Goal: Task Accomplishment & Management: Complete application form

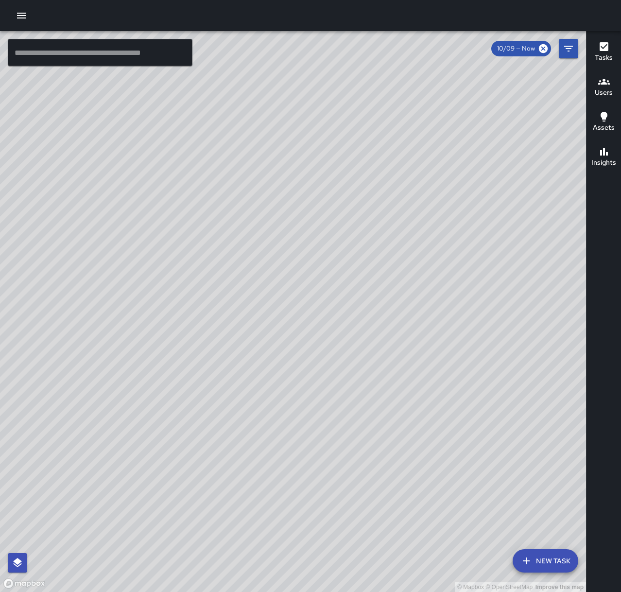
click at [19, 15] on icon "button" at bounding box center [22, 16] width 12 height 12
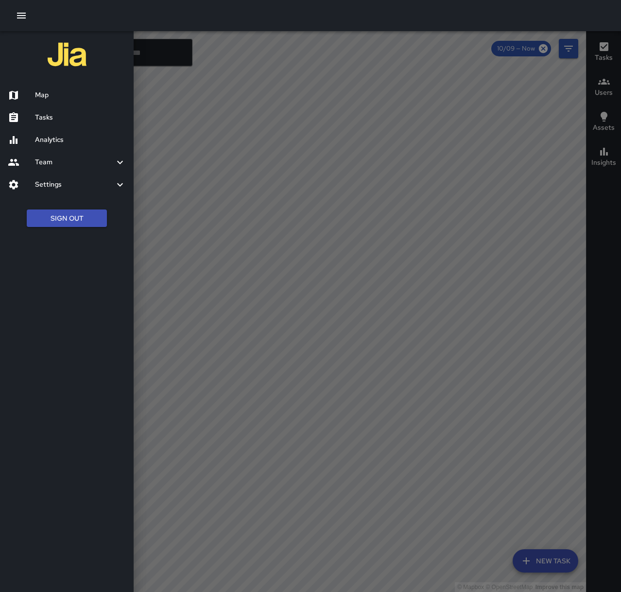
click at [56, 117] on h6 "Tasks" at bounding box center [80, 117] width 91 height 11
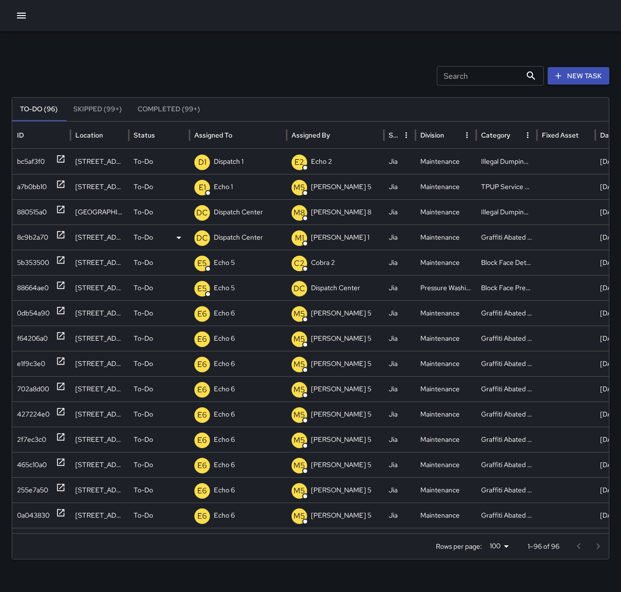
click at [62, 235] on icon at bounding box center [61, 235] width 10 height 10
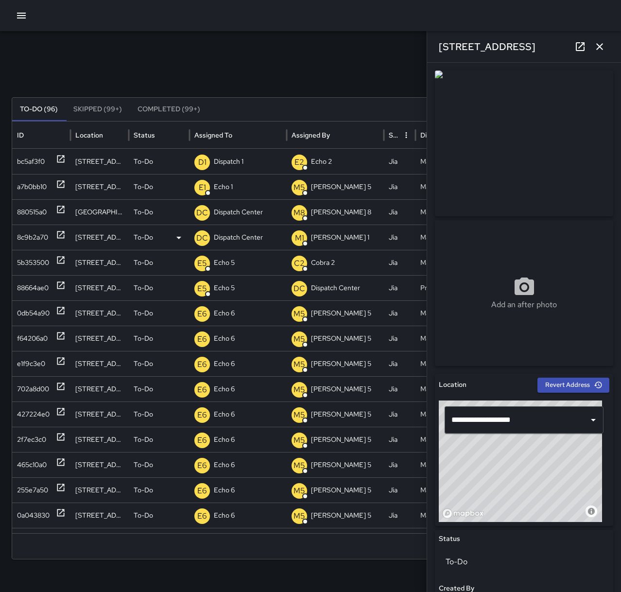
click at [242, 234] on p "Dispatch Center" at bounding box center [238, 237] width 49 height 25
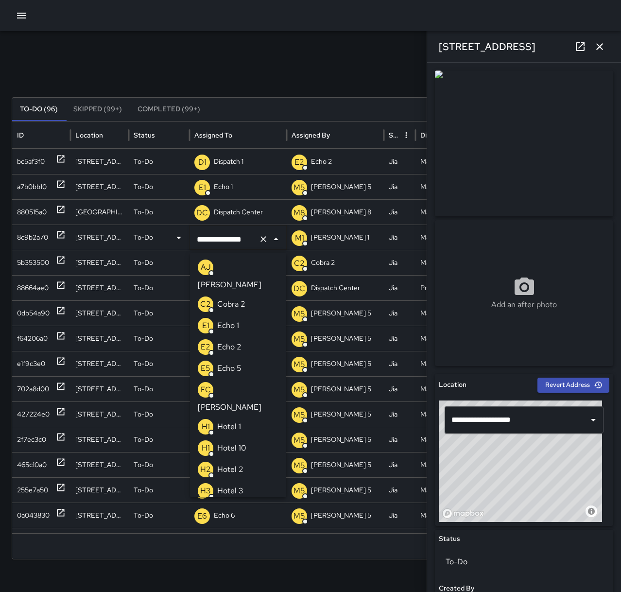
scroll to position [667, 0]
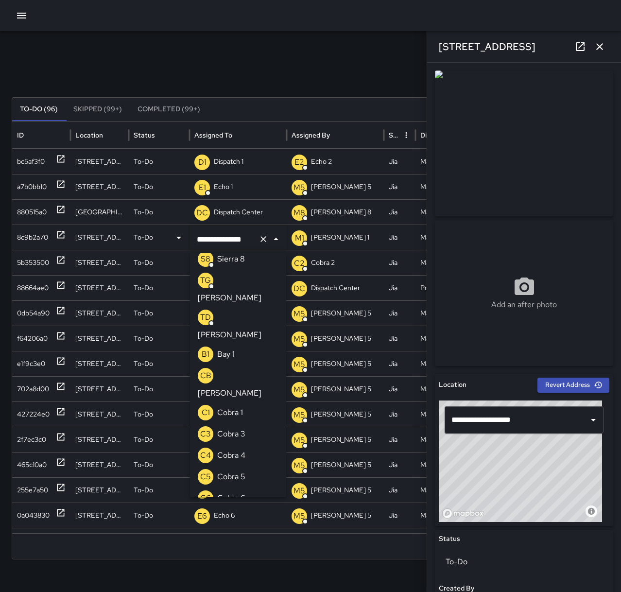
click at [263, 236] on icon "Clear" at bounding box center [264, 239] width 10 height 10
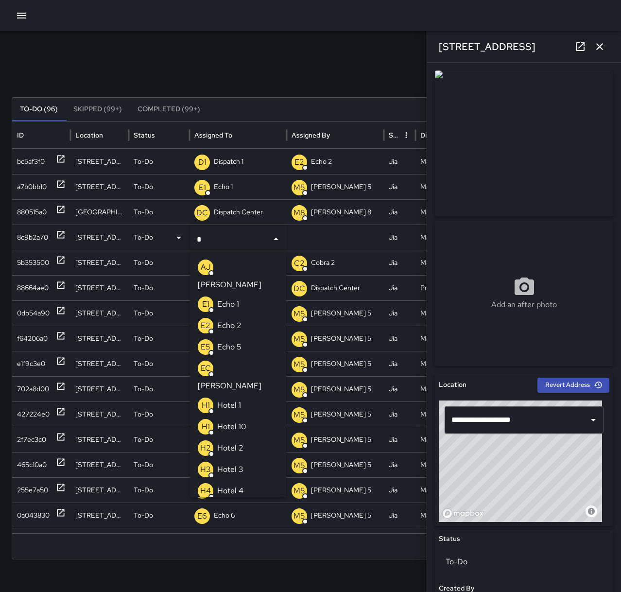
type input "**"
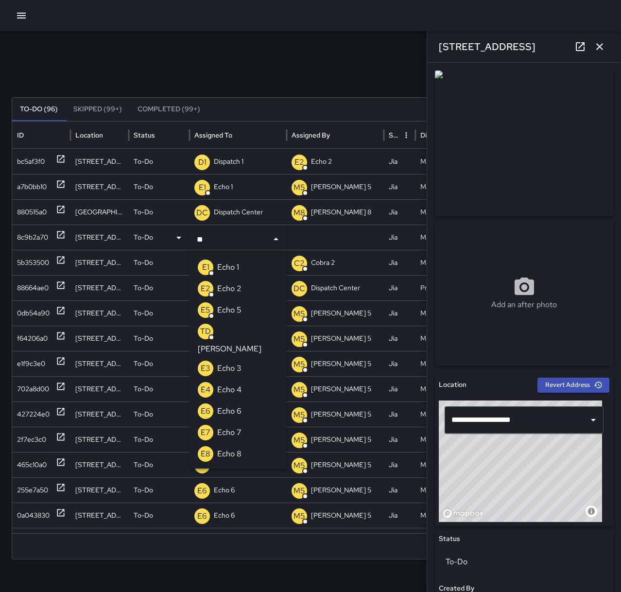
click at [242, 401] on li "E6 Echo 6" at bounding box center [238, 411] width 96 height 21
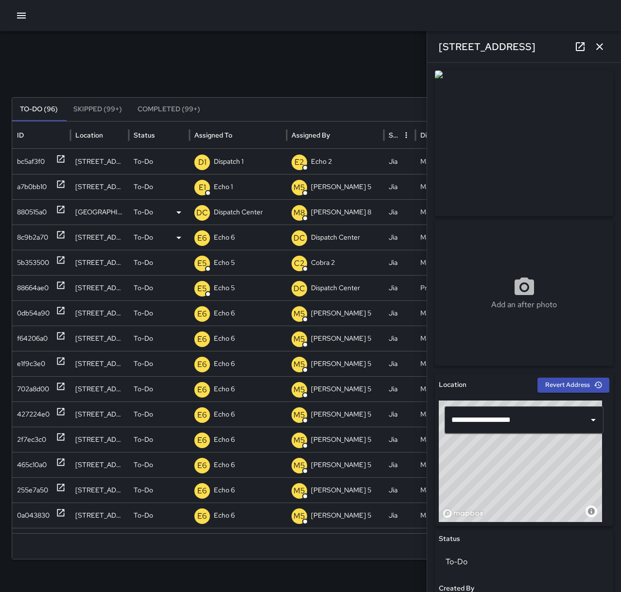
click at [59, 206] on icon at bounding box center [60, 209] width 7 height 7
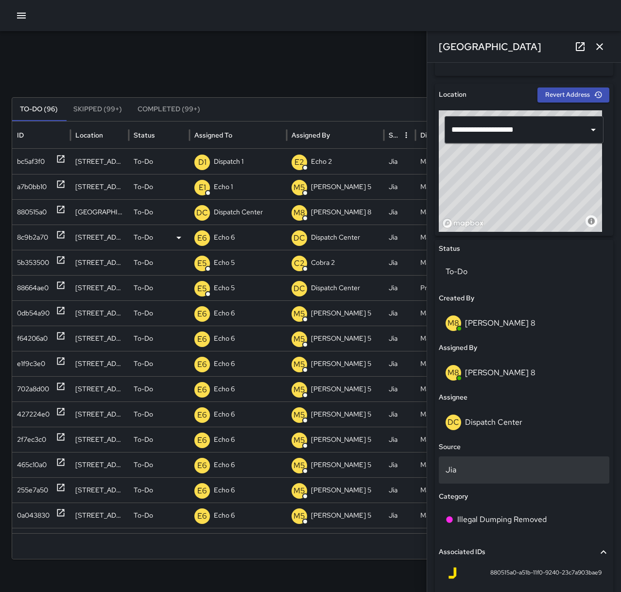
scroll to position [292, 0]
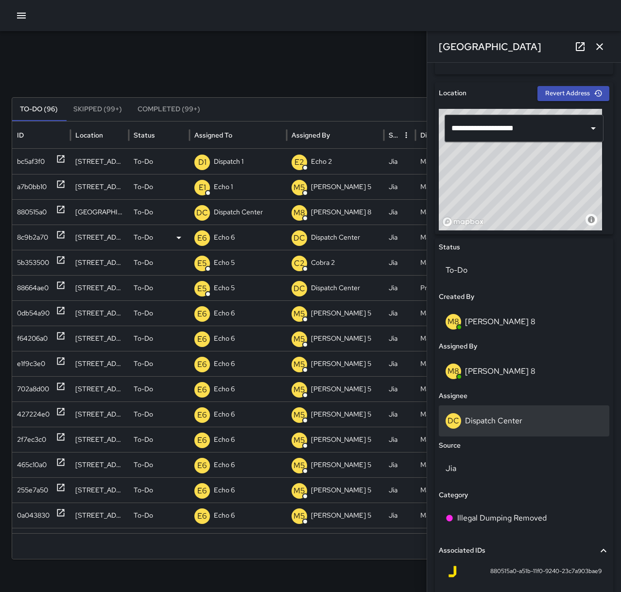
click at [511, 424] on p "Dispatch Center" at bounding box center [493, 421] width 57 height 10
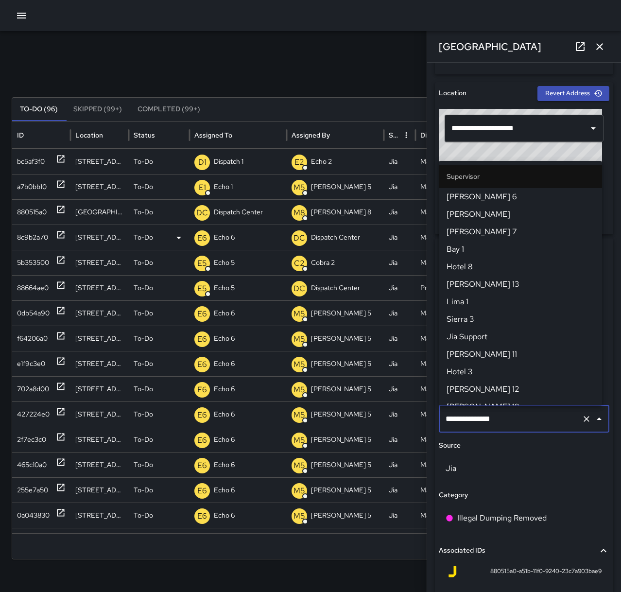
scroll to position [938, 0]
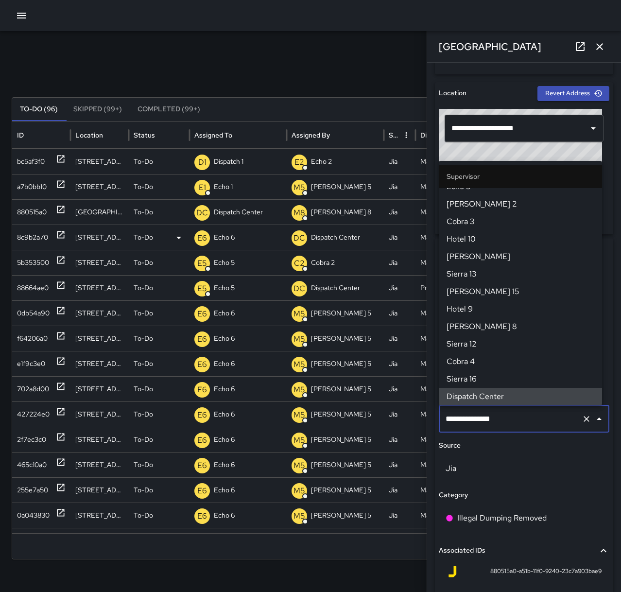
click at [582, 417] on icon "Clear" at bounding box center [587, 419] width 10 height 10
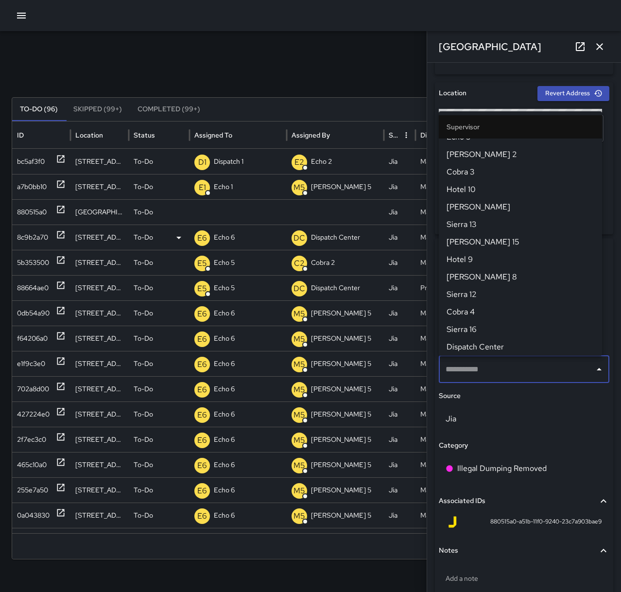
click at [493, 373] on input "text" at bounding box center [516, 369] width 147 height 18
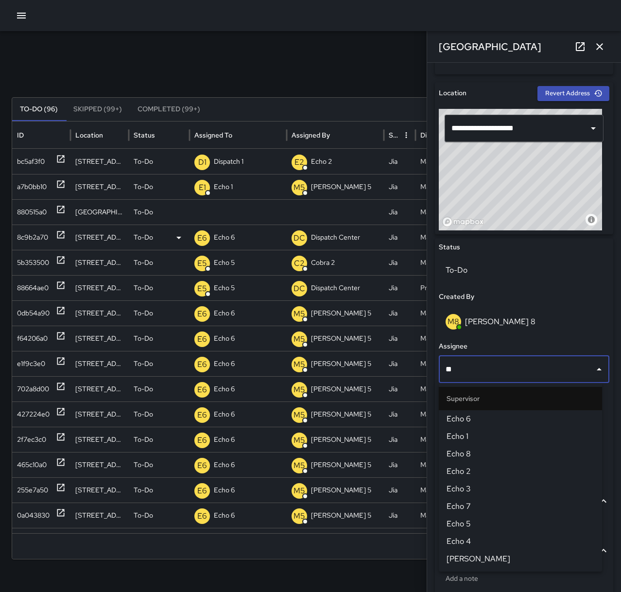
type input "***"
click at [479, 434] on span "Echo 1" at bounding box center [521, 437] width 148 height 12
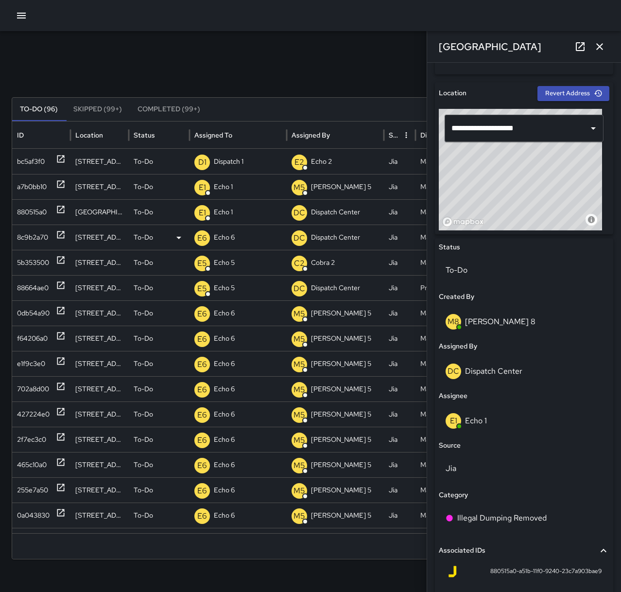
click at [602, 53] on button "button" at bounding box center [599, 46] width 19 height 19
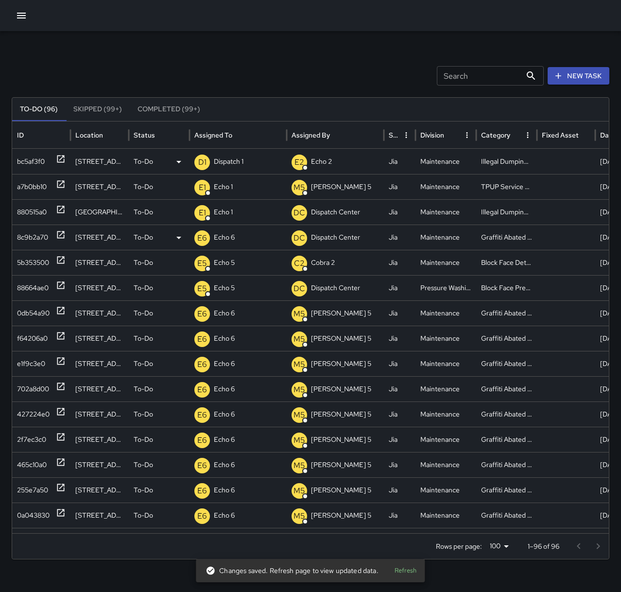
click at [56, 159] on icon at bounding box center [61, 159] width 10 height 10
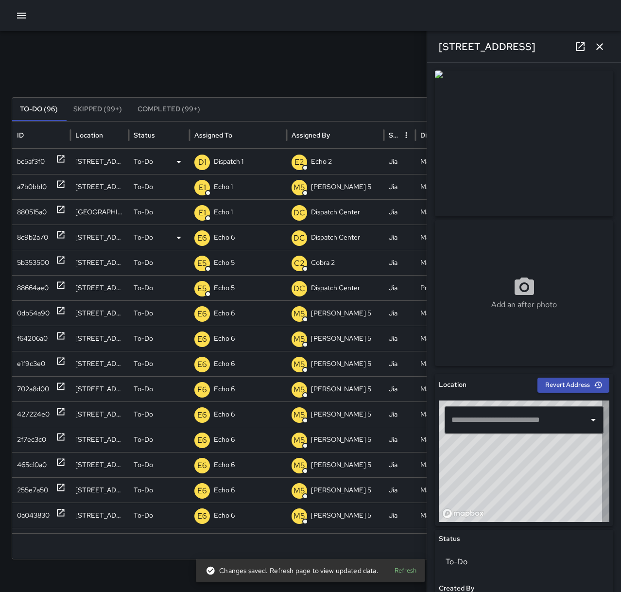
type input "**********"
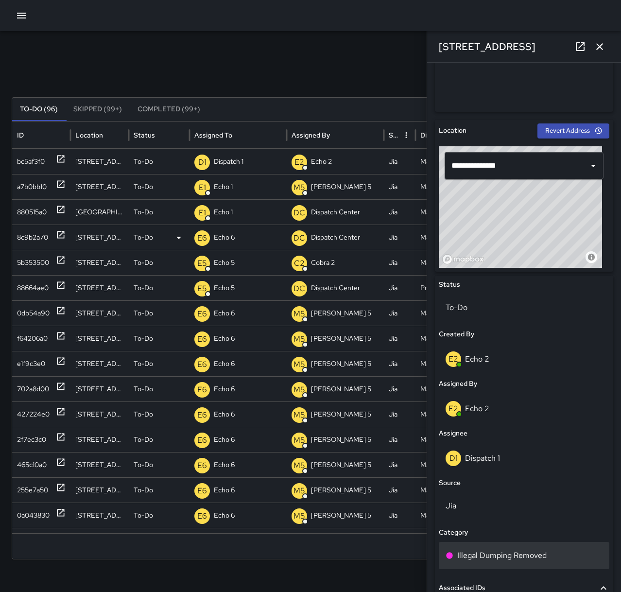
scroll to position [292, 0]
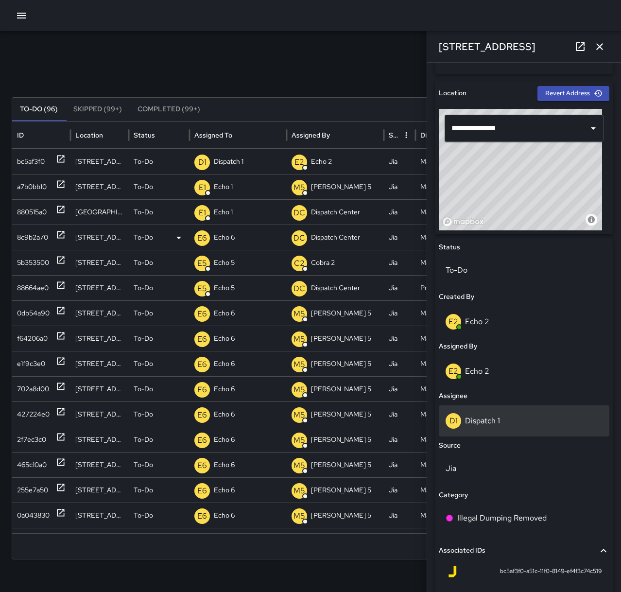
click at [498, 425] on p "Dispatch 1" at bounding box center [482, 421] width 35 height 10
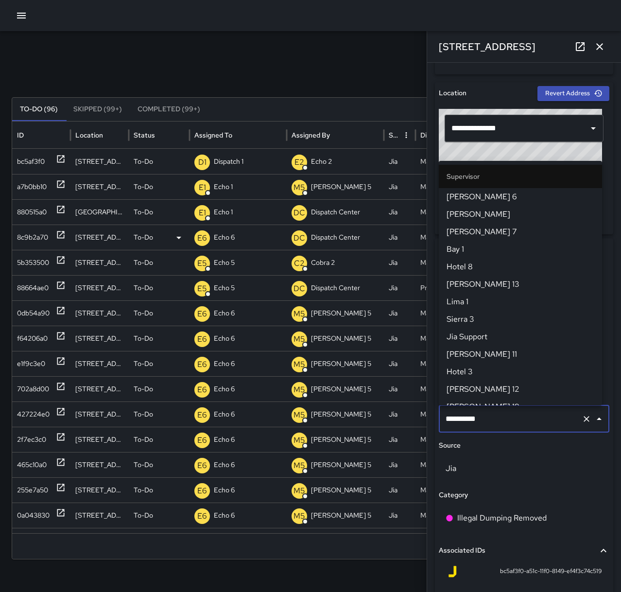
scroll to position [588, 0]
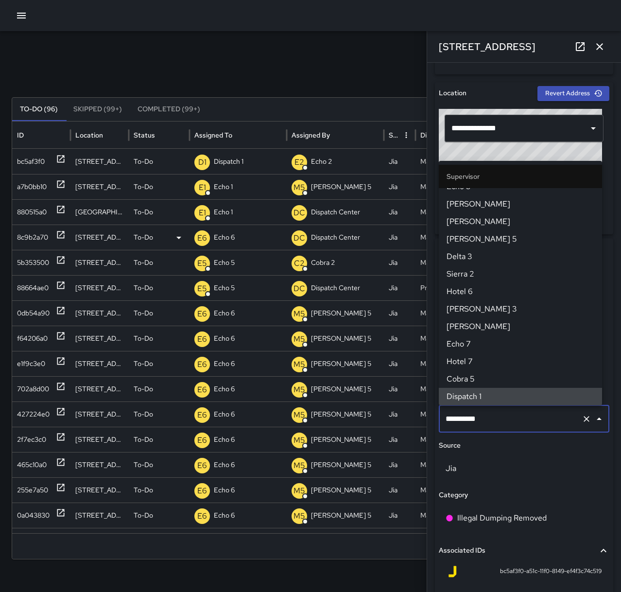
click at [582, 420] on icon "Clear" at bounding box center [587, 419] width 10 height 10
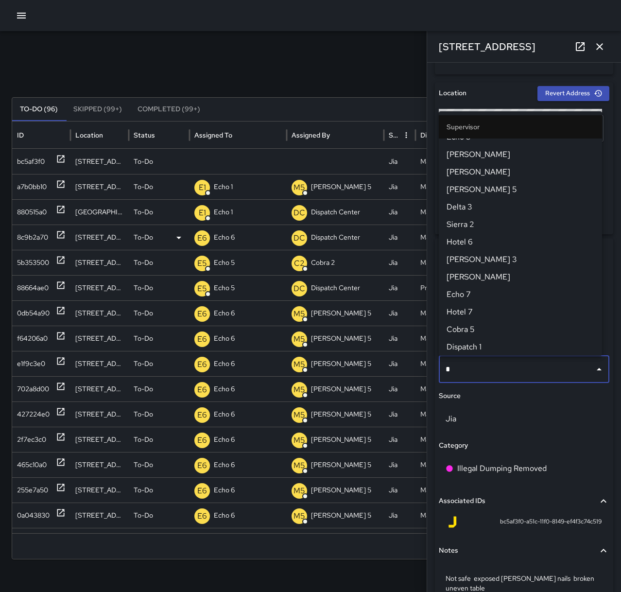
scroll to position [0, 0]
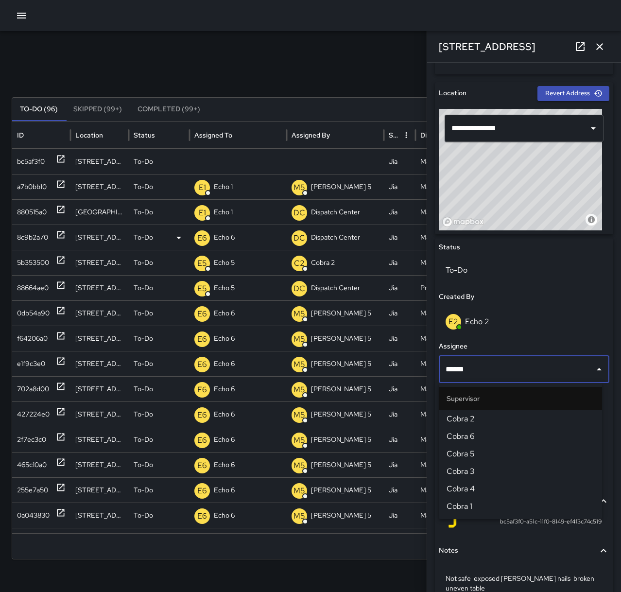
type input "*******"
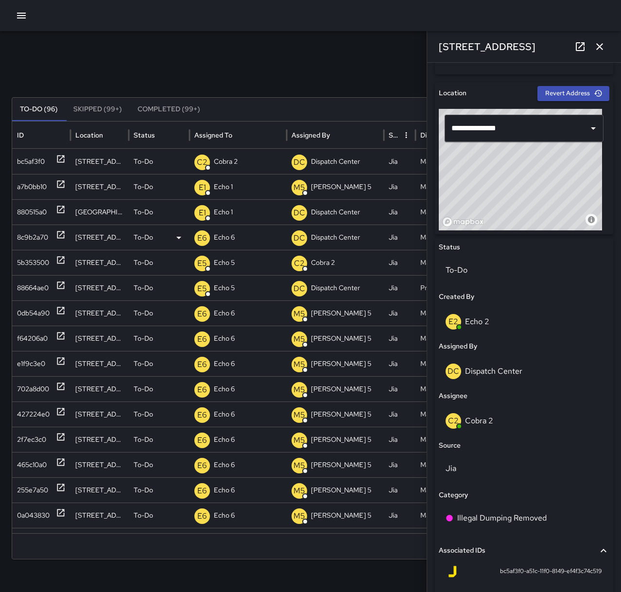
click at [598, 43] on icon "button" at bounding box center [600, 47] width 12 height 12
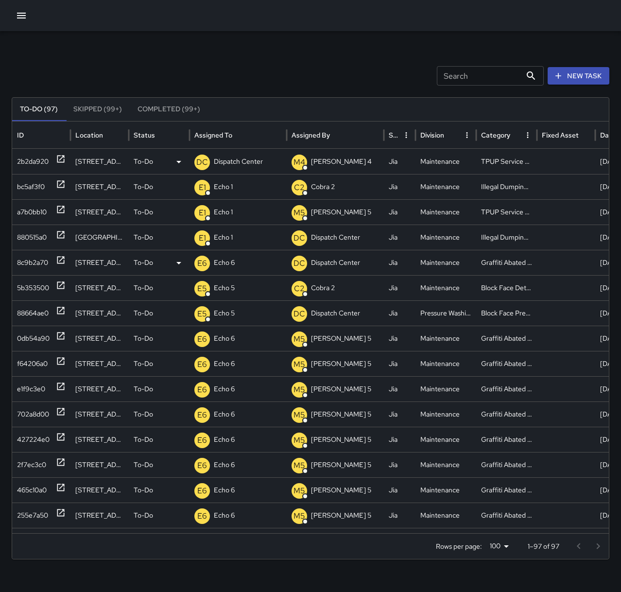
click at [235, 160] on p "Dispatch Center" at bounding box center [238, 161] width 49 height 25
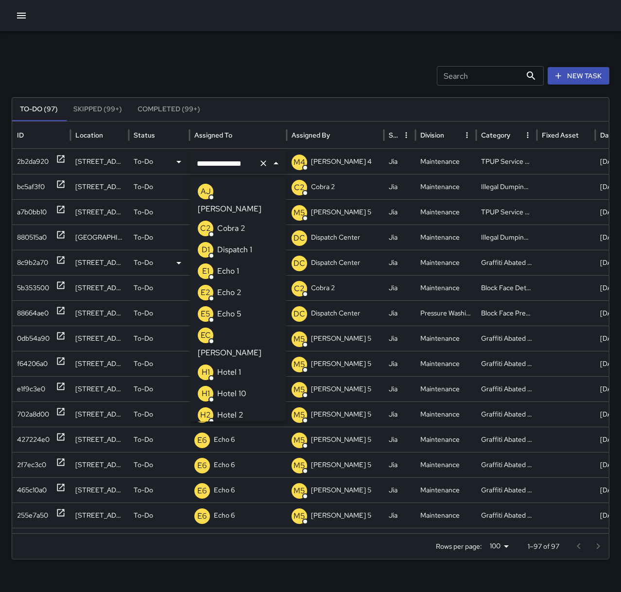
scroll to position [646, 0]
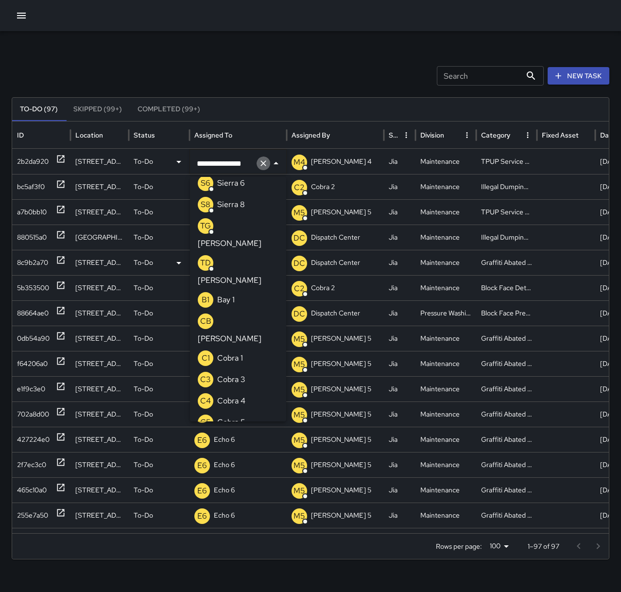
click at [263, 166] on icon "Clear" at bounding box center [264, 163] width 10 height 10
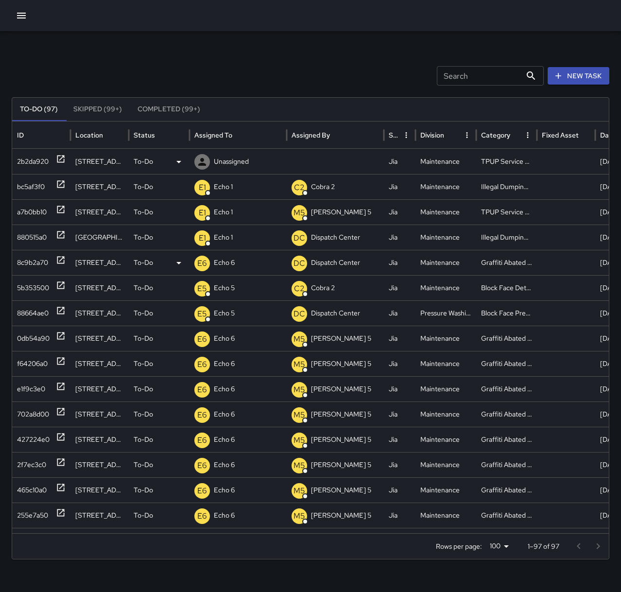
click at [240, 164] on p "Unassigned" at bounding box center [231, 161] width 35 height 25
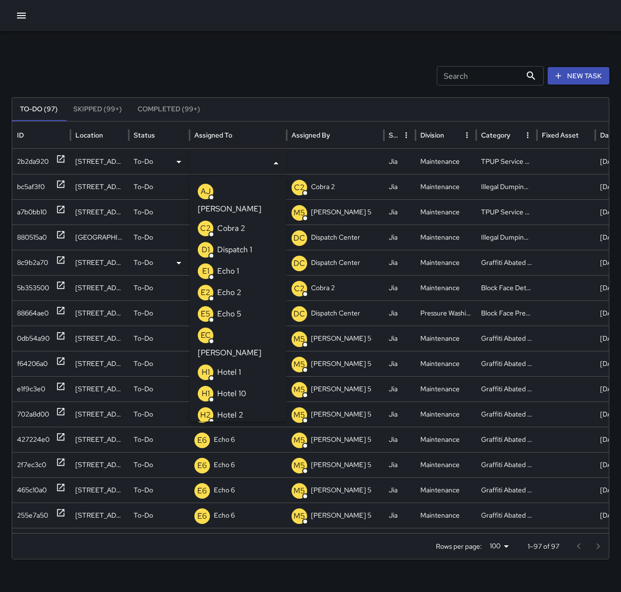
click at [244, 262] on li "E1 Echo 1" at bounding box center [238, 271] width 96 height 21
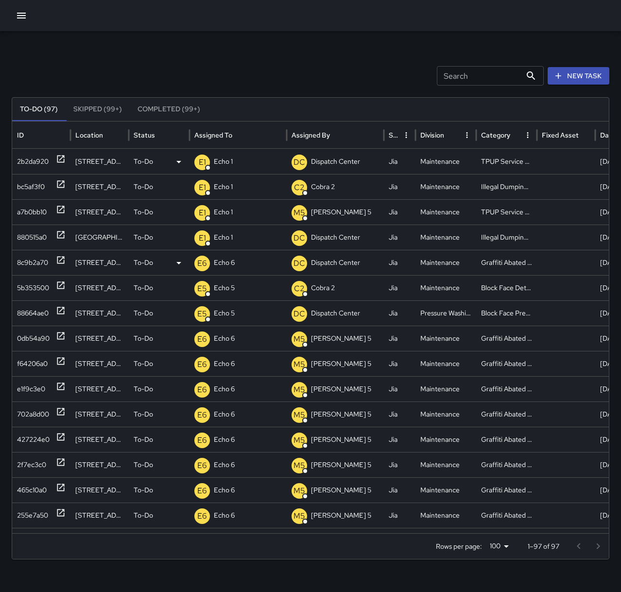
click at [250, 76] on div "Search Search New Task" at bounding box center [311, 75] width 598 height 19
click at [232, 162] on p "Dispatch 1" at bounding box center [229, 161] width 30 height 25
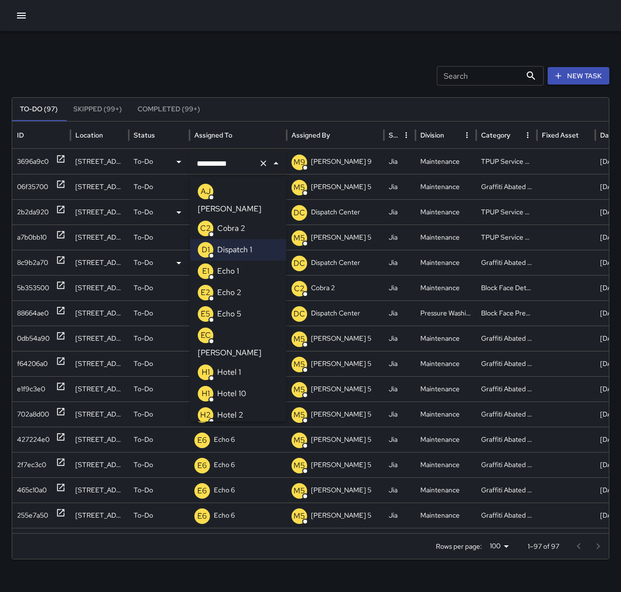
click at [244, 261] on li "E1 Echo 1" at bounding box center [238, 271] width 96 height 21
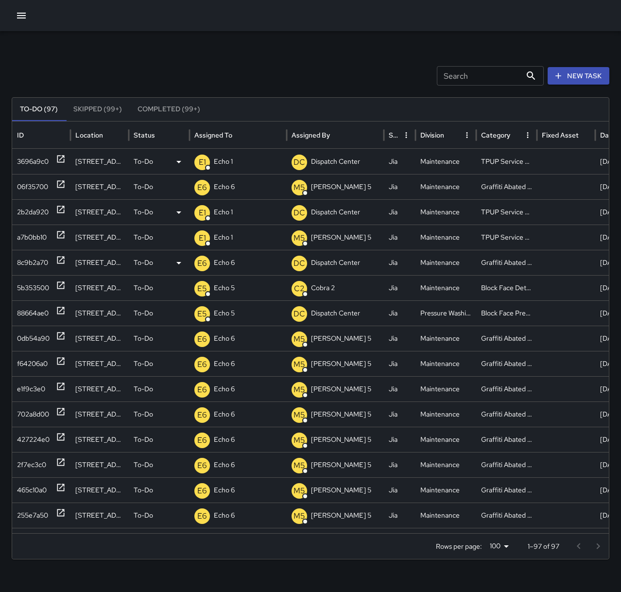
click at [244, 52] on div "Search Search New Task To-Do (97) Skipped (99+) Completed (99+) ID Location Sta…" at bounding box center [310, 307] width 621 height 552
click at [217, 163] on p "Dispatch Center" at bounding box center [238, 161] width 49 height 25
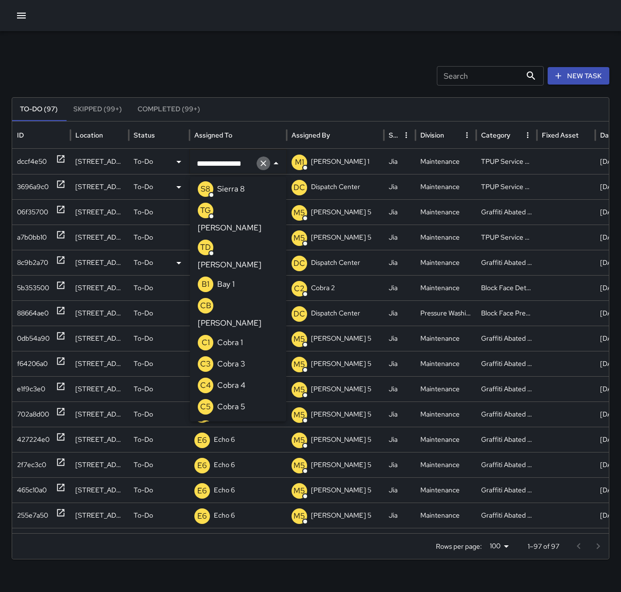
click at [262, 163] on icon "Clear" at bounding box center [264, 163] width 10 height 10
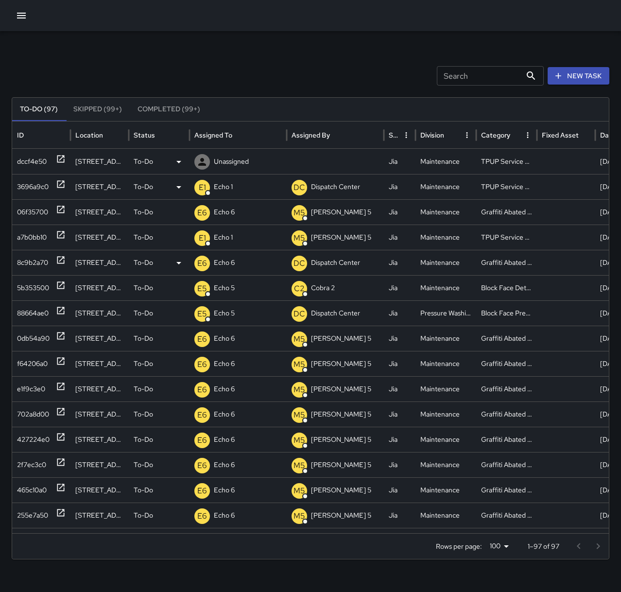
click at [250, 163] on div "Unassigned" at bounding box center [237, 161] width 87 height 25
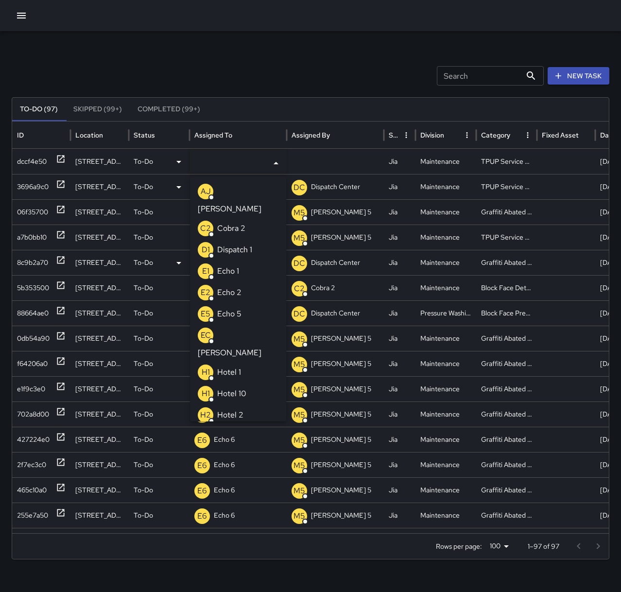
click at [245, 261] on li "E1 Echo 1" at bounding box center [238, 271] width 96 height 21
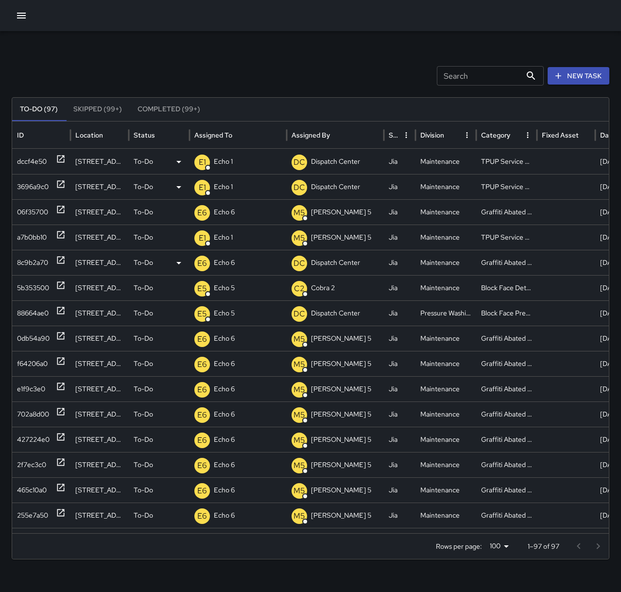
click at [278, 69] on div "Search Search New Task" at bounding box center [311, 75] width 598 height 19
drag, startPoint x: 22, startPoint y: 14, endPoint x: 29, endPoint y: 19, distance: 9.0
click at [22, 14] on icon "button" at bounding box center [21, 16] width 9 height 6
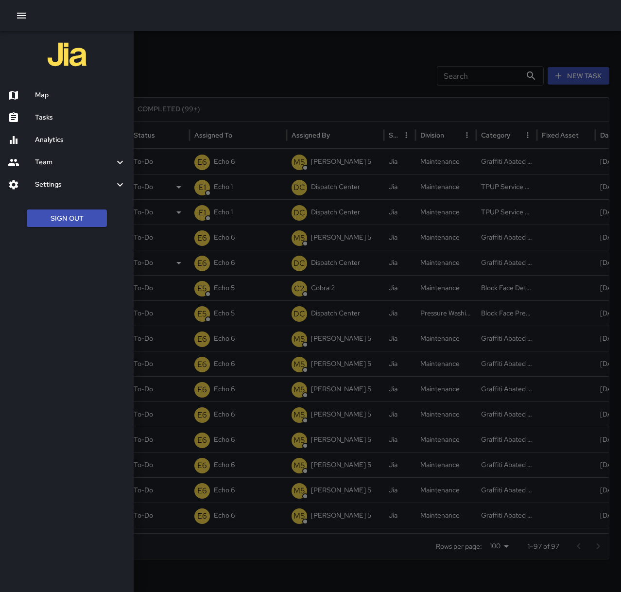
click at [66, 92] on h6 "Map" at bounding box center [80, 95] width 91 height 11
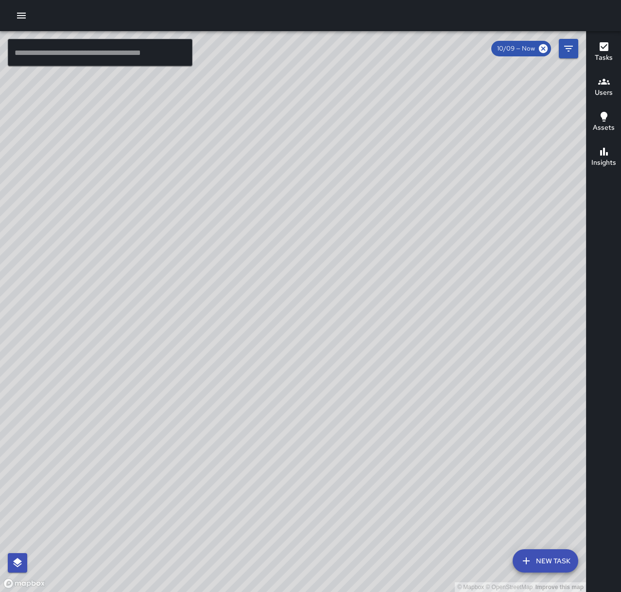
drag, startPoint x: 409, startPoint y: 328, endPoint x: 357, endPoint y: 443, distance: 126.6
click at [357, 443] on div "© Mapbox © OpenStreetMap Improve this map" at bounding box center [293, 311] width 586 height 561
drag, startPoint x: 401, startPoint y: 225, endPoint x: 329, endPoint y: 473, distance: 258.6
click at [329, 473] on div "© Mapbox © OpenStreetMap Improve this map" at bounding box center [293, 311] width 586 height 561
drag, startPoint x: 223, startPoint y: 370, endPoint x: 255, endPoint y: 281, distance: 95.0
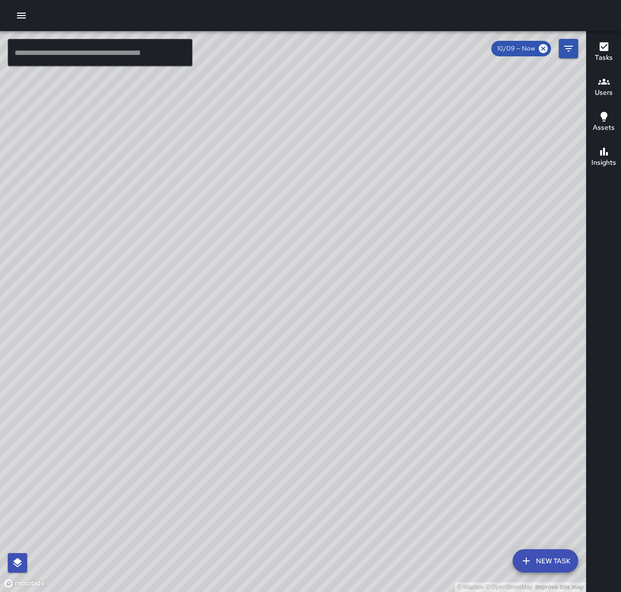
click at [255, 281] on div "© Mapbox © OpenStreetMap Improve this map" at bounding box center [293, 311] width 586 height 561
drag, startPoint x: 259, startPoint y: 384, endPoint x: 357, endPoint y: 237, distance: 176.5
click at [357, 237] on div "© Mapbox © OpenStreetMap Improve this map" at bounding box center [293, 311] width 586 height 561
drag, startPoint x: 302, startPoint y: 361, endPoint x: 351, endPoint y: 291, distance: 85.5
click at [351, 291] on div "© Mapbox © OpenStreetMap Improve this map" at bounding box center [293, 311] width 586 height 561
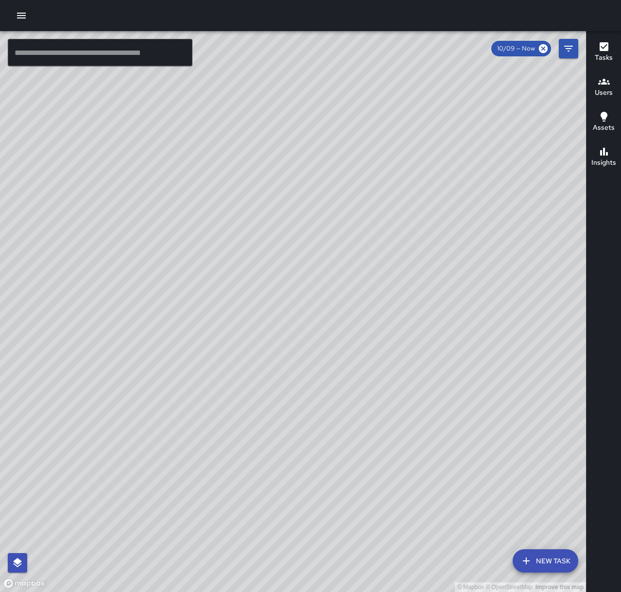
drag, startPoint x: 382, startPoint y: 453, endPoint x: 400, endPoint y: 307, distance: 147.5
click at [400, 307] on div "© Mapbox © OpenStreetMap Improve this map" at bounding box center [293, 311] width 586 height 561
drag, startPoint x: 261, startPoint y: 228, endPoint x: 345, endPoint y: 421, distance: 210.8
click at [345, 421] on div "© Mapbox © OpenStreetMap Improve this map" at bounding box center [293, 311] width 586 height 561
drag, startPoint x: 407, startPoint y: 259, endPoint x: 240, endPoint y: 404, distance: 221.6
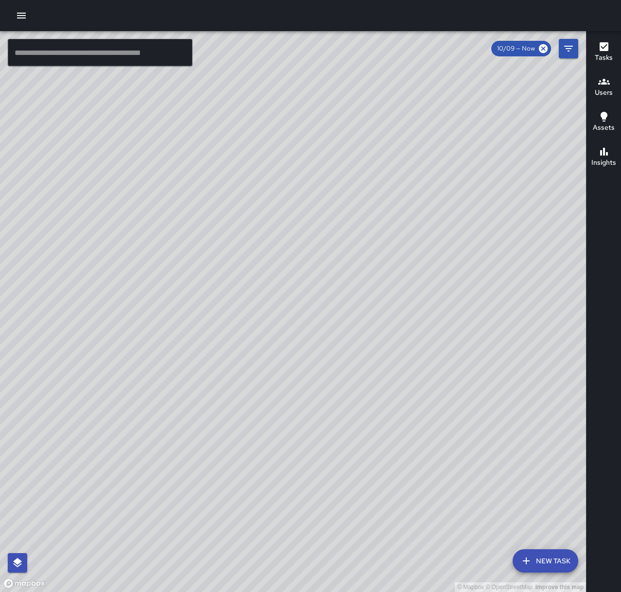
click at [240, 404] on div "© Mapbox © OpenStreetMap Improve this map" at bounding box center [293, 311] width 586 height 561
click at [553, 560] on button "New Task" at bounding box center [546, 560] width 66 height 23
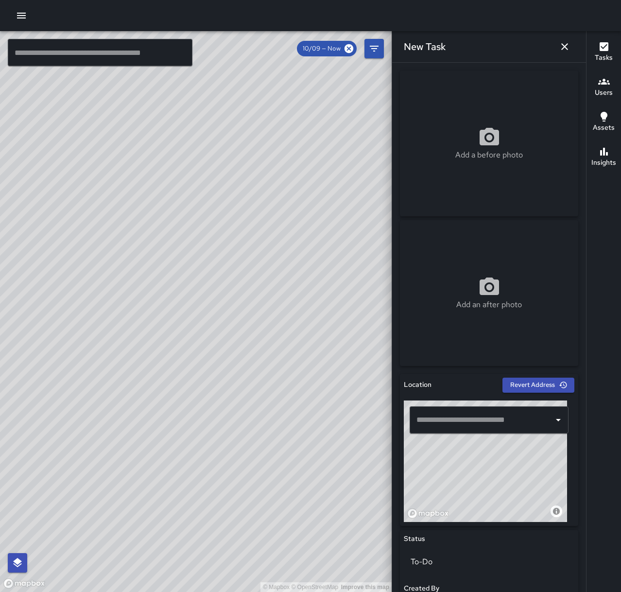
click at [485, 417] on input "text" at bounding box center [482, 420] width 136 height 18
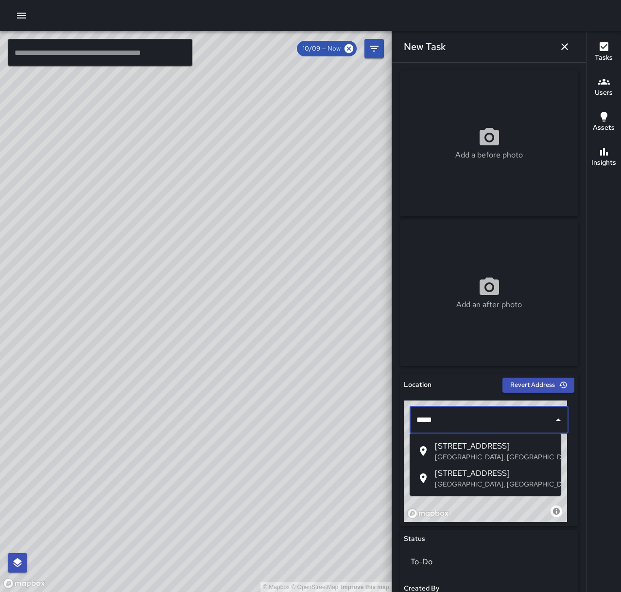
click at [488, 450] on span "[STREET_ADDRESS]" at bounding box center [494, 446] width 119 height 12
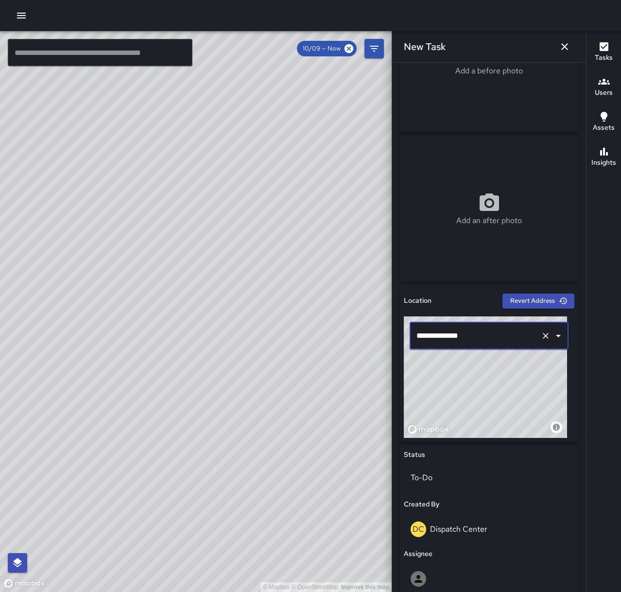
scroll to position [243, 0]
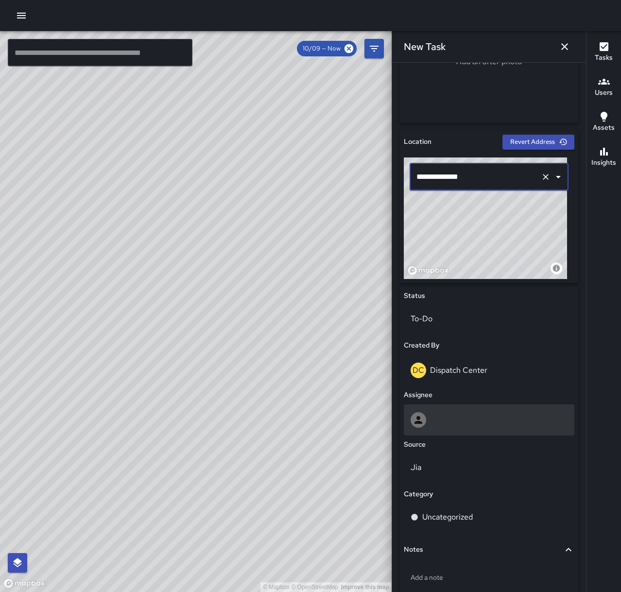
type input "**********"
click at [457, 425] on div at bounding box center [489, 420] width 157 height 16
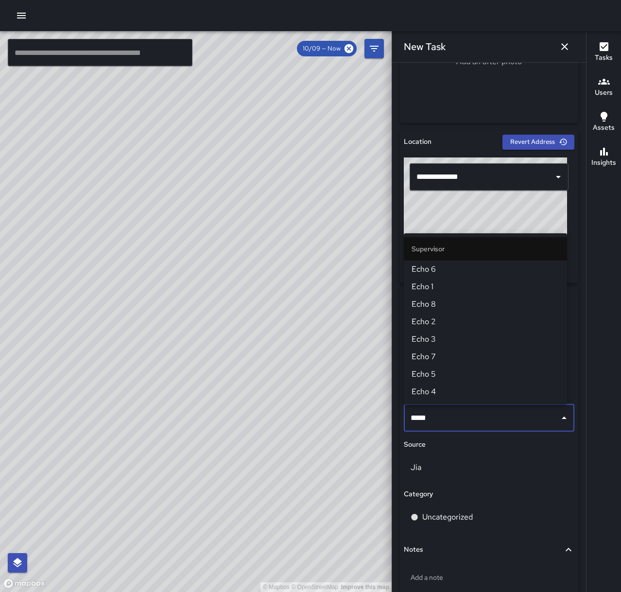
type input "******"
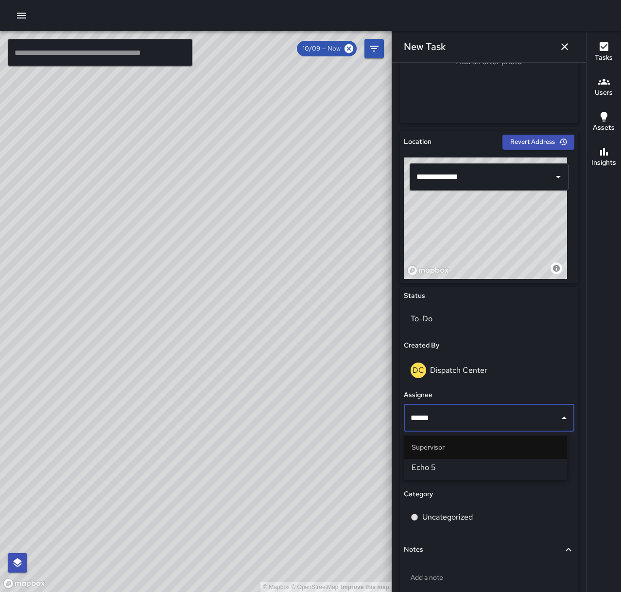
click at [465, 470] on span "Echo 5" at bounding box center [486, 468] width 148 height 12
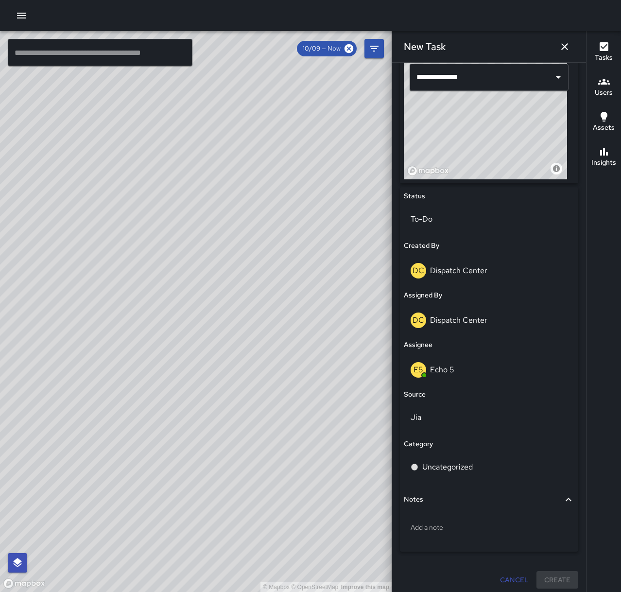
scroll to position [347, 0]
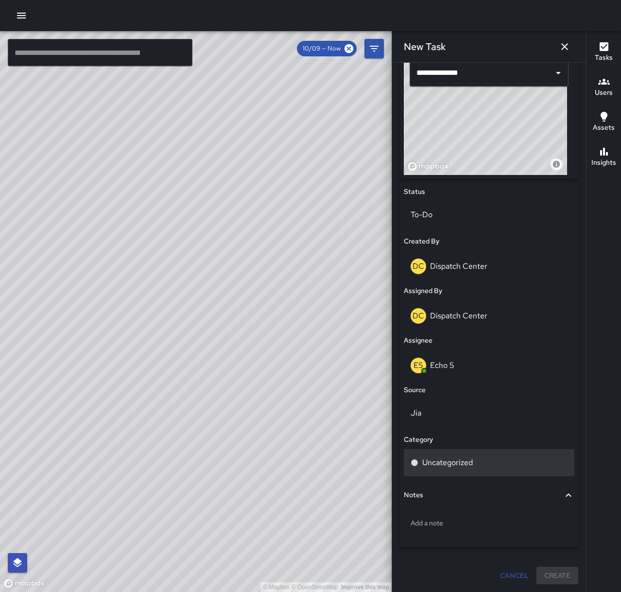
click at [481, 465] on div "Uncategorized" at bounding box center [489, 463] width 157 height 12
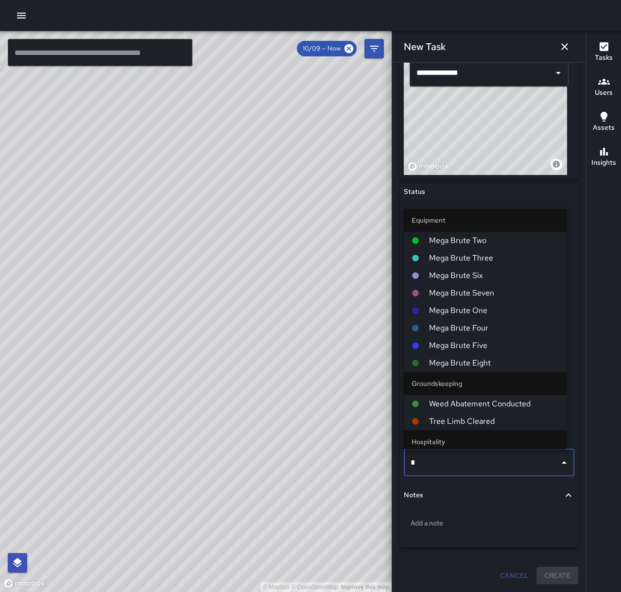
type input "**"
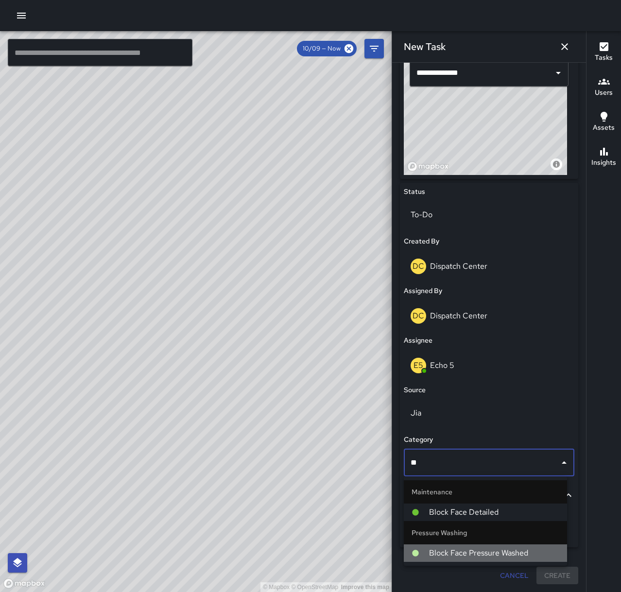
click at [488, 552] on span "Block Face Pressure Washed" at bounding box center [494, 553] width 130 height 12
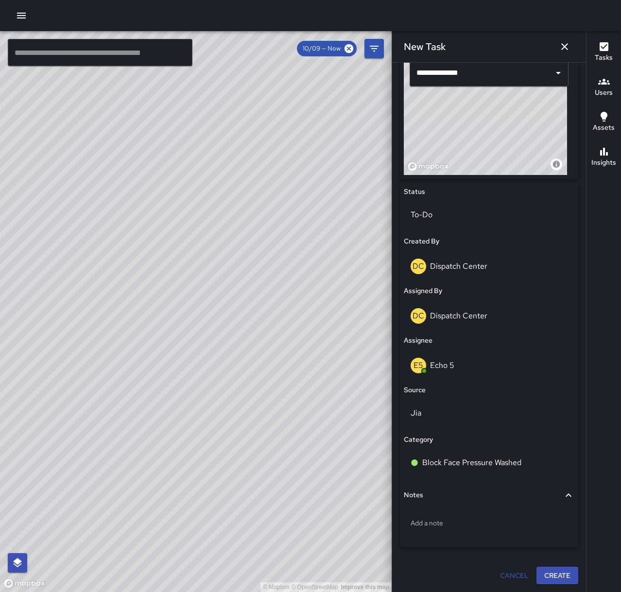
click at [547, 573] on button "Create" at bounding box center [558, 576] width 42 height 18
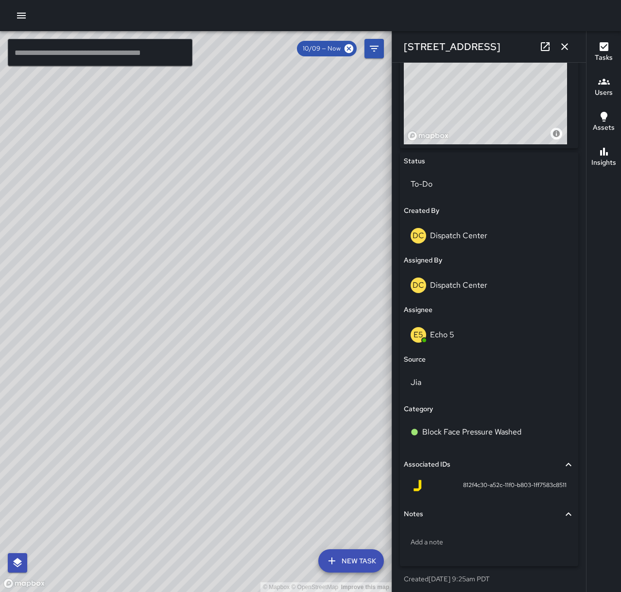
scroll to position [381, 0]
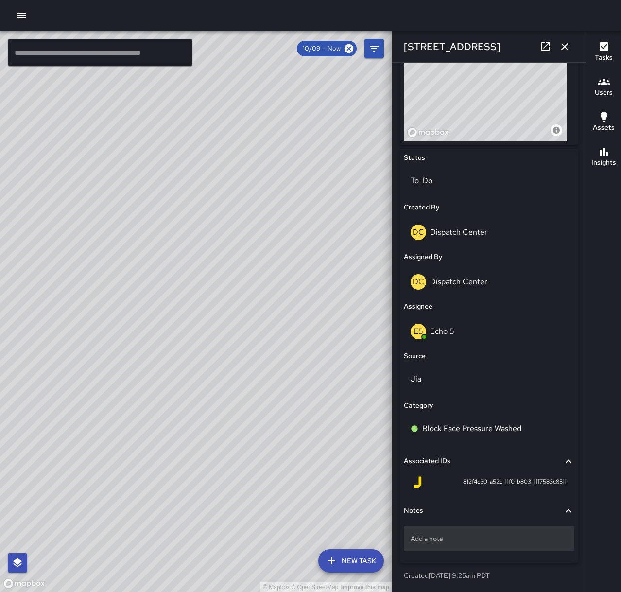
click at [456, 543] on div "Add a note" at bounding box center [489, 538] width 171 height 25
type textarea "**********"
click at [566, 46] on icon "button" at bounding box center [564, 46] width 7 height 7
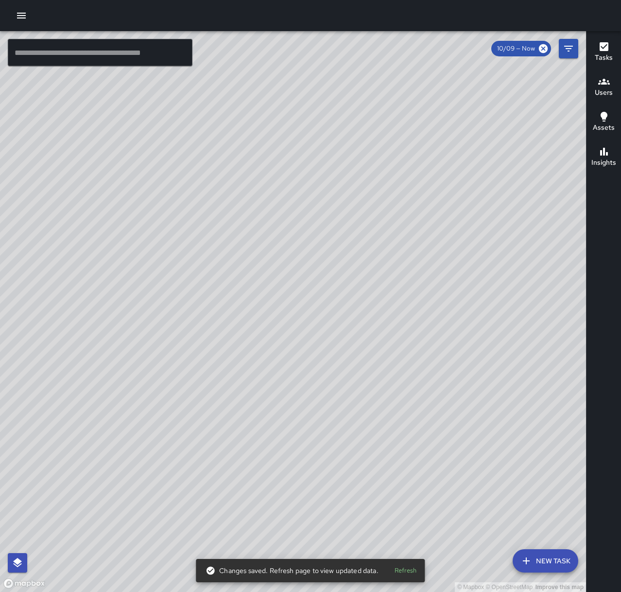
click at [12, 10] on div at bounding box center [310, 15] width 621 height 31
click at [18, 15] on icon "button" at bounding box center [21, 16] width 9 height 6
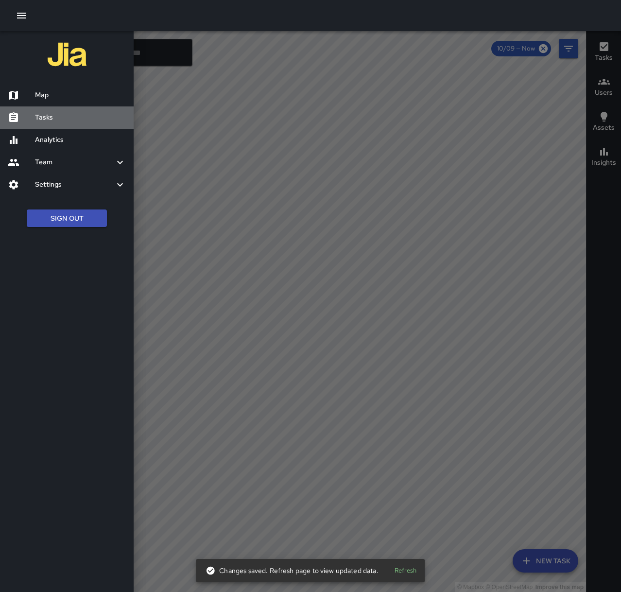
click at [74, 113] on h6 "Tasks" at bounding box center [80, 117] width 91 height 11
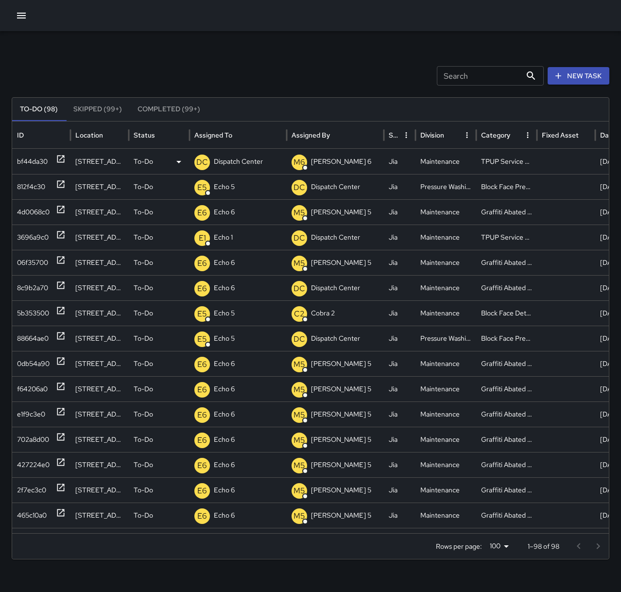
click at [234, 161] on p "Dispatch Center" at bounding box center [238, 161] width 49 height 25
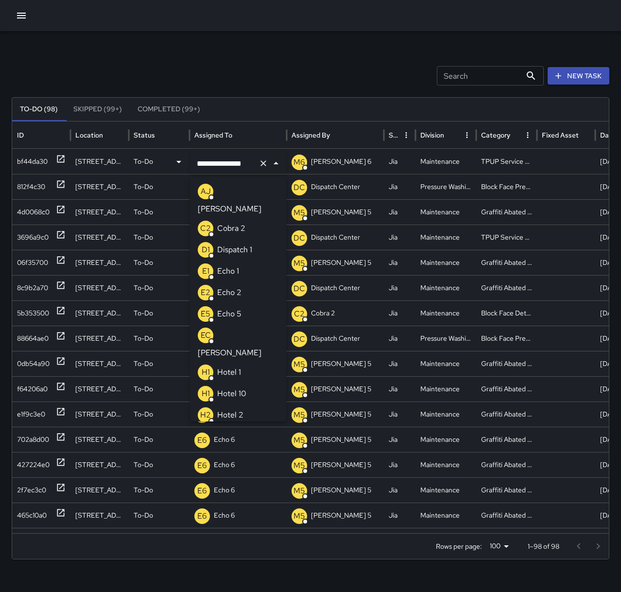
scroll to position [667, 0]
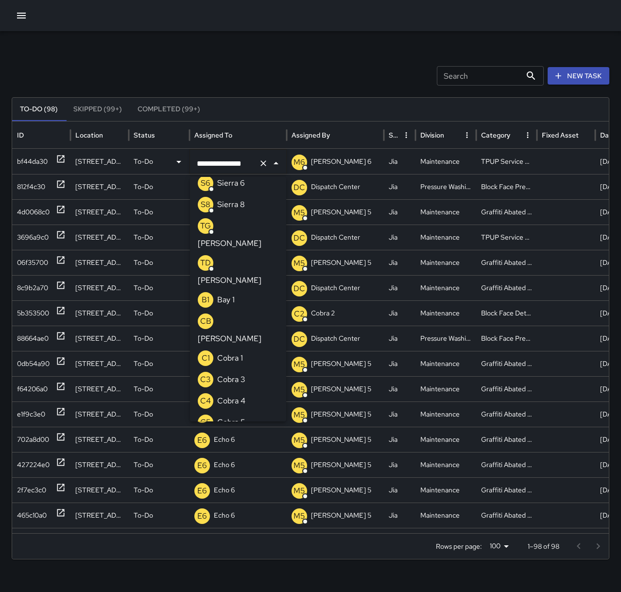
click at [262, 162] on icon "Clear" at bounding box center [264, 163] width 6 height 6
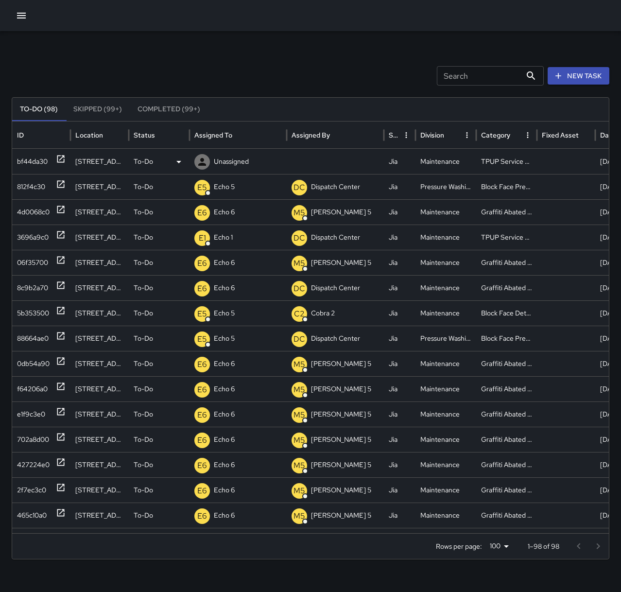
click at [226, 163] on p "Unassigned" at bounding box center [231, 161] width 35 height 25
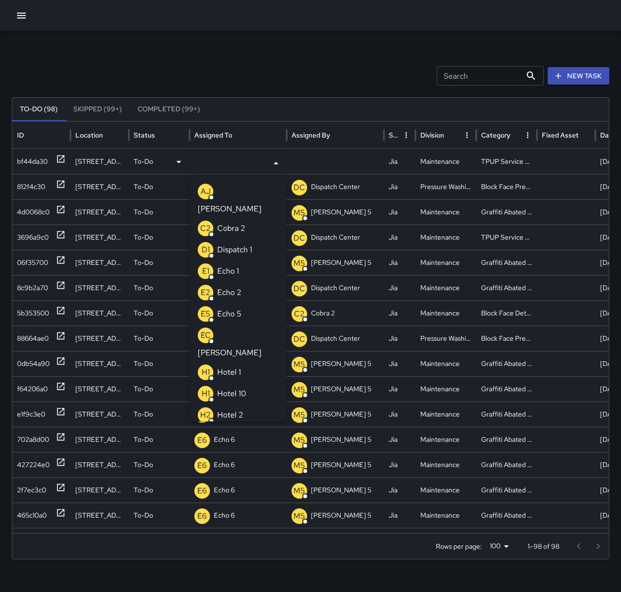
click at [239, 265] on p "Echo 1" at bounding box center [228, 271] width 22 height 12
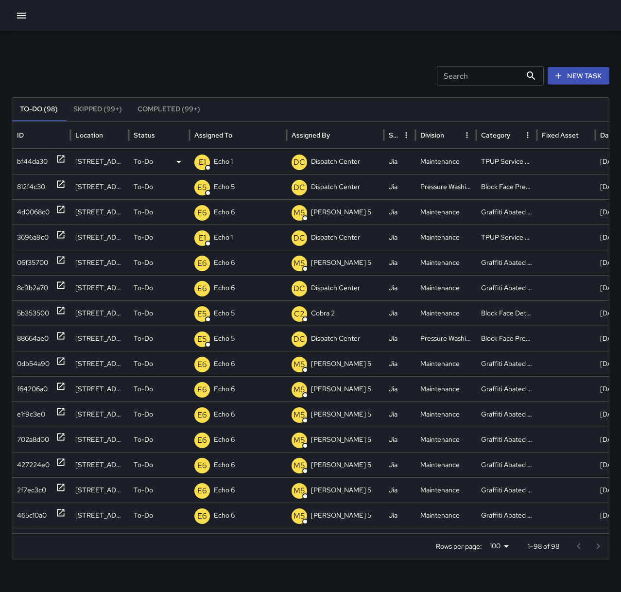
click at [225, 71] on div "Search Search New Task" at bounding box center [311, 75] width 598 height 19
click at [57, 185] on icon at bounding box center [61, 184] width 10 height 10
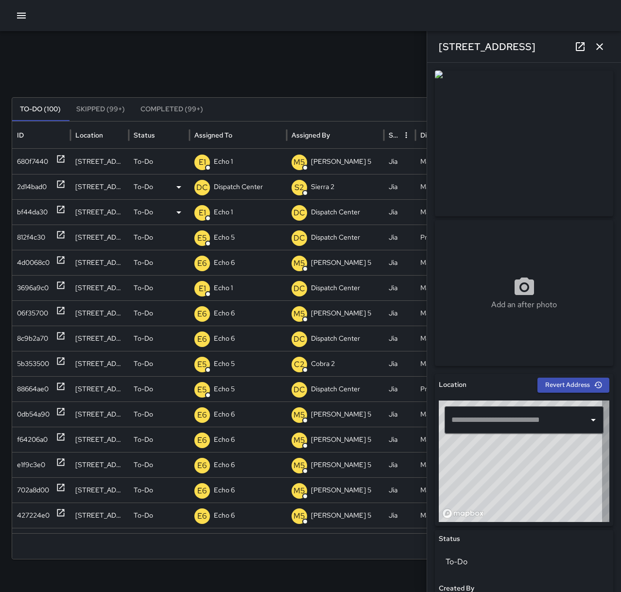
type input "**********"
click at [265, 187] on div "DC Dispatch Center" at bounding box center [237, 187] width 87 height 25
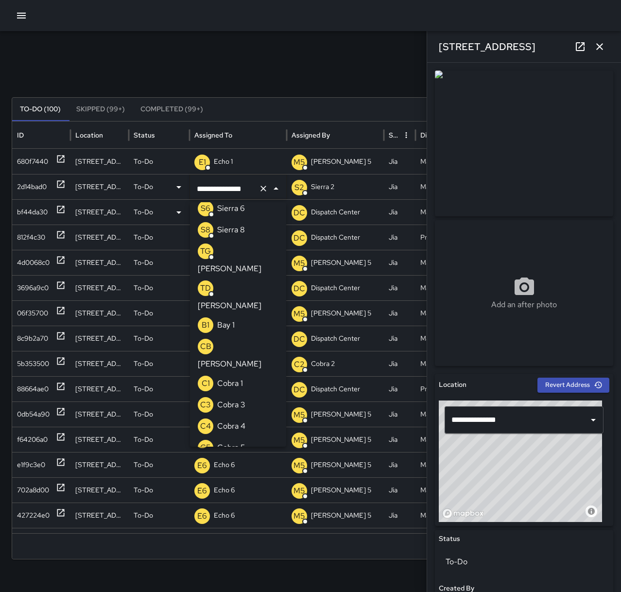
click at [261, 191] on icon "Clear" at bounding box center [264, 189] width 6 height 6
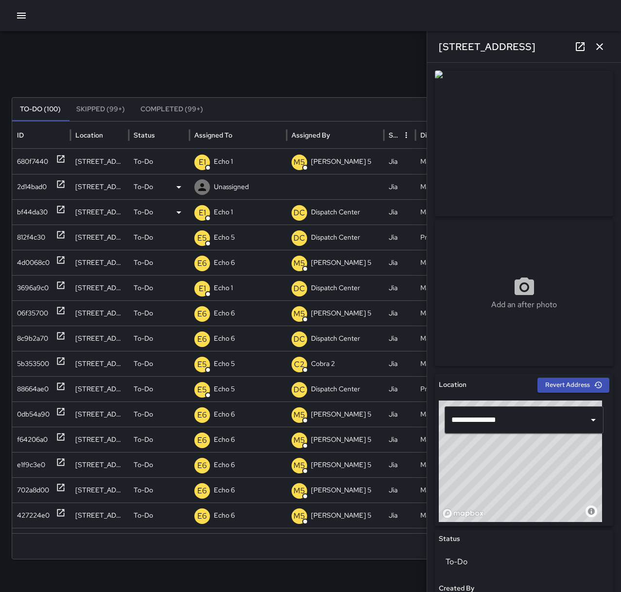
click at [240, 187] on p "Unassigned" at bounding box center [231, 187] width 35 height 25
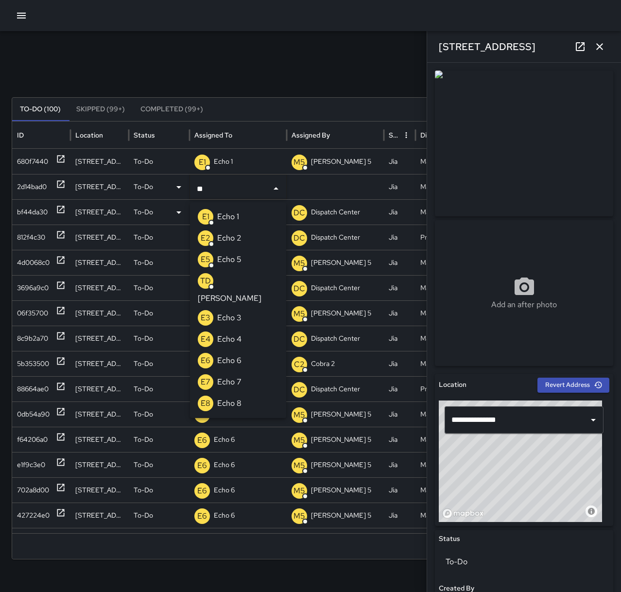
type input "***"
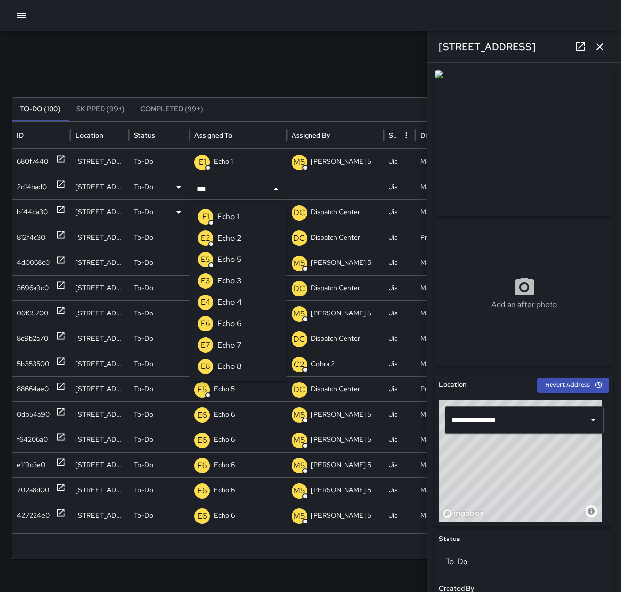
click at [247, 326] on li "E6 Echo 6" at bounding box center [238, 323] width 96 height 21
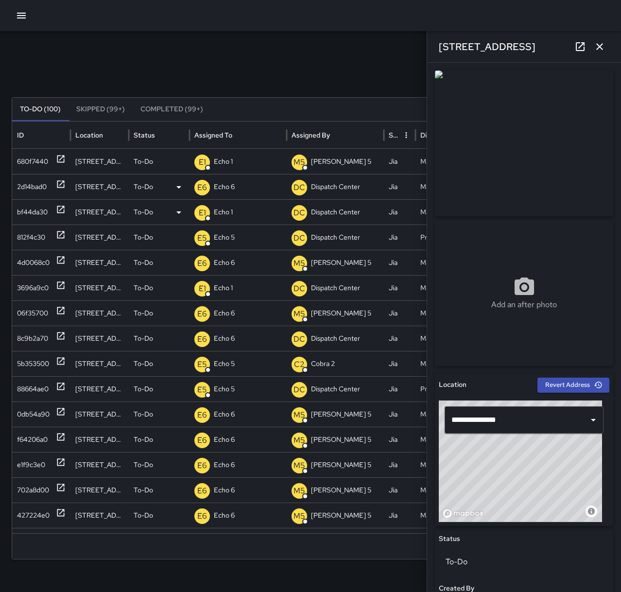
click at [222, 35] on div "Search Search New Task To-Do (100) Skipped (99+) Completed (99+) ID Location St…" at bounding box center [310, 307] width 621 height 552
drag, startPoint x: 604, startPoint y: 46, endPoint x: 589, endPoint y: 46, distance: 14.6
click at [604, 46] on icon "button" at bounding box center [600, 47] width 12 height 12
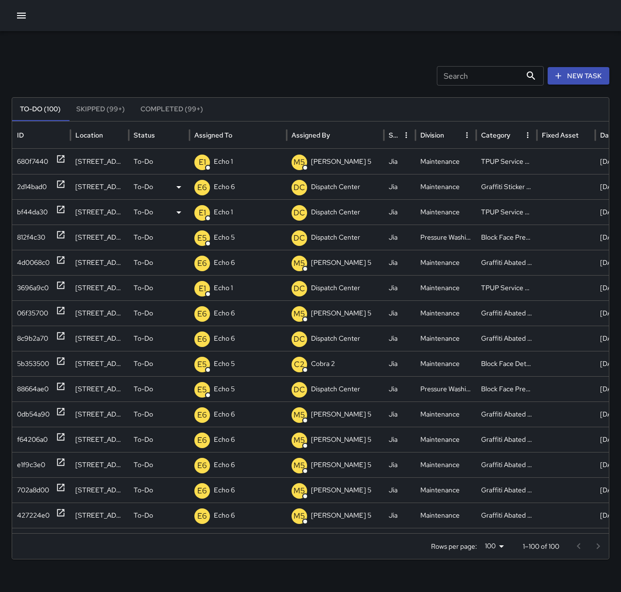
click at [570, 79] on button "New Task" at bounding box center [579, 76] width 62 height 18
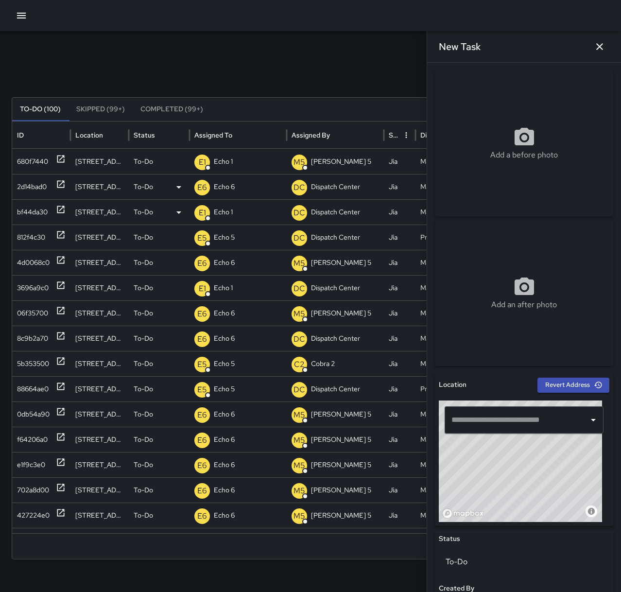
click at [502, 430] on div "​" at bounding box center [524, 419] width 159 height 27
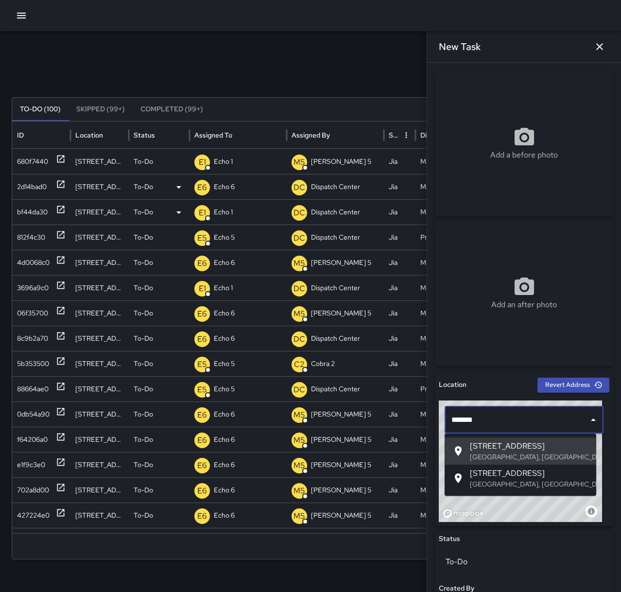
type input "**********"
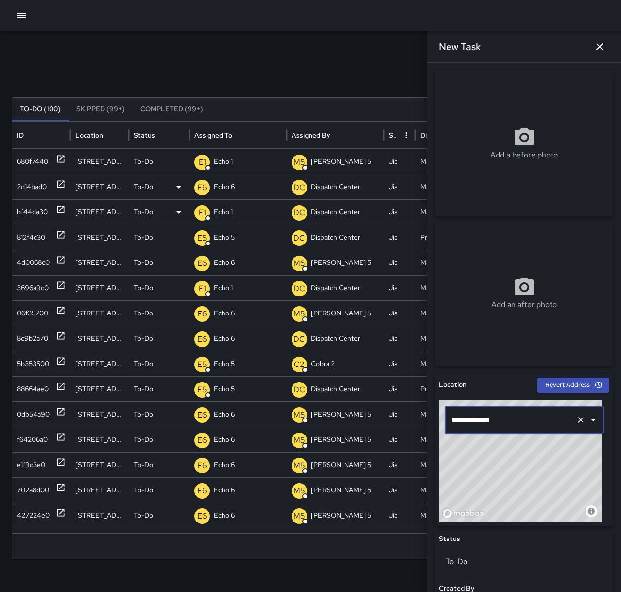
click at [578, 422] on icon "Clear" at bounding box center [581, 420] width 6 height 6
click at [605, 50] on icon "button" at bounding box center [600, 47] width 12 height 12
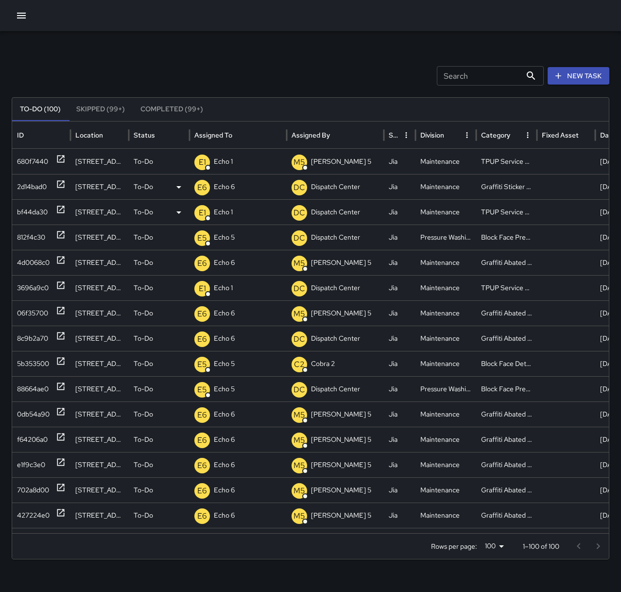
click at [26, 16] on icon "button" at bounding box center [21, 16] width 9 height 6
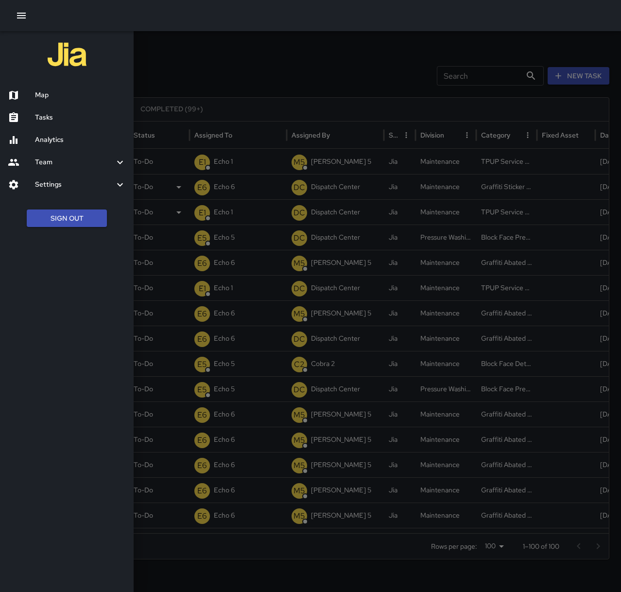
click at [66, 96] on h6 "Map" at bounding box center [80, 95] width 91 height 11
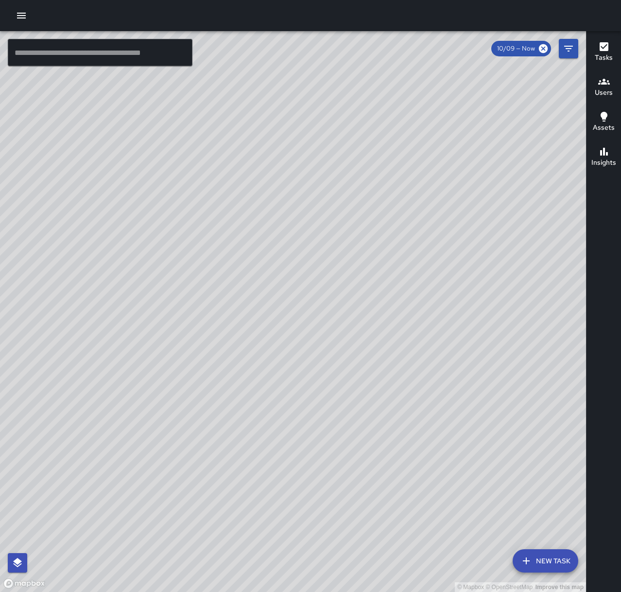
click at [27, 16] on button "button" at bounding box center [21, 15] width 19 height 19
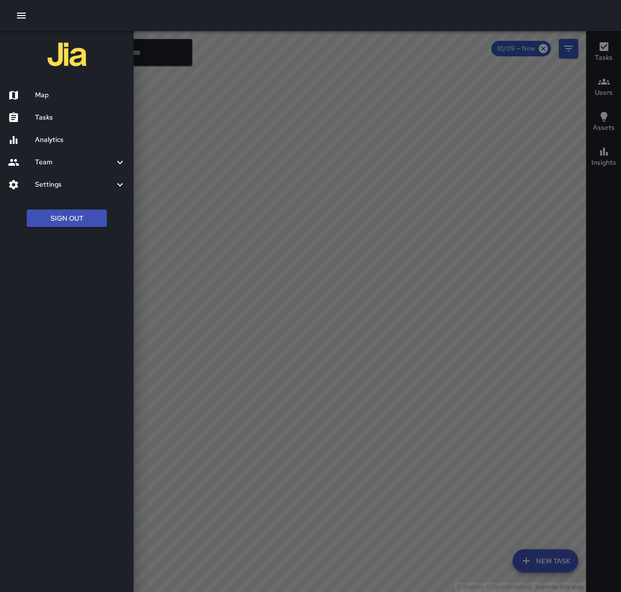
click at [55, 118] on h6 "Tasks" at bounding box center [80, 117] width 91 height 11
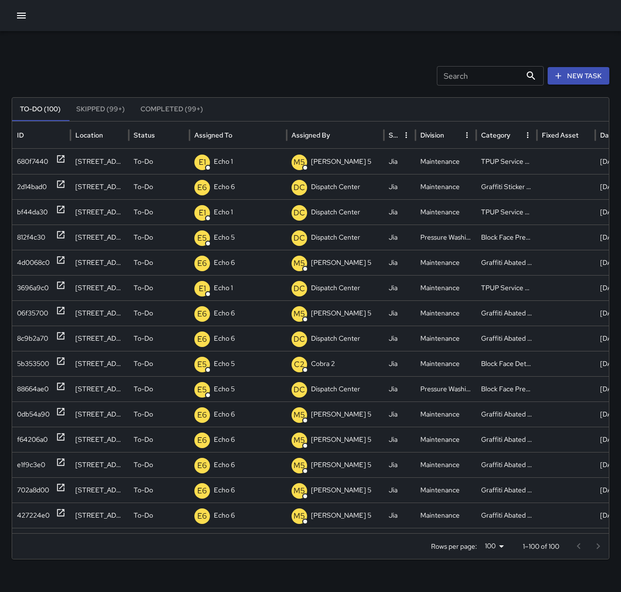
click at [571, 75] on button "New Task" at bounding box center [579, 76] width 62 height 18
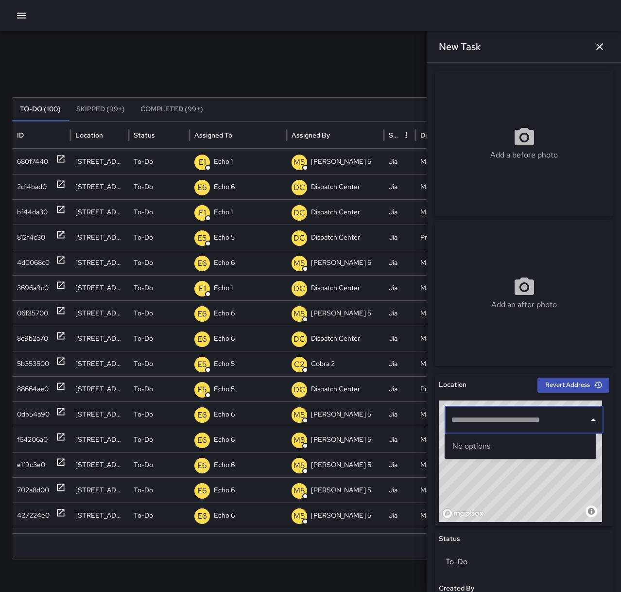
click at [523, 421] on input "text" at bounding box center [517, 420] width 136 height 18
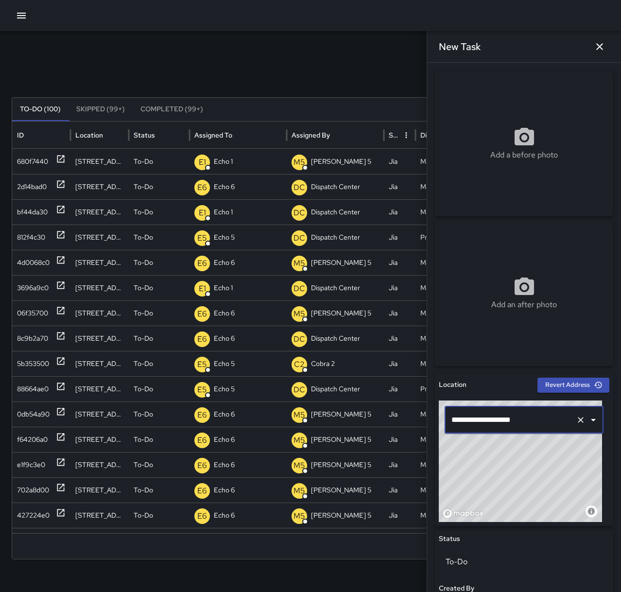
type input "**********"
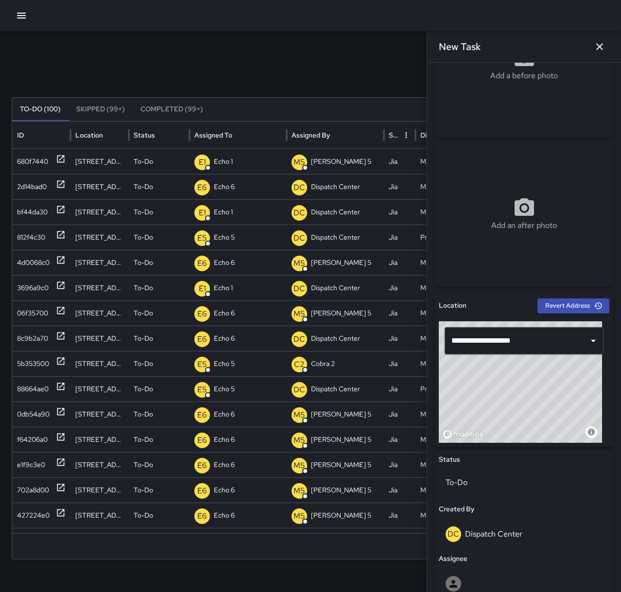
scroll to position [194, 0]
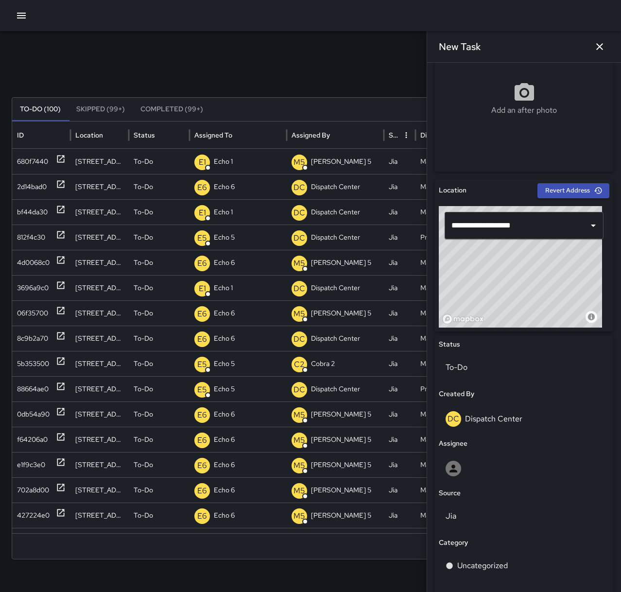
click at [490, 422] on p "Dispatch Center" at bounding box center [493, 419] width 57 height 10
click at [493, 472] on div at bounding box center [524, 469] width 157 height 16
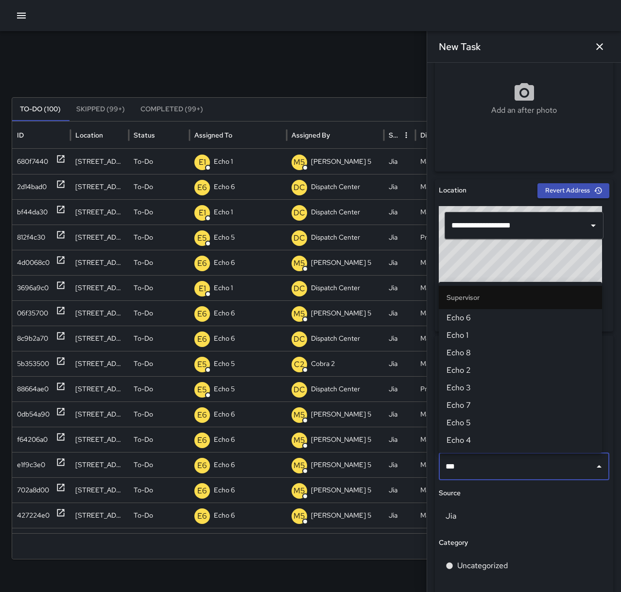
type input "****"
click at [486, 368] on span "Echo 2" at bounding box center [521, 371] width 148 height 12
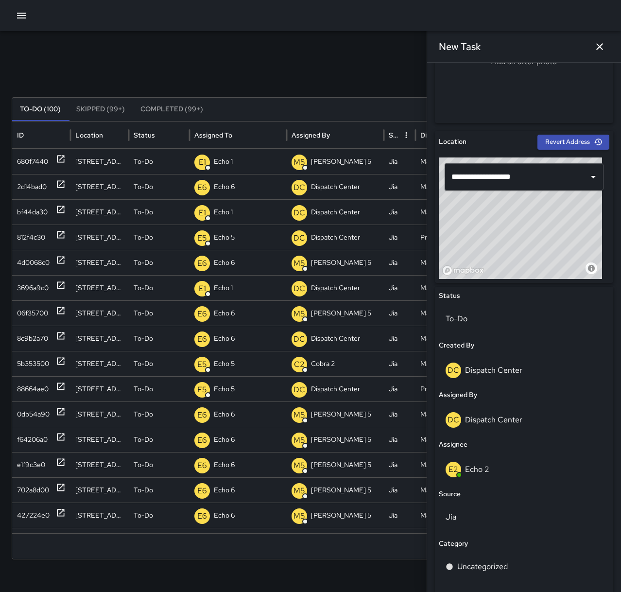
scroll to position [340, 0]
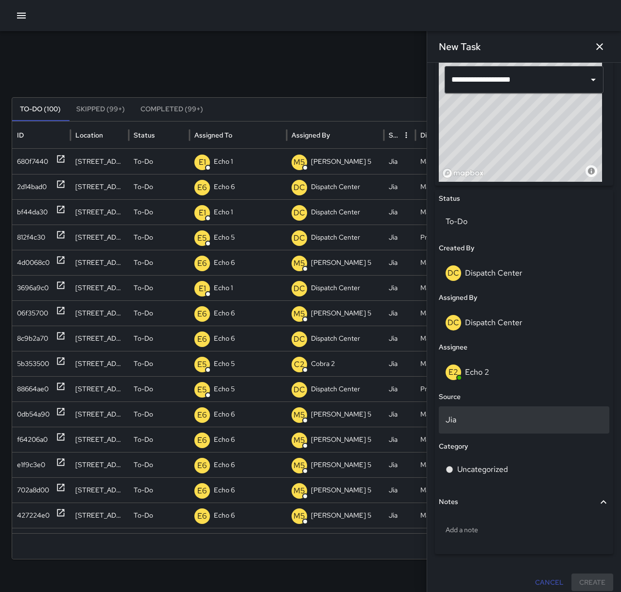
click at [477, 417] on p "Jia" at bounding box center [524, 420] width 157 height 12
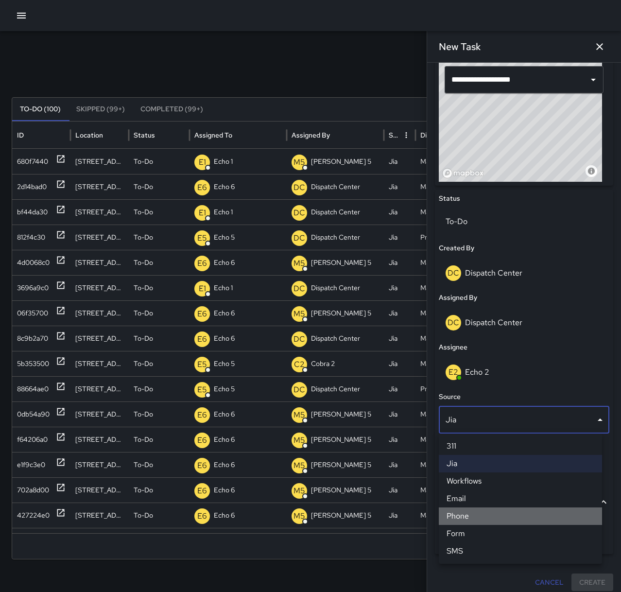
click at [481, 521] on li "Phone" at bounding box center [520, 515] width 163 height 17
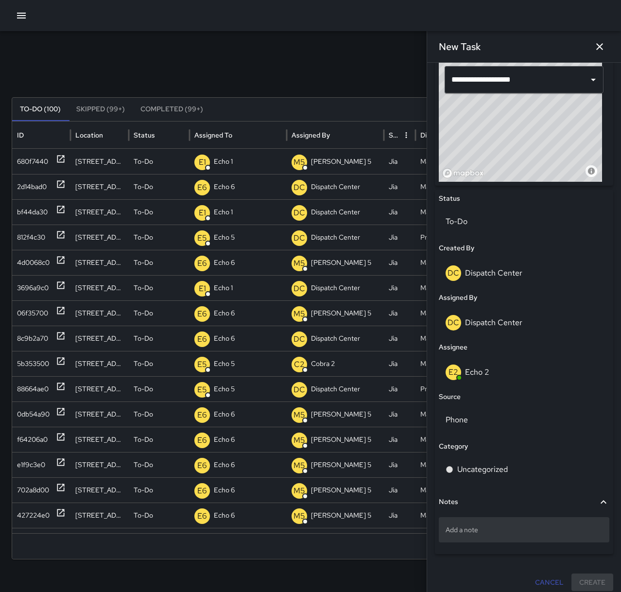
click at [480, 528] on p "Add a note" at bounding box center [524, 530] width 157 height 10
type textarea "**********"
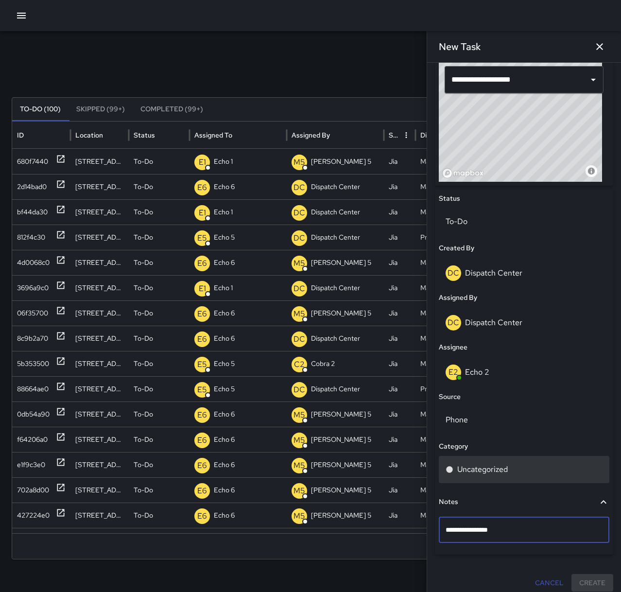
click at [496, 468] on p "Uncategorized" at bounding box center [482, 470] width 51 height 12
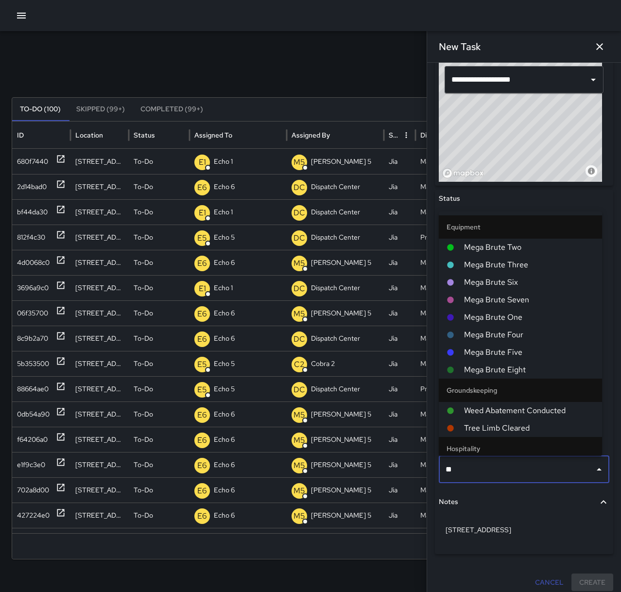
type input "***"
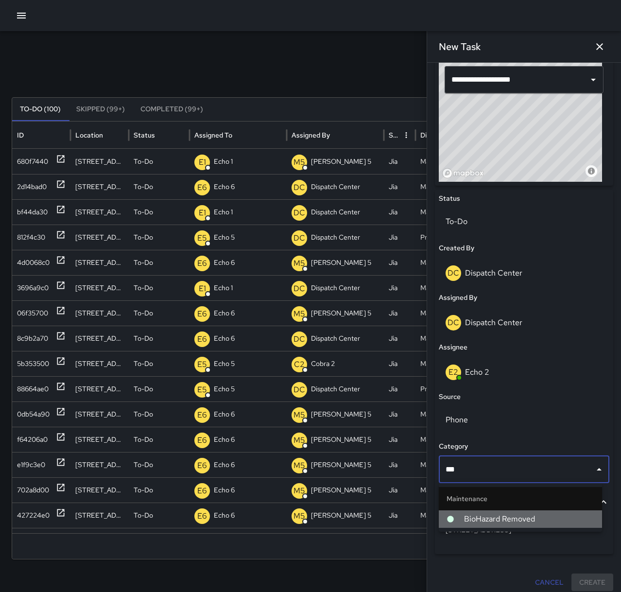
click at [506, 520] on span "BioHazard Removed" at bounding box center [529, 519] width 130 height 12
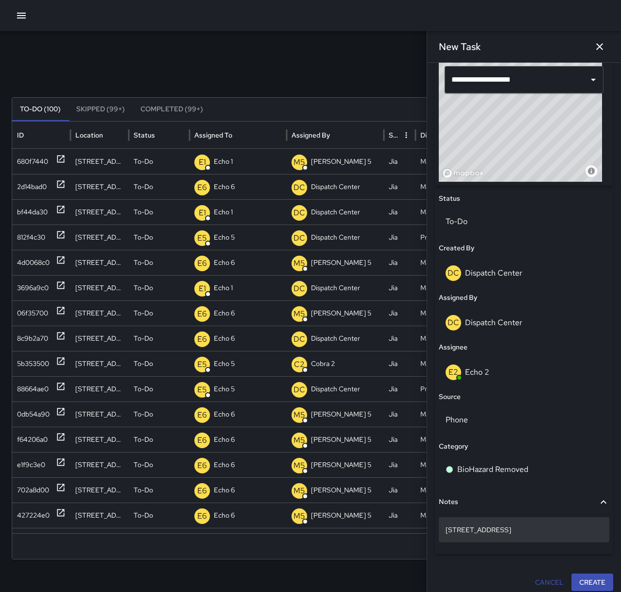
click at [512, 537] on div "[STREET_ADDRESS]" at bounding box center [524, 529] width 171 height 25
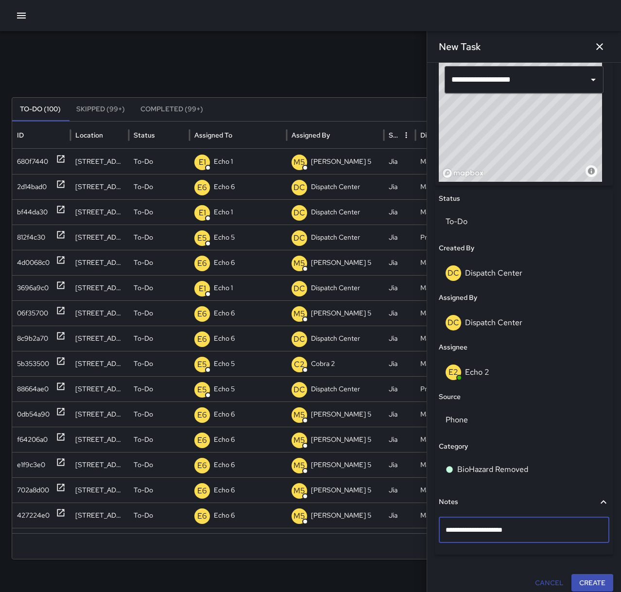
type textarea "**********"
click at [575, 581] on button "Create" at bounding box center [593, 583] width 42 height 18
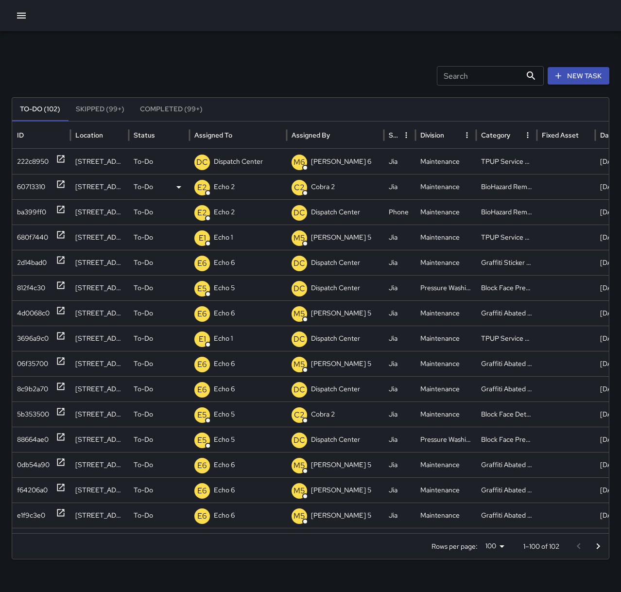
click at [61, 182] on icon at bounding box center [61, 184] width 10 height 10
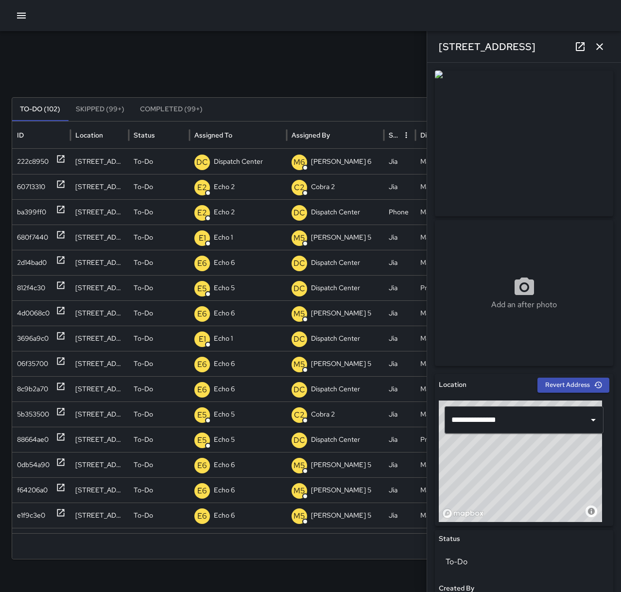
click at [601, 46] on icon "button" at bounding box center [599, 46] width 7 height 7
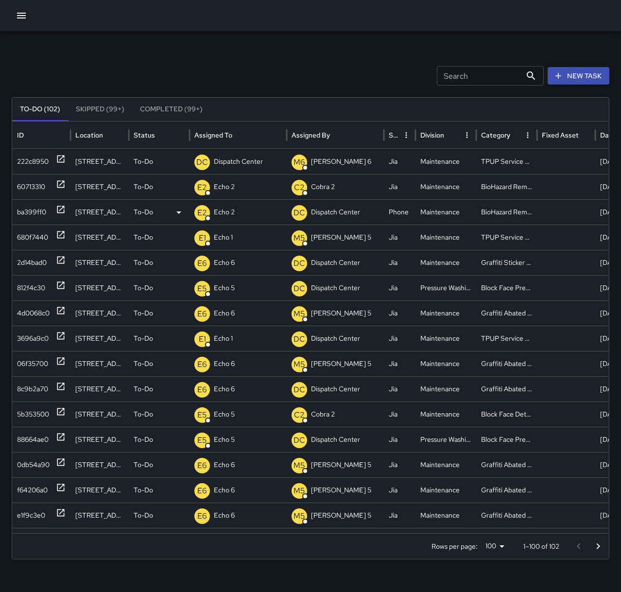
click at [59, 207] on icon at bounding box center [60, 209] width 7 height 7
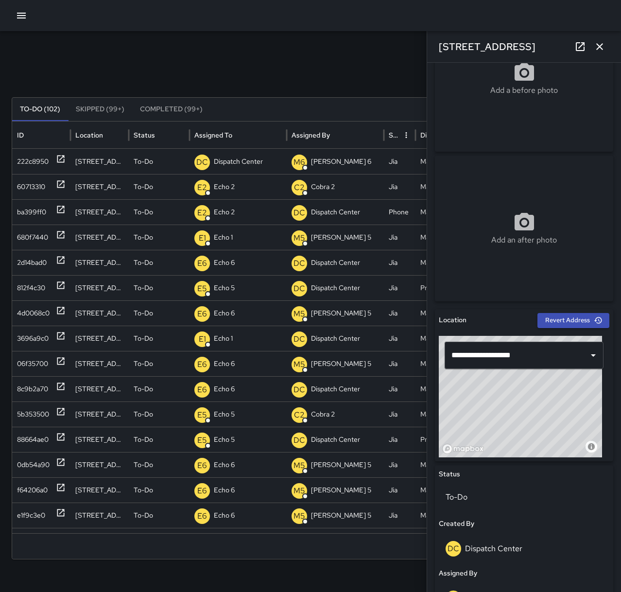
scroll to position [0, 0]
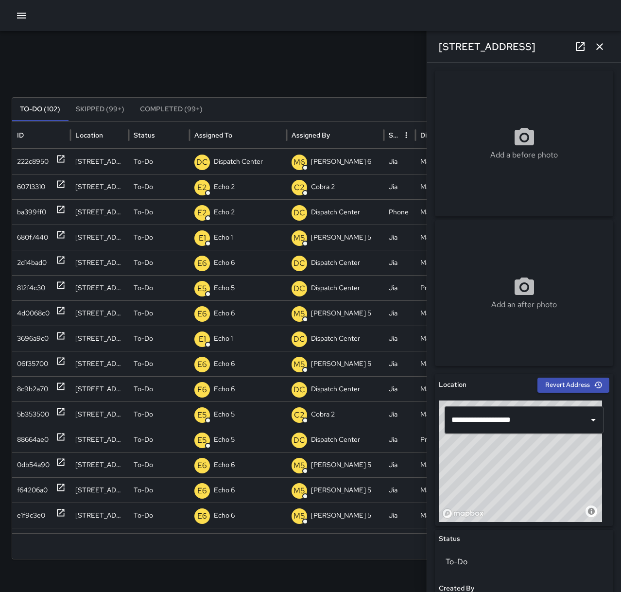
click at [597, 47] on icon "button" at bounding box center [600, 47] width 12 height 12
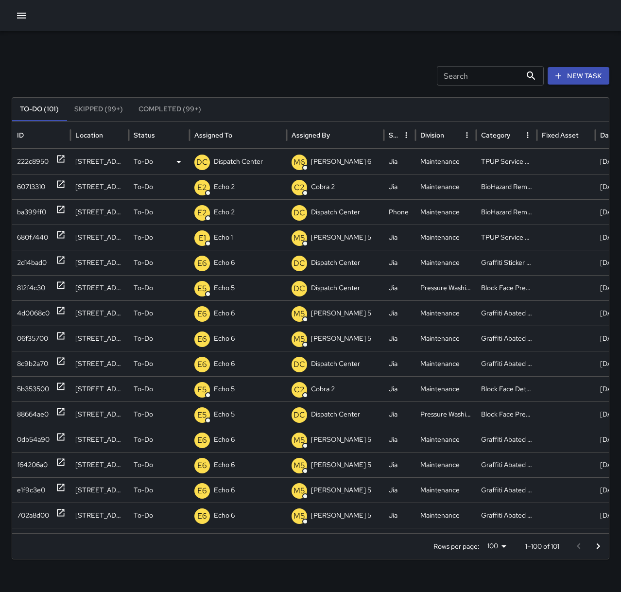
click at [235, 159] on p "Dispatch Center" at bounding box center [238, 161] width 49 height 25
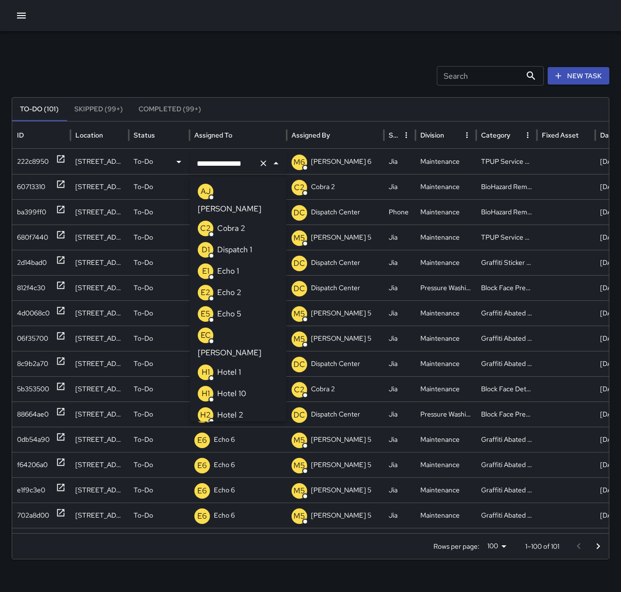
scroll to position [689, 0]
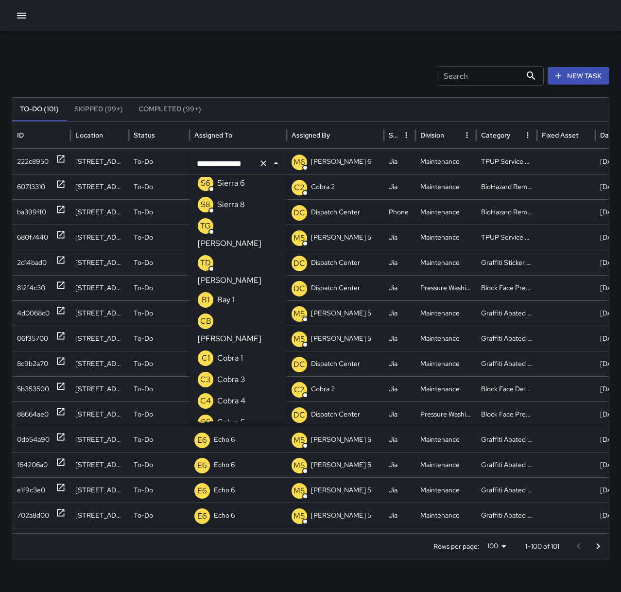
click at [262, 163] on icon "Clear" at bounding box center [264, 163] width 10 height 10
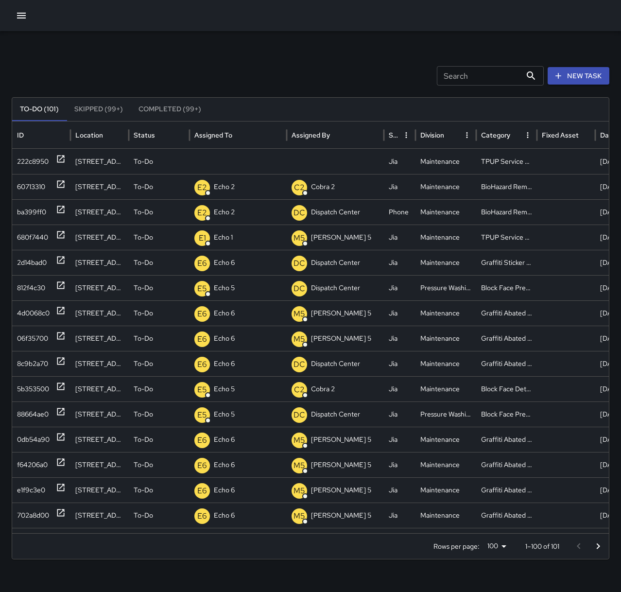
click at [0, 0] on p "Unassigned" at bounding box center [0, 0] width 0 height 0
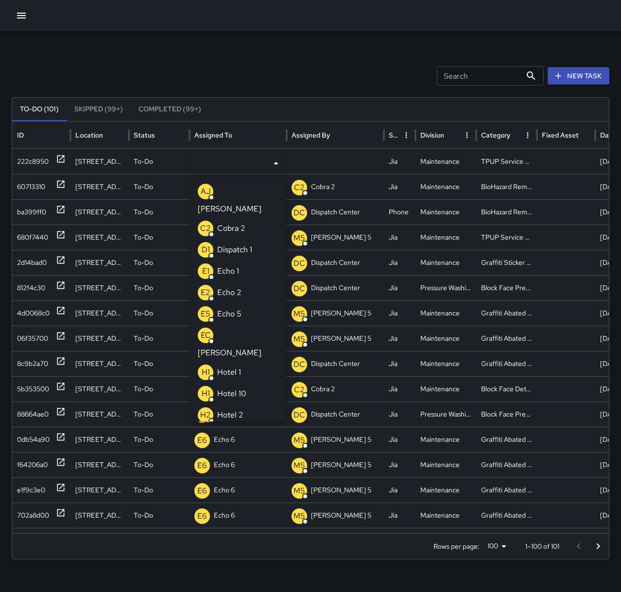
click at [241, 261] on li "E1 Echo 1" at bounding box center [238, 271] width 96 height 21
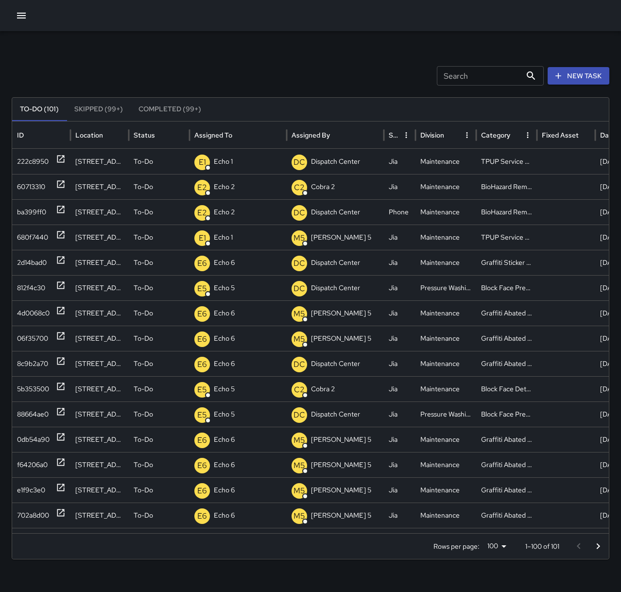
click at [283, 72] on div "Search Search New Task" at bounding box center [311, 75] width 598 height 19
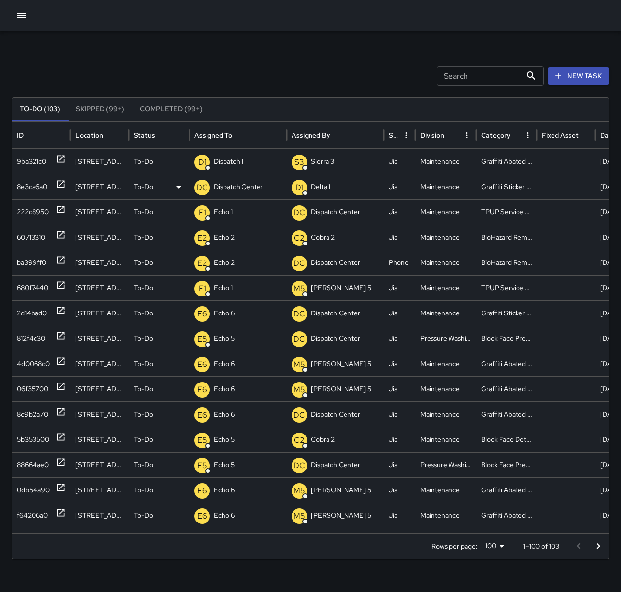
click at [53, 185] on div "8e3ca6a0" at bounding box center [41, 187] width 49 height 25
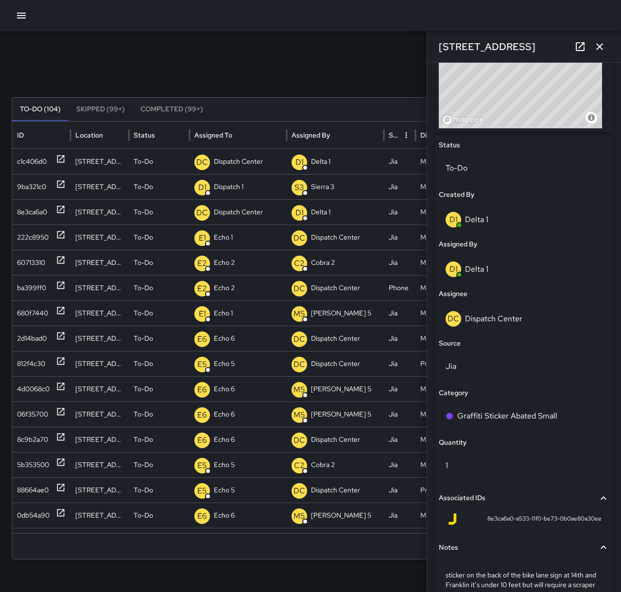
scroll to position [450, 0]
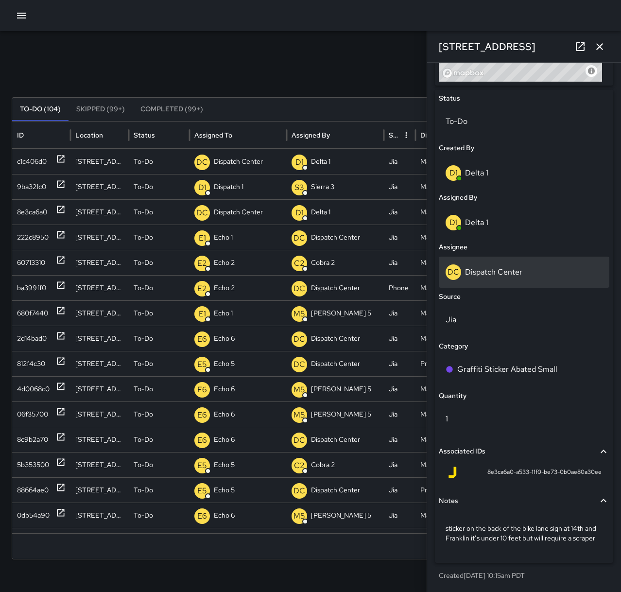
click at [494, 269] on div "DC Dispatch Center" at bounding box center [524, 272] width 157 height 16
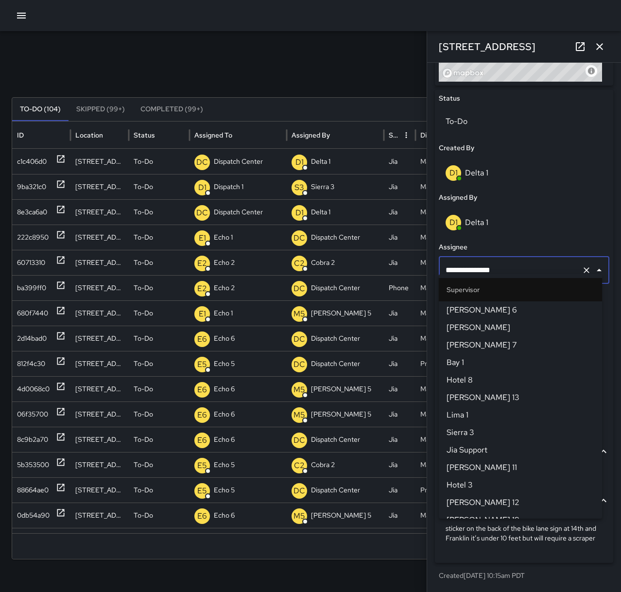
scroll to position [938, 0]
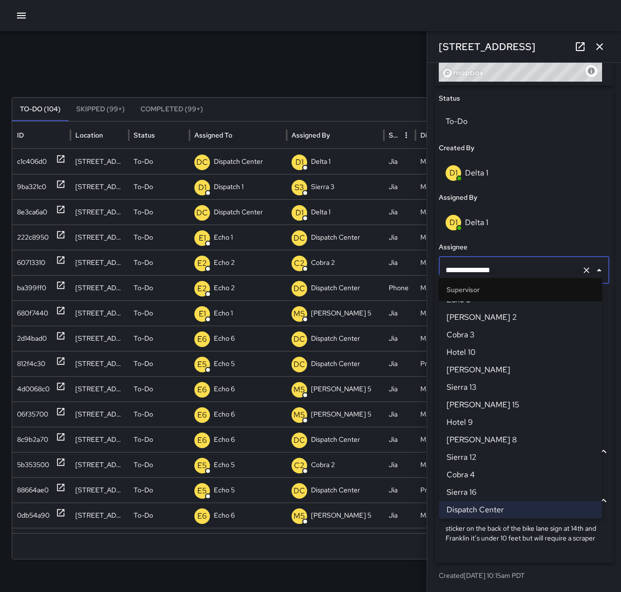
click at [582, 265] on icon "Clear" at bounding box center [587, 270] width 10 height 10
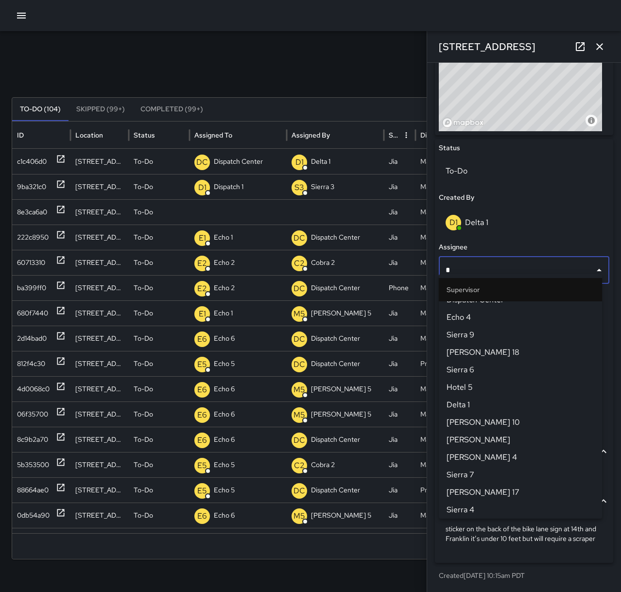
scroll to position [0, 0]
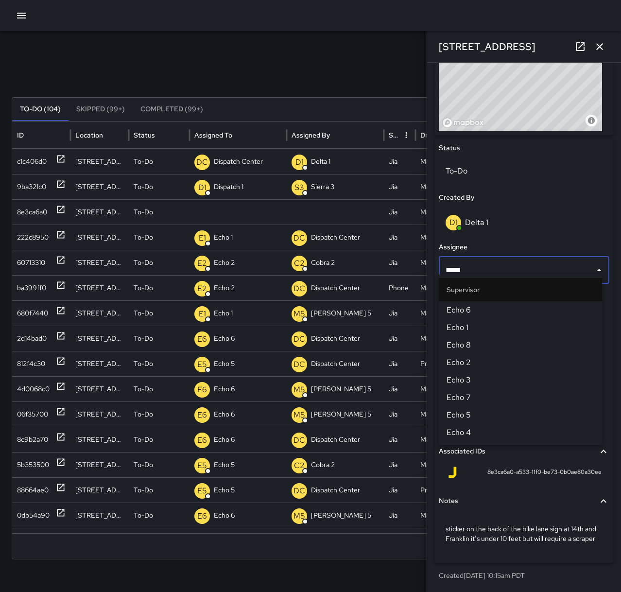
type input "******"
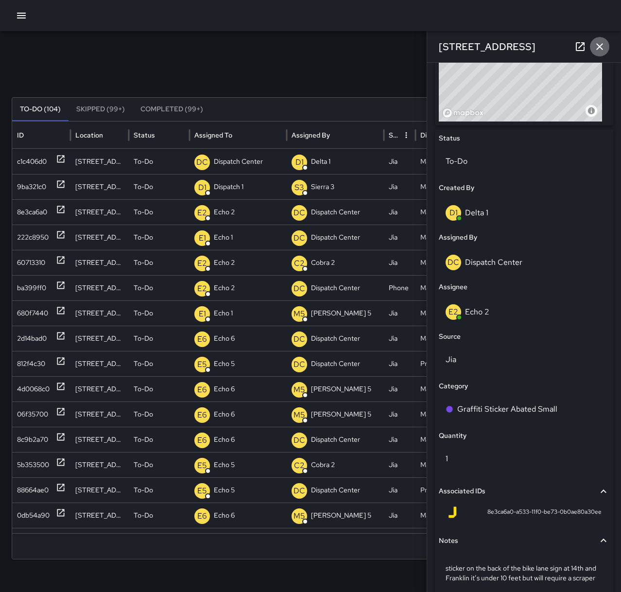
click at [601, 46] on icon "button" at bounding box center [600, 47] width 12 height 12
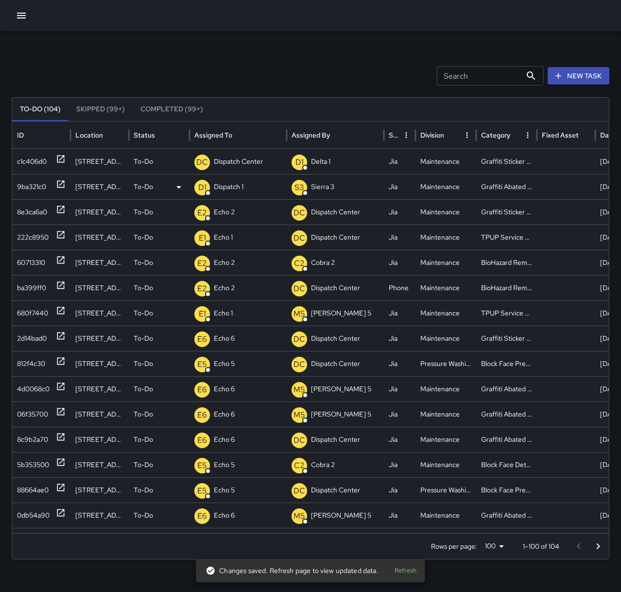
click at [61, 183] on icon at bounding box center [60, 184] width 7 height 7
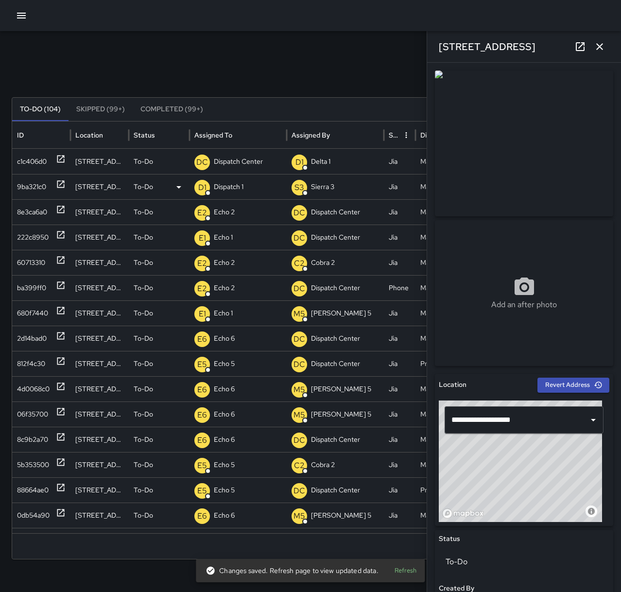
click at [223, 186] on p "Dispatch 1" at bounding box center [229, 187] width 30 height 25
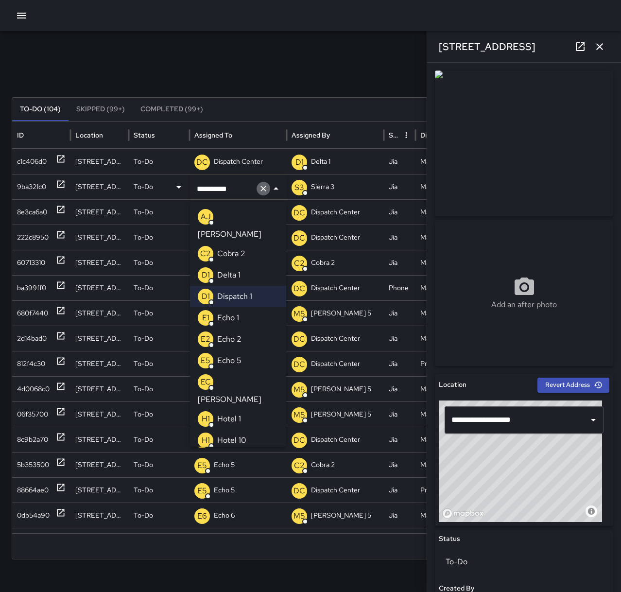
click at [263, 186] on icon "Clear" at bounding box center [264, 189] width 10 height 10
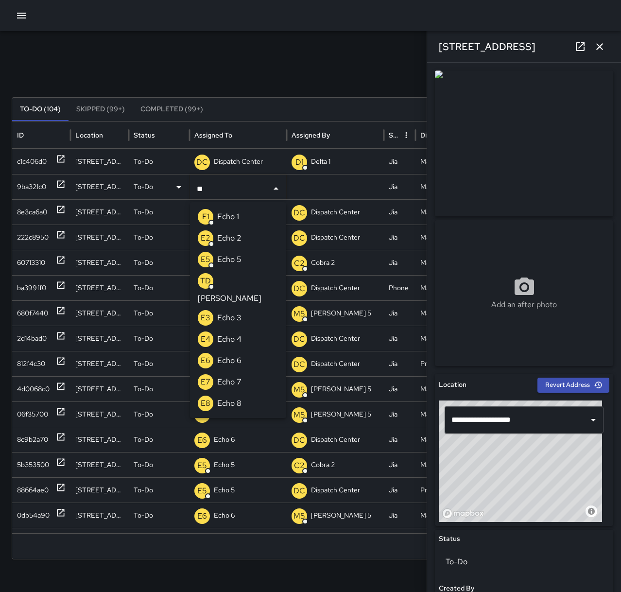
type input "***"
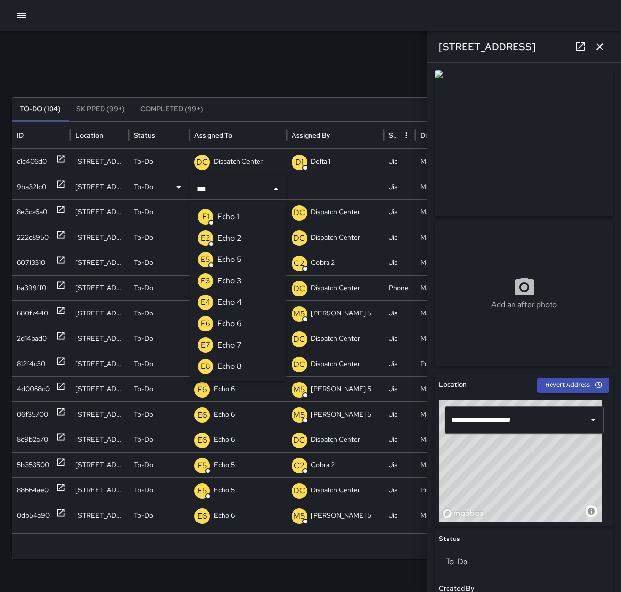
click at [246, 328] on li "E6 Echo 6" at bounding box center [238, 323] width 96 height 21
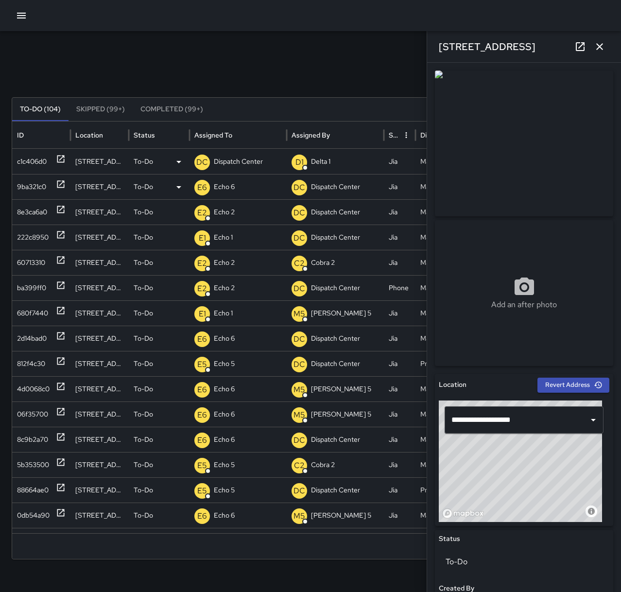
click at [64, 155] on icon at bounding box center [61, 159] width 10 height 10
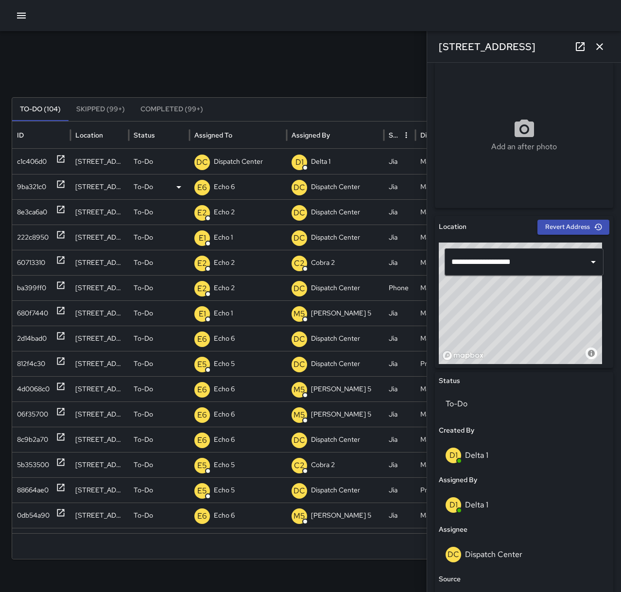
scroll to position [194, 0]
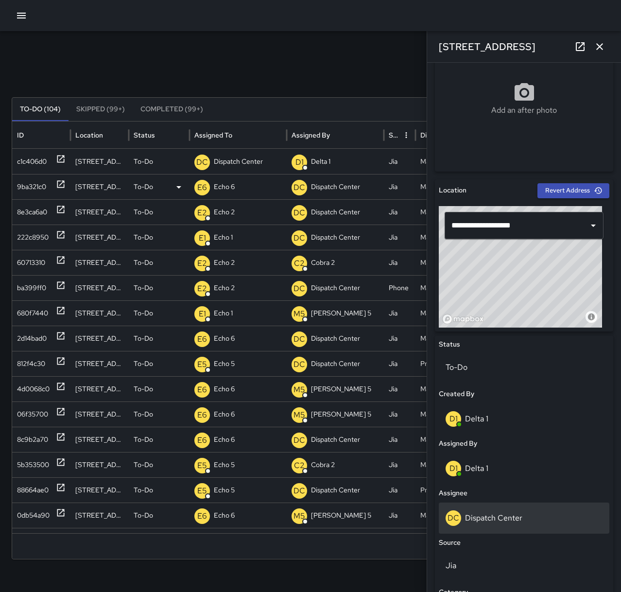
click at [524, 518] on div "DC Dispatch Center" at bounding box center [524, 518] width 157 height 16
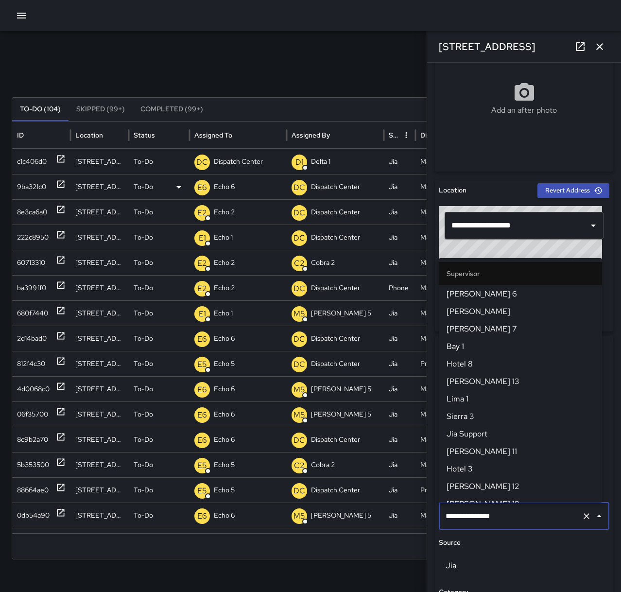
scroll to position [938, 0]
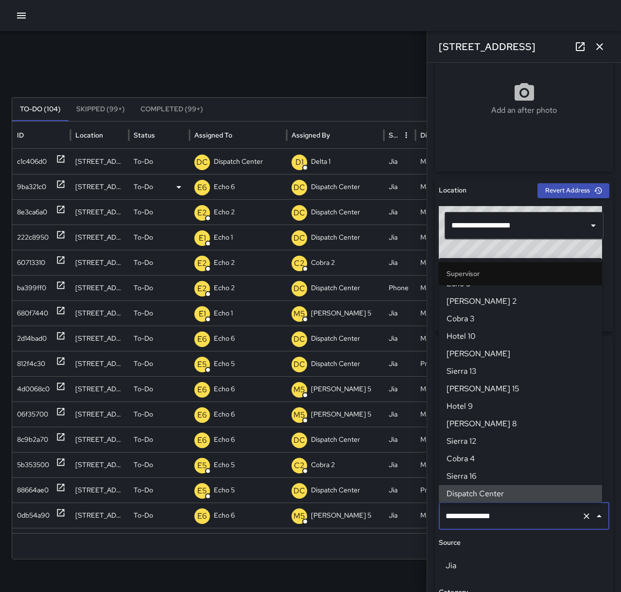
click at [584, 517] on icon "Clear" at bounding box center [587, 516] width 6 height 6
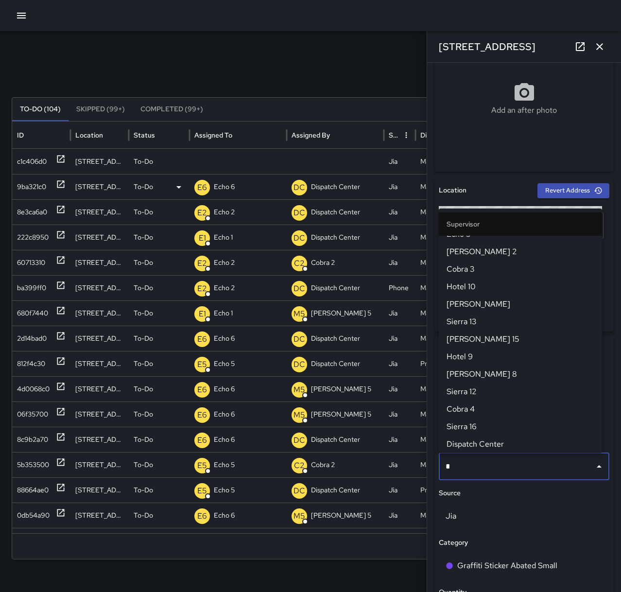
scroll to position [0, 0]
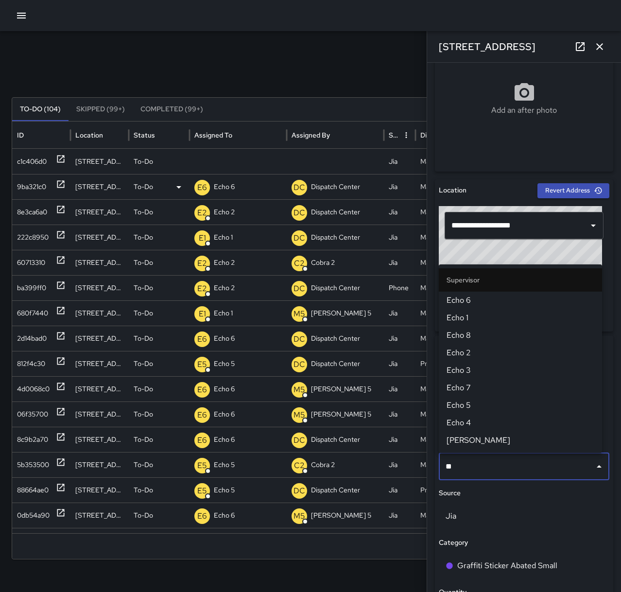
type input "***"
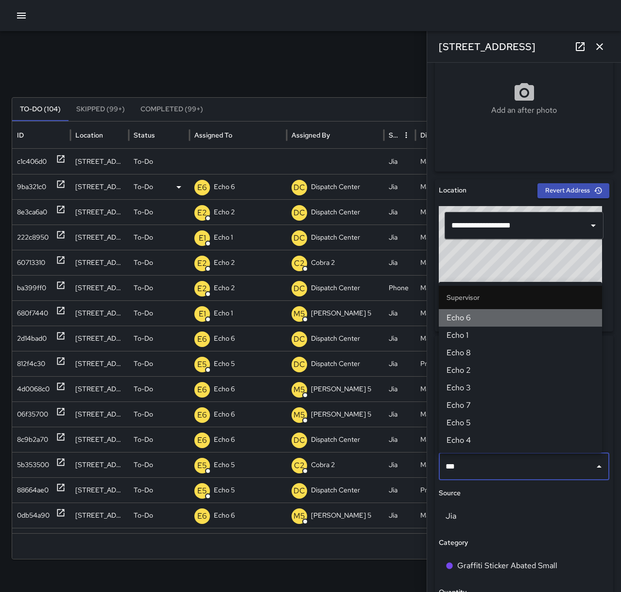
click at [485, 313] on span "Echo 6" at bounding box center [521, 318] width 148 height 12
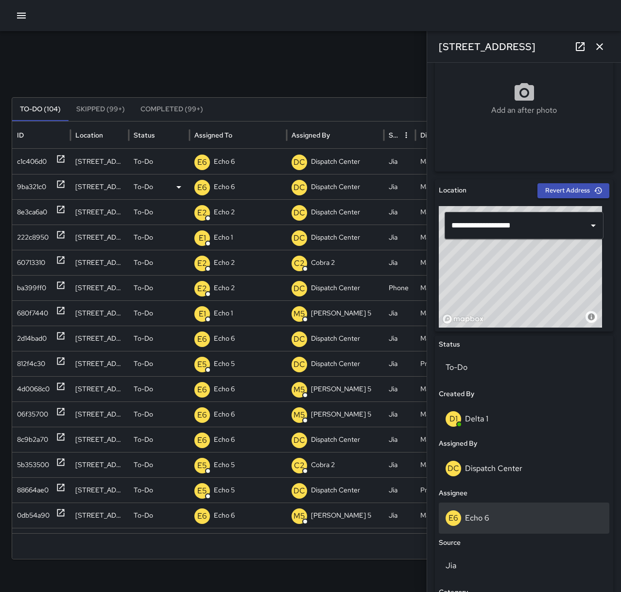
click at [513, 516] on div "E6 Echo 6" at bounding box center [524, 518] width 157 height 16
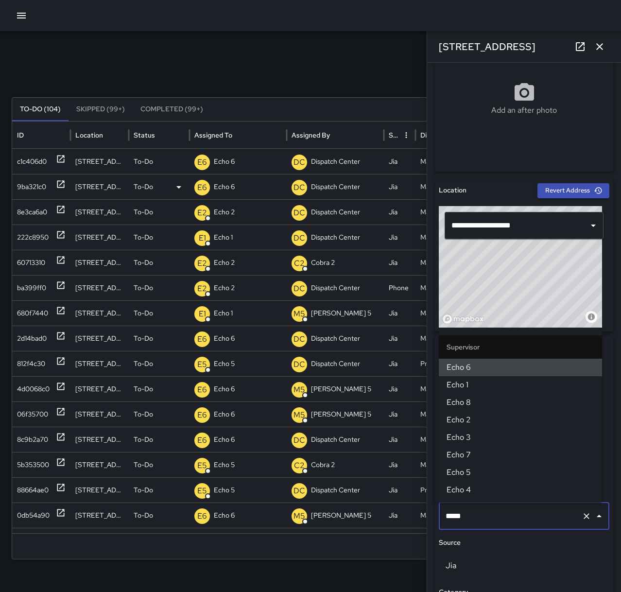
type input "******"
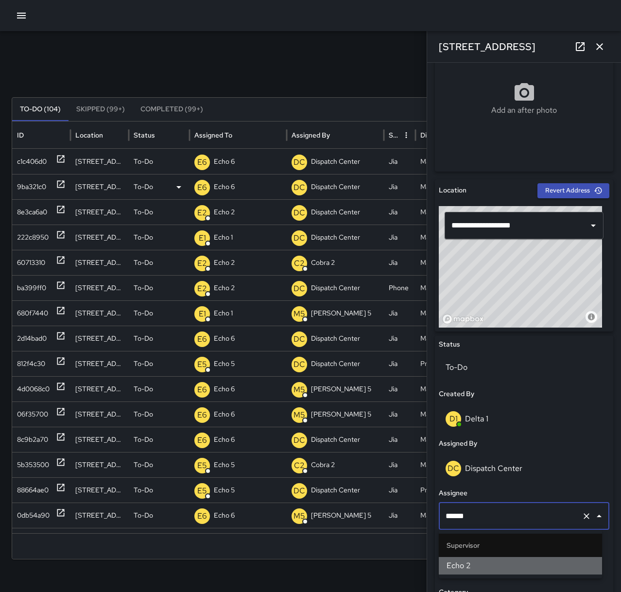
click at [507, 561] on span "Echo 2" at bounding box center [521, 566] width 148 height 12
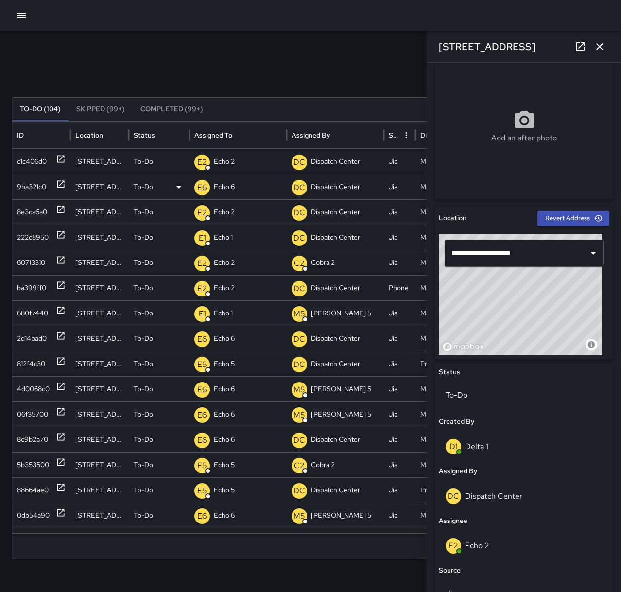
scroll to position [243, 0]
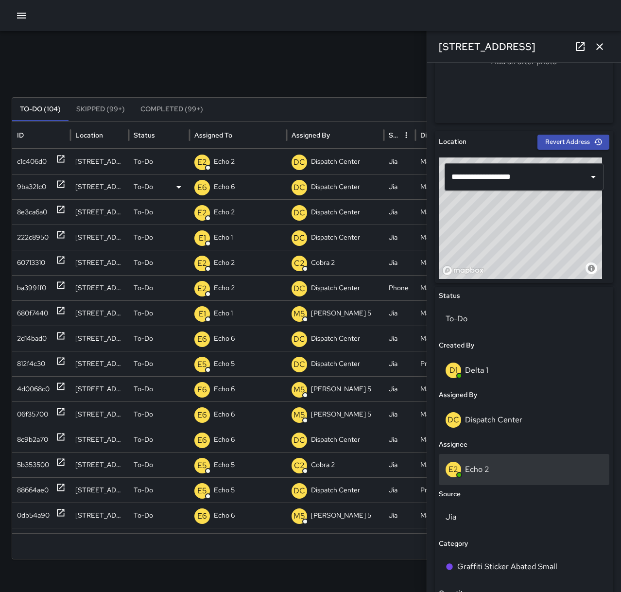
click at [499, 472] on div "E2 Echo 2" at bounding box center [524, 470] width 157 height 16
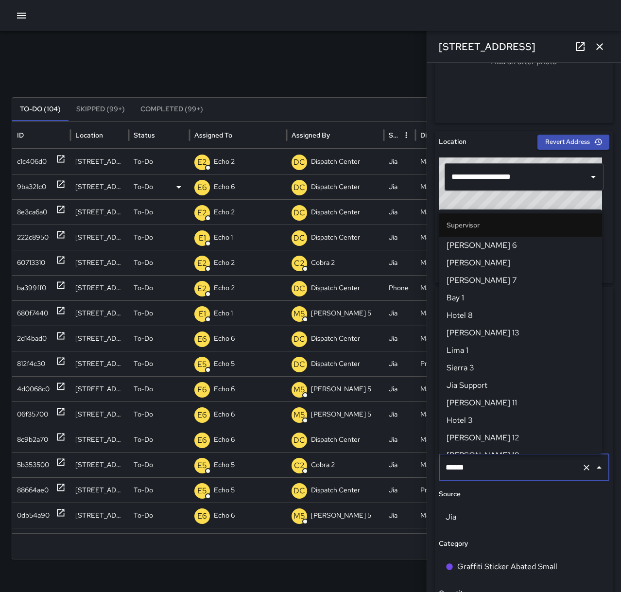
scroll to position [325, 0]
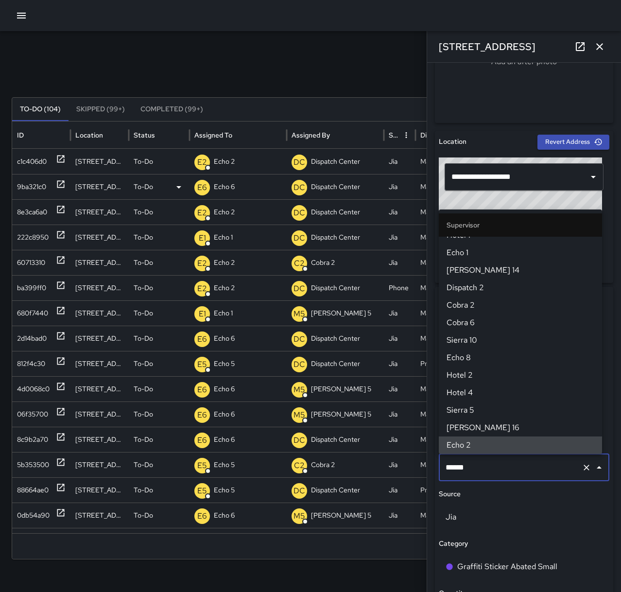
type input "****"
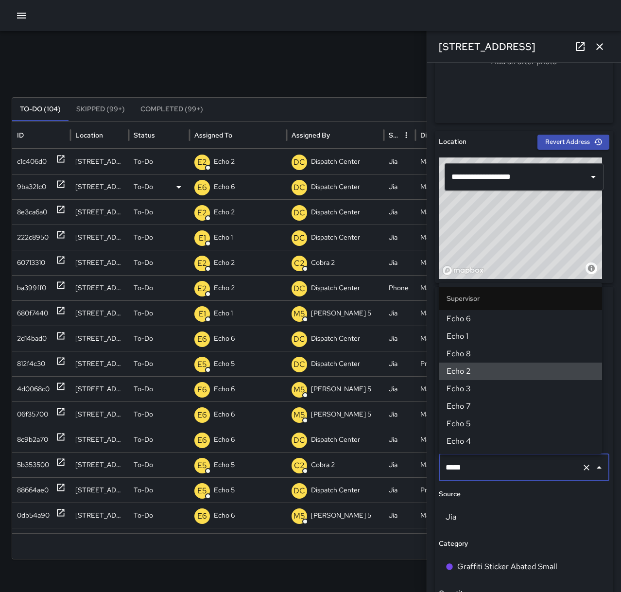
scroll to position [0, 0]
click at [505, 313] on span "Echo 6" at bounding box center [521, 319] width 148 height 12
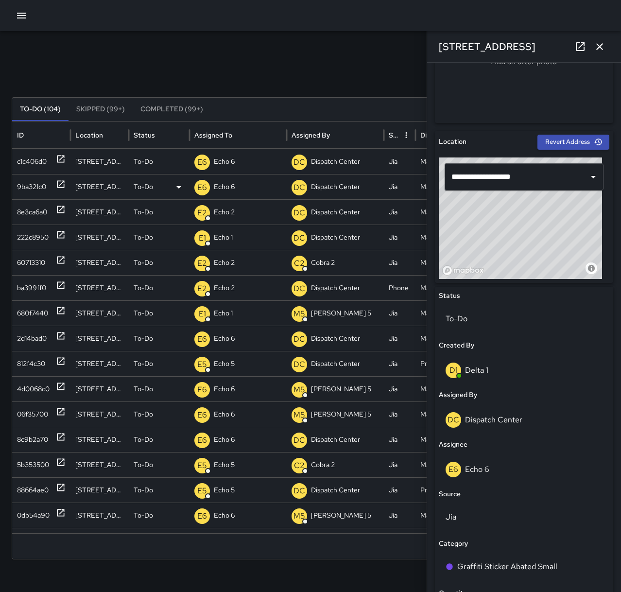
click at [609, 52] on div "[STREET_ADDRESS]" at bounding box center [524, 46] width 194 height 31
click at [605, 47] on icon "button" at bounding box center [600, 47] width 12 height 12
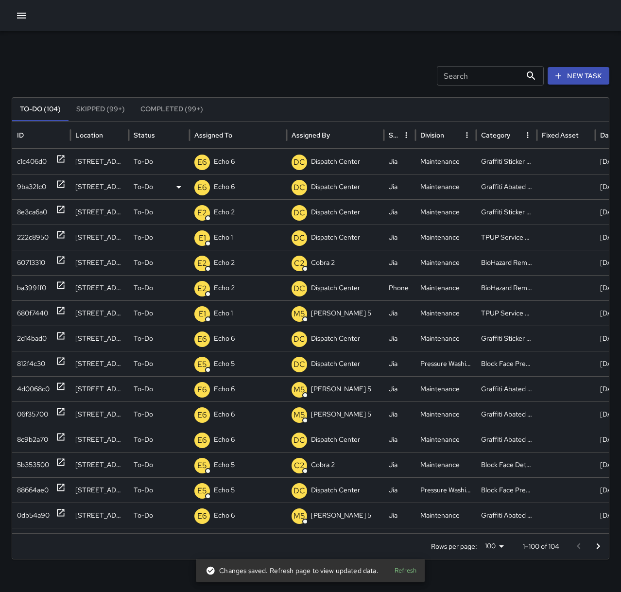
click at [247, 47] on div "Search Search New Task To-Do (104) Skipped (99+) Completed (99+) ID Location St…" at bounding box center [310, 307] width 621 height 552
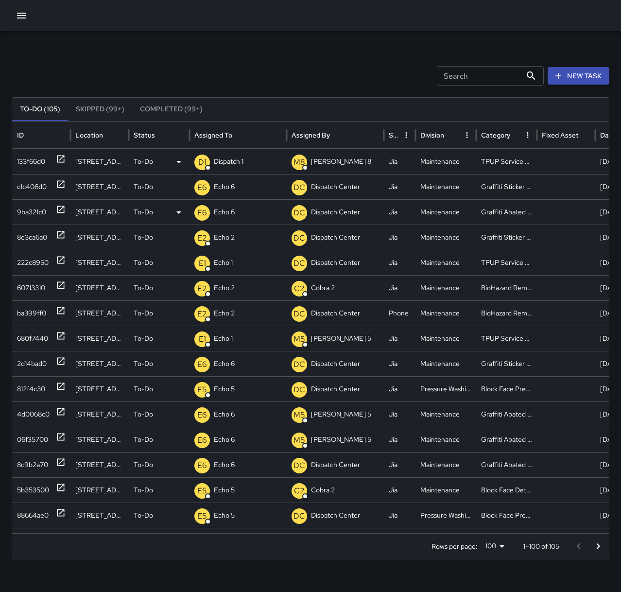
click at [245, 158] on div "D1 Dispatch 1" at bounding box center [237, 161] width 87 height 25
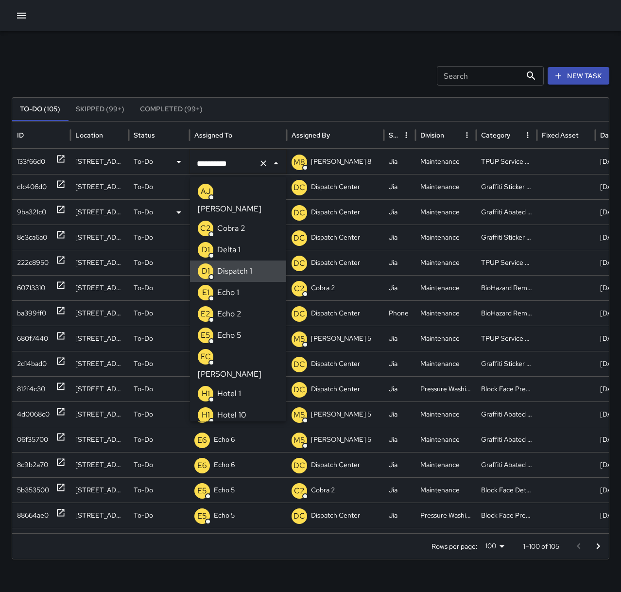
click at [266, 162] on icon "Clear" at bounding box center [264, 163] width 10 height 10
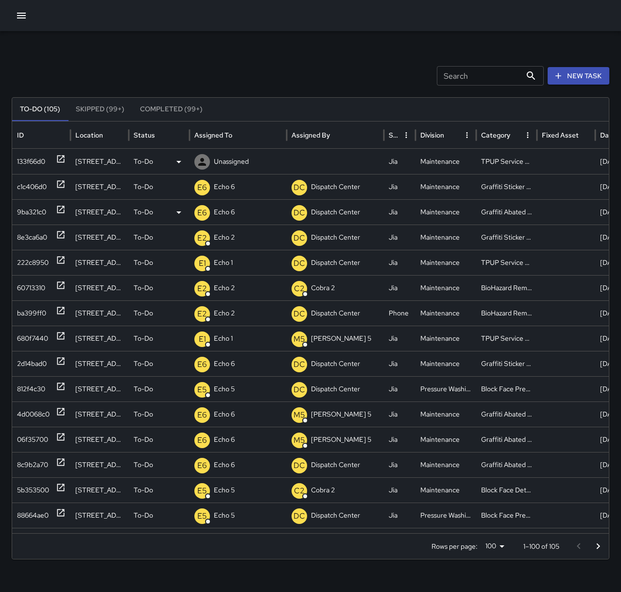
click at [227, 162] on p "Unassigned" at bounding box center [231, 161] width 35 height 25
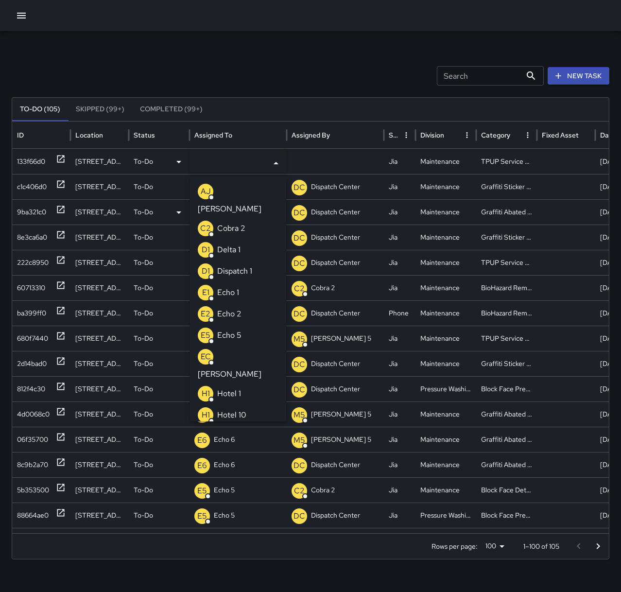
click at [233, 287] on p "Echo 1" at bounding box center [228, 293] width 22 height 12
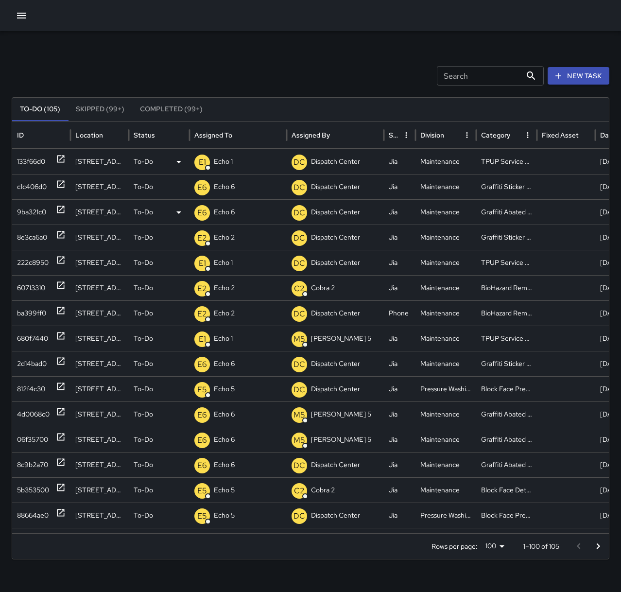
click at [269, 56] on div "Search Search New Task To-Do (105) Skipped (99+) Completed (99+) ID Location St…" at bounding box center [310, 307] width 621 height 552
click at [247, 161] on p "Dispatch Center" at bounding box center [238, 161] width 49 height 25
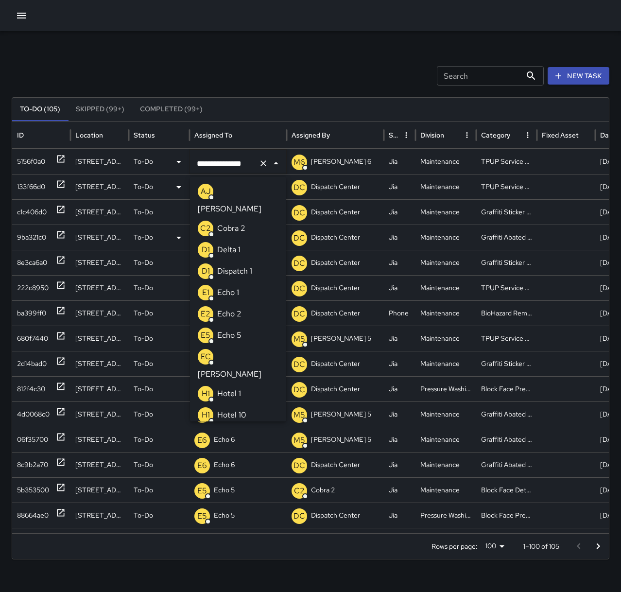
scroll to position [732, 0]
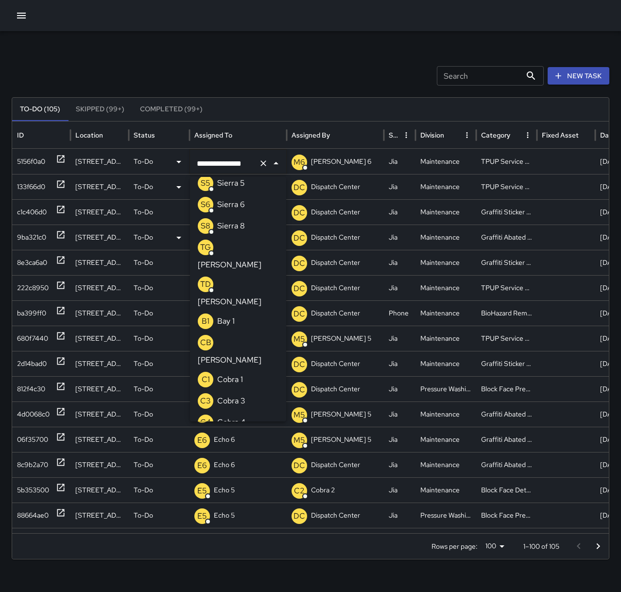
click at [266, 160] on icon "Clear" at bounding box center [264, 163] width 10 height 10
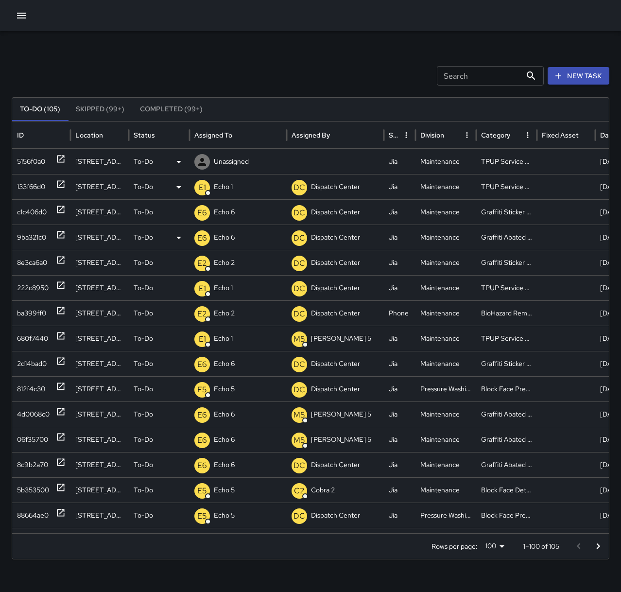
click at [225, 157] on p "Unassigned" at bounding box center [231, 161] width 35 height 25
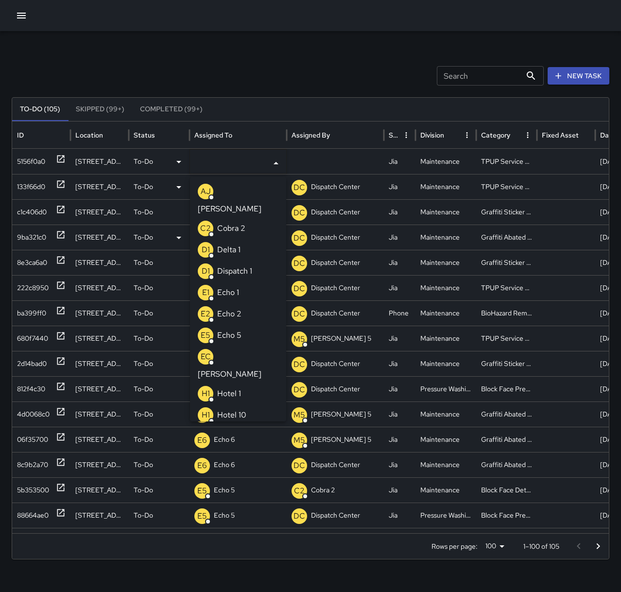
click at [233, 287] on p "Echo 1" at bounding box center [228, 293] width 22 height 12
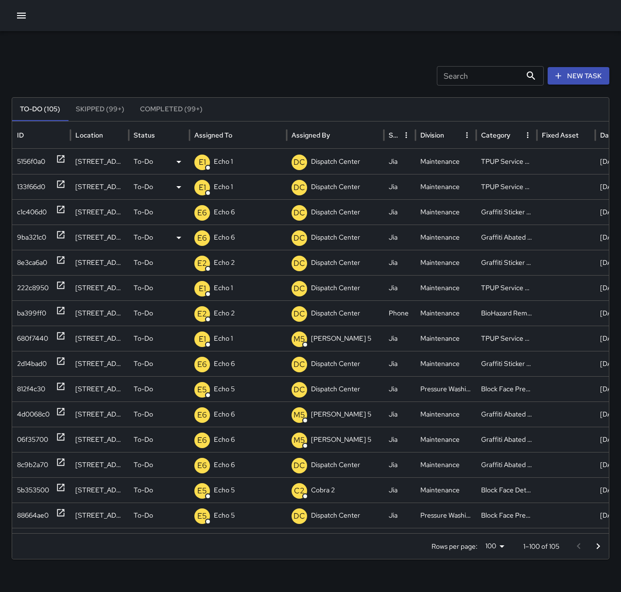
click at [237, 65] on div "Search Search New Task To-Do (105) Skipped (99+) Completed (99+) ID Location St…" at bounding box center [310, 307] width 621 height 552
click at [228, 161] on p "Dispatch 1" at bounding box center [229, 161] width 30 height 25
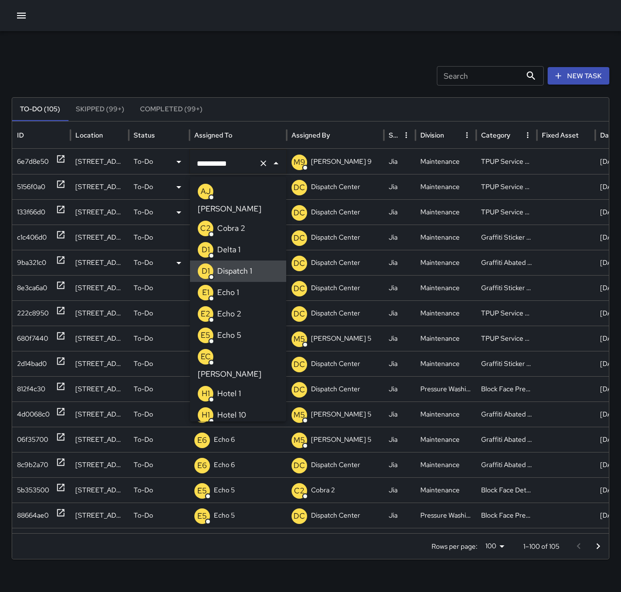
click at [264, 163] on icon "Clear" at bounding box center [264, 163] width 10 height 10
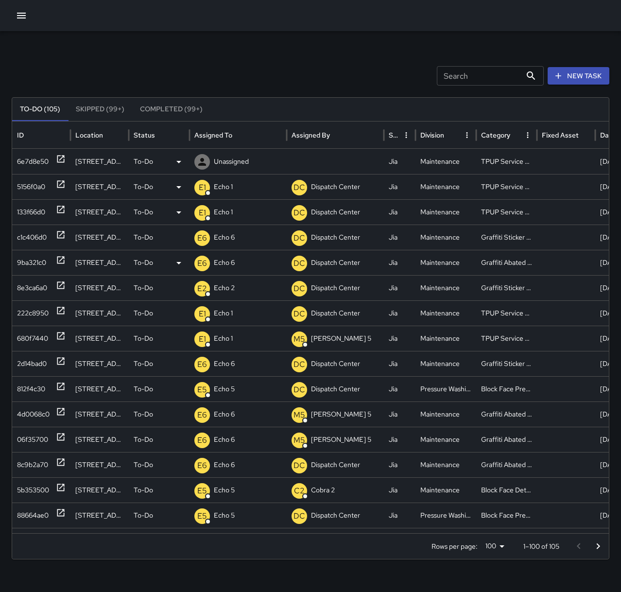
click at [233, 159] on p "Unassigned" at bounding box center [231, 161] width 35 height 25
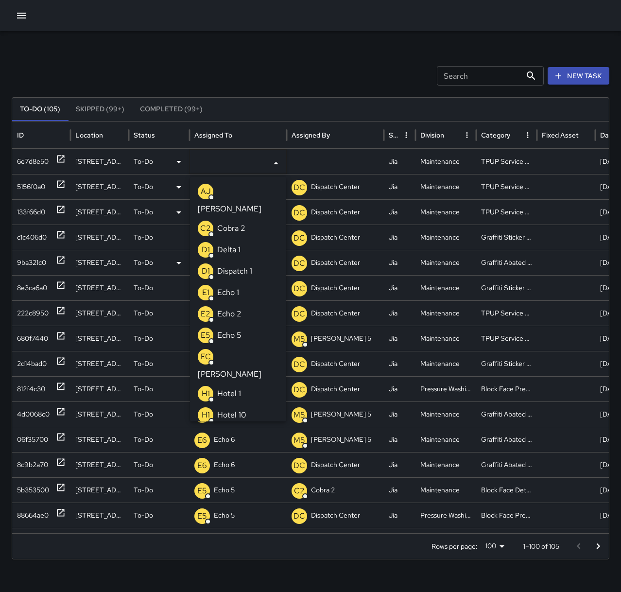
click at [238, 287] on p "Echo 1" at bounding box center [228, 293] width 22 height 12
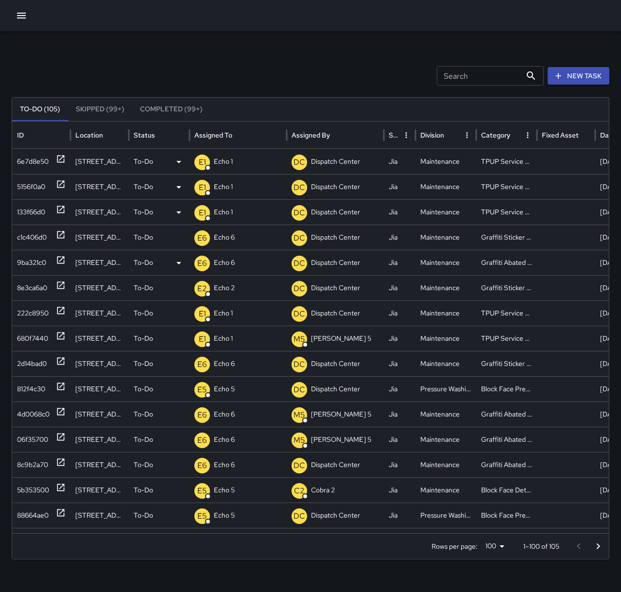
click at [230, 63] on div "Search Search New Task To-Do (105) Skipped (99+) Completed (99+) ID Location St…" at bounding box center [310, 307] width 621 height 552
click at [20, 16] on icon "button" at bounding box center [22, 16] width 12 height 12
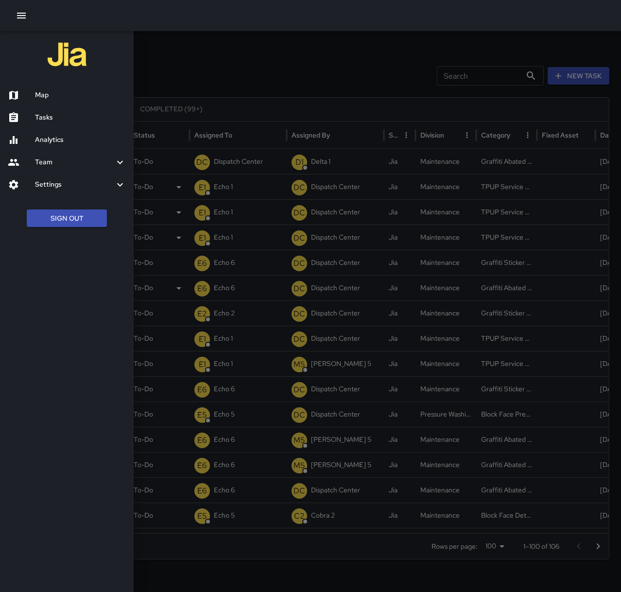
click at [62, 98] on h6 "Map" at bounding box center [80, 95] width 91 height 11
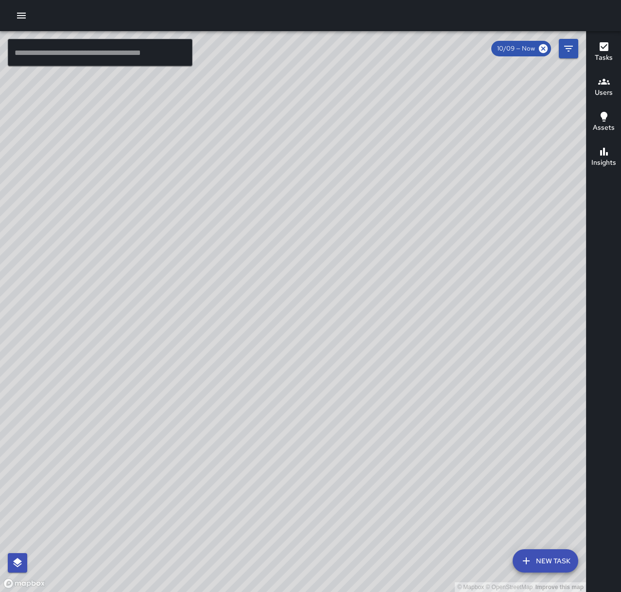
drag, startPoint x: 285, startPoint y: 413, endPoint x: 436, endPoint y: 184, distance: 273.7
click at [436, 184] on div "© Mapbox © OpenStreetMap Improve this map" at bounding box center [293, 311] width 586 height 561
drag, startPoint x: 381, startPoint y: 301, endPoint x: 384, endPoint y: 282, distance: 19.2
click at [384, 282] on div "© Mapbox © OpenStreetMap Improve this map" at bounding box center [293, 311] width 586 height 561
drag, startPoint x: 424, startPoint y: 277, endPoint x: 321, endPoint y: 489, distance: 235.7
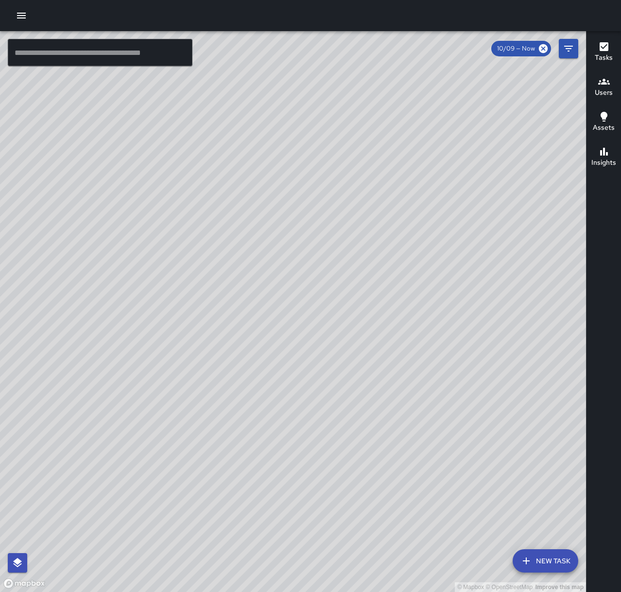
click at [321, 489] on div "© Mapbox © OpenStreetMap Improve this map" at bounding box center [293, 311] width 586 height 561
drag, startPoint x: 350, startPoint y: 489, endPoint x: 304, endPoint y: 414, distance: 88.0
click at [304, 414] on div "© Mapbox © OpenStreetMap Improve this map" at bounding box center [293, 311] width 586 height 561
drag, startPoint x: 340, startPoint y: 383, endPoint x: 288, endPoint y: 495, distance: 123.1
click at [288, 495] on div "© Mapbox © OpenStreetMap Improve this map" at bounding box center [293, 311] width 586 height 561
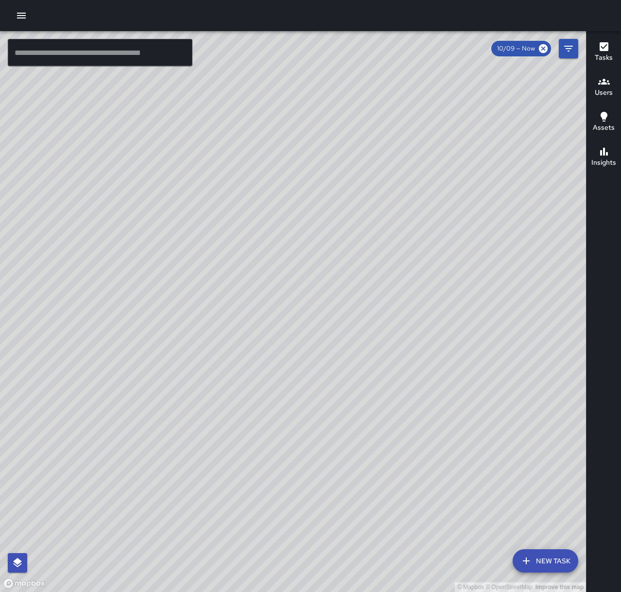
drag, startPoint x: 281, startPoint y: 426, endPoint x: 334, endPoint y: 437, distance: 54.7
click at [334, 437] on div "© Mapbox © OpenStreetMap Improve this map" at bounding box center [293, 311] width 586 height 561
drag, startPoint x: 401, startPoint y: 197, endPoint x: 299, endPoint y: 506, distance: 325.6
click at [292, 507] on div "© Mapbox © OpenStreetMap Improve this map" at bounding box center [293, 311] width 586 height 561
drag, startPoint x: 235, startPoint y: 258, endPoint x: 271, endPoint y: 432, distance: 177.2
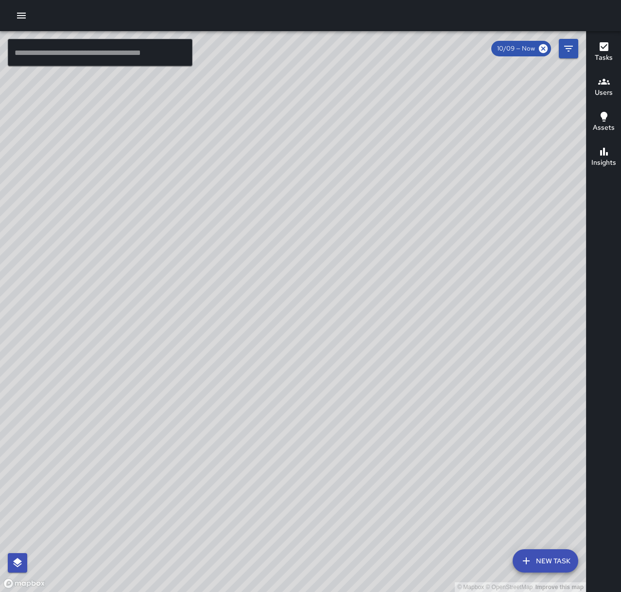
click at [299, 452] on div "© Mapbox © OpenStreetMap Improve this map" at bounding box center [293, 311] width 586 height 561
drag, startPoint x: 297, startPoint y: 416, endPoint x: 138, endPoint y: 432, distance: 160.3
click at [90, 476] on div "© Mapbox © OpenStreetMap Improve this map" at bounding box center [293, 311] width 586 height 561
drag, startPoint x: 349, startPoint y: 290, endPoint x: 224, endPoint y: 361, distance: 143.7
click at [224, 361] on div "© Mapbox © OpenStreetMap Improve this map" at bounding box center [293, 311] width 586 height 561
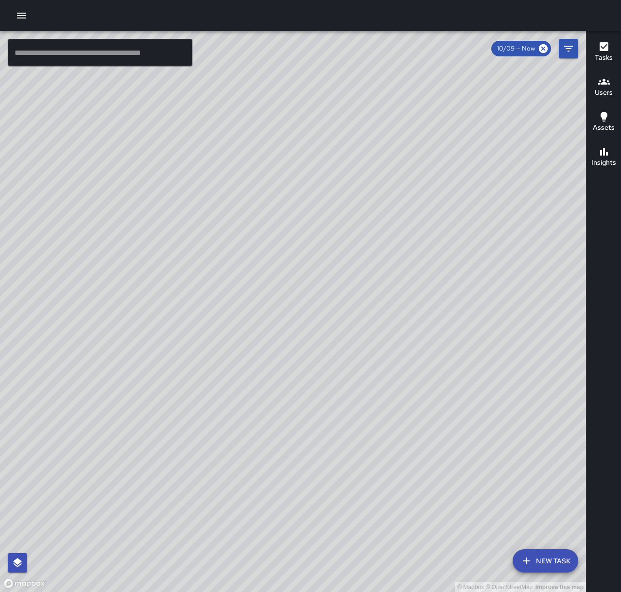
drag, startPoint x: 301, startPoint y: 310, endPoint x: 155, endPoint y: 480, distance: 224.8
click at [155, 480] on div "© Mapbox © OpenStreetMap Improve this map" at bounding box center [293, 311] width 586 height 561
drag, startPoint x: 357, startPoint y: 255, endPoint x: 310, endPoint y: 389, distance: 142.4
click at [310, 389] on div "© Mapbox © OpenStreetMap Improve this map" at bounding box center [293, 311] width 586 height 561
drag, startPoint x: 295, startPoint y: 449, endPoint x: 382, endPoint y: 245, distance: 221.7
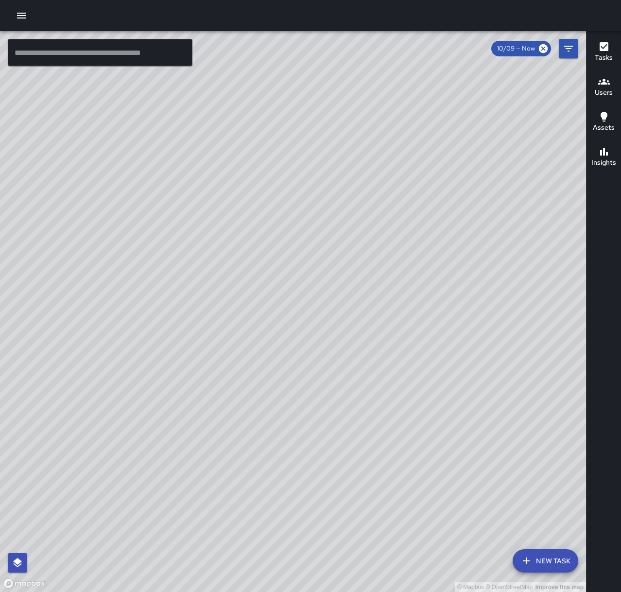
click at [382, 245] on div "© Mapbox © OpenStreetMap Improve this map" at bounding box center [293, 311] width 586 height 561
drag, startPoint x: 349, startPoint y: 416, endPoint x: 414, endPoint y: 261, distance: 167.9
click at [414, 261] on div "© Mapbox © OpenStreetMap Improve this map" at bounding box center [293, 311] width 586 height 561
drag, startPoint x: 381, startPoint y: 189, endPoint x: 371, endPoint y: 405, distance: 216.5
click at [371, 405] on div "© Mapbox © OpenStreetMap Improve this map" at bounding box center [293, 311] width 586 height 561
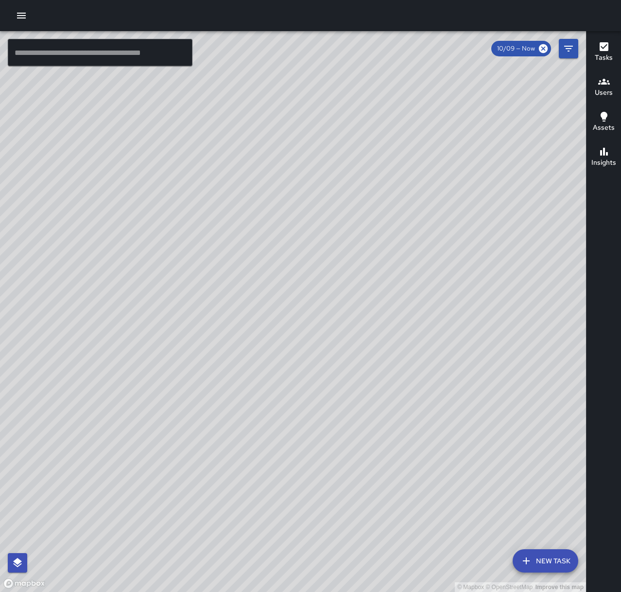
drag, startPoint x: 415, startPoint y: 446, endPoint x: 507, endPoint y: 204, distance: 258.9
click at [507, 205] on div "© Mapbox © OpenStreetMap Improve this map" at bounding box center [293, 311] width 586 height 561
drag, startPoint x: 505, startPoint y: 315, endPoint x: 455, endPoint y: 210, distance: 116.1
click at [455, 210] on div "© Mapbox © OpenStreetMap Improve this map" at bounding box center [293, 311] width 586 height 561
drag, startPoint x: 421, startPoint y: 448, endPoint x: 498, endPoint y: 323, distance: 147.3
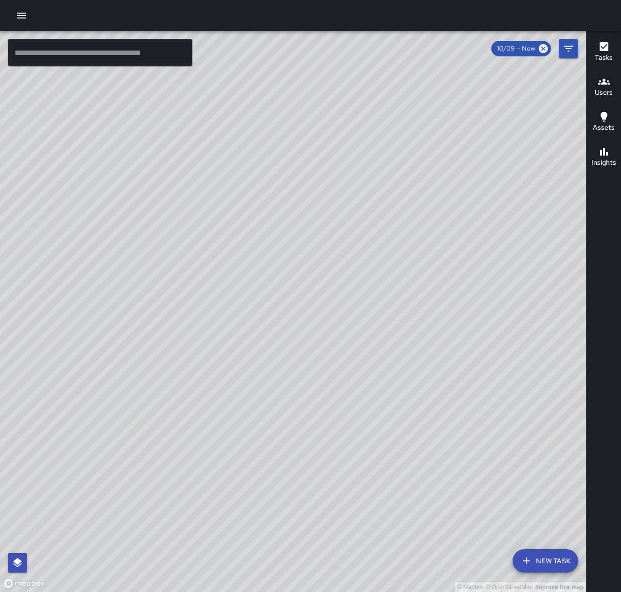
click at [498, 323] on div "© Mapbox © OpenStreetMap Improve this map" at bounding box center [293, 311] width 586 height 561
drag, startPoint x: 289, startPoint y: 477, endPoint x: 306, endPoint y: 428, distance: 52.4
click at [306, 428] on div "© Mapbox © OpenStreetMap Improve this map" at bounding box center [293, 311] width 586 height 561
drag, startPoint x: 429, startPoint y: 302, endPoint x: 181, endPoint y: 402, distance: 267.2
click at [91, 516] on div "© Mapbox © OpenStreetMap Improve this map" at bounding box center [293, 311] width 586 height 561
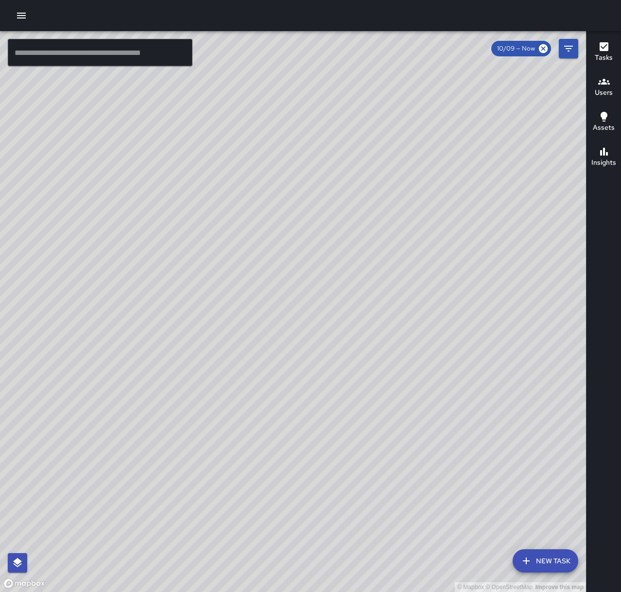
drag, startPoint x: 335, startPoint y: 203, endPoint x: 182, endPoint y: 537, distance: 367.6
click at [182, 537] on div "© Mapbox © OpenStreetMap Improve this map" at bounding box center [293, 311] width 586 height 561
drag, startPoint x: 318, startPoint y: 389, endPoint x: 452, endPoint y: 401, distance: 133.7
click at [452, 401] on div "© Mapbox © OpenStreetMap Improve this map" at bounding box center [293, 311] width 586 height 561
drag, startPoint x: 413, startPoint y: 463, endPoint x: 478, endPoint y: 298, distance: 177.4
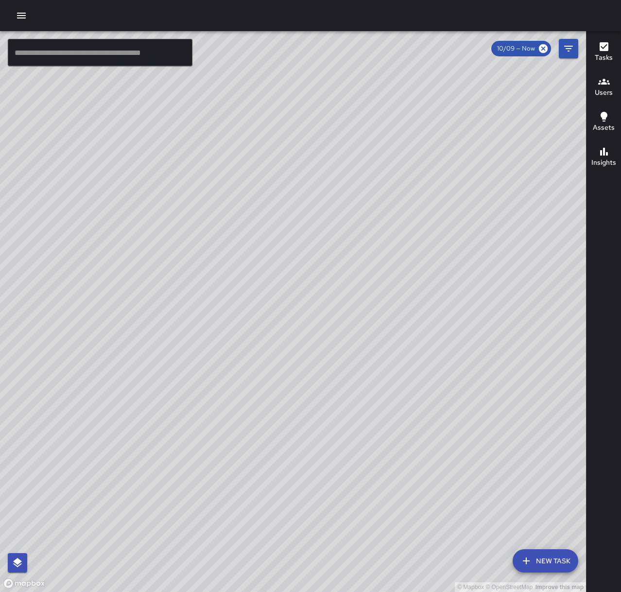
click at [478, 298] on div "© Mapbox © OpenStreetMap Improve this map" at bounding box center [293, 311] width 586 height 561
drag, startPoint x: 471, startPoint y: 284, endPoint x: 469, endPoint y: 326, distance: 42.3
click at [469, 326] on div "© Mapbox © OpenStreetMap Improve this map" at bounding box center [293, 311] width 586 height 561
click at [23, 15] on icon "button" at bounding box center [21, 16] width 9 height 6
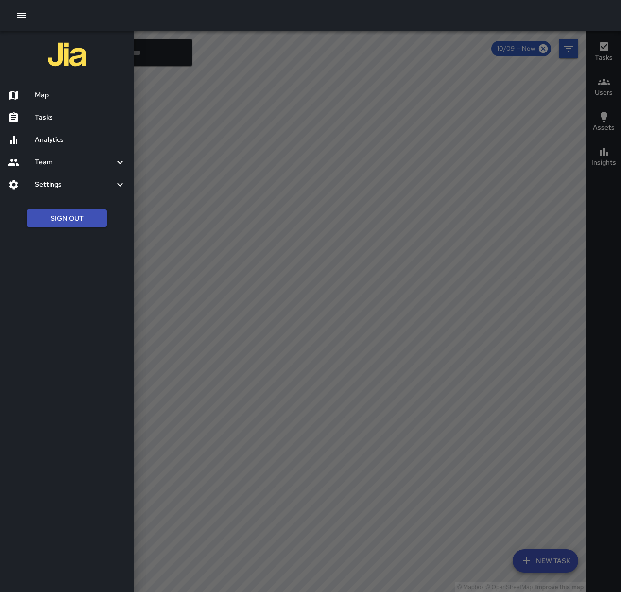
click at [88, 119] on h6 "Tasks" at bounding box center [80, 117] width 91 height 11
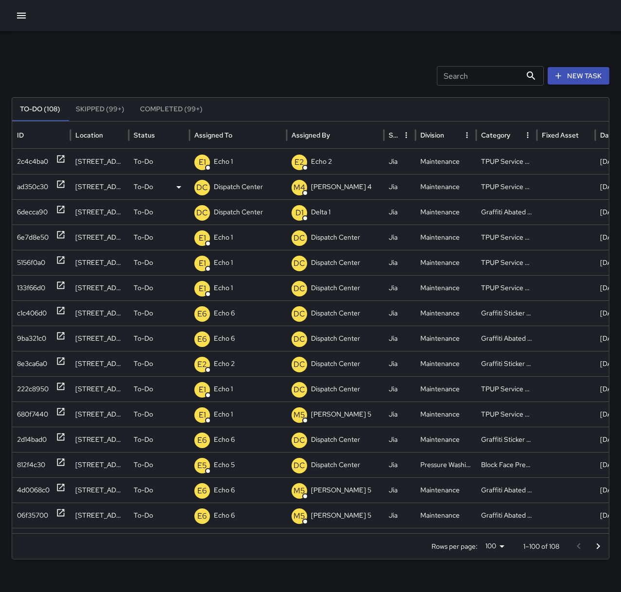
click at [228, 194] on p "Dispatch Center" at bounding box center [238, 187] width 49 height 25
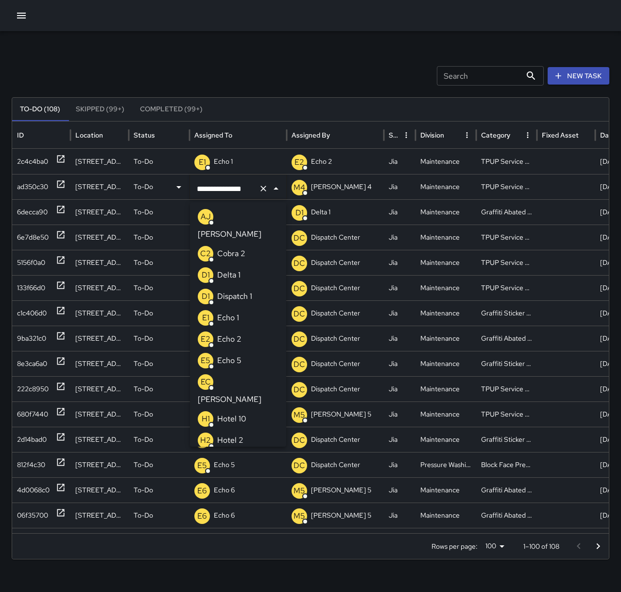
scroll to position [732, 0]
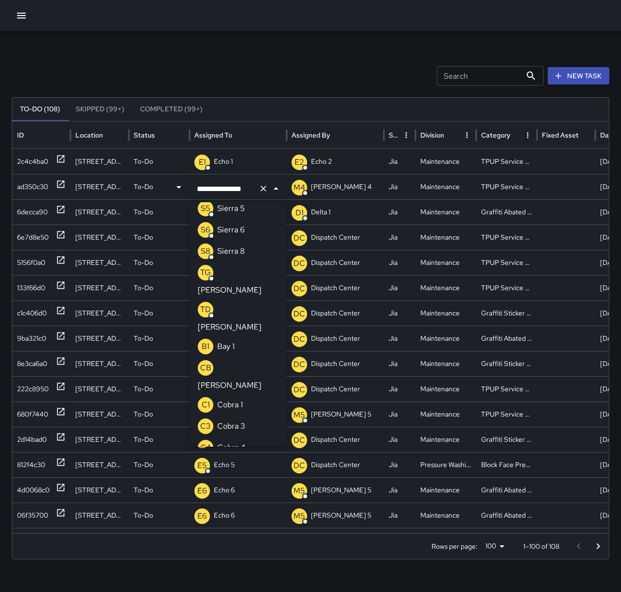
click at [267, 190] on icon "Clear" at bounding box center [264, 189] width 10 height 10
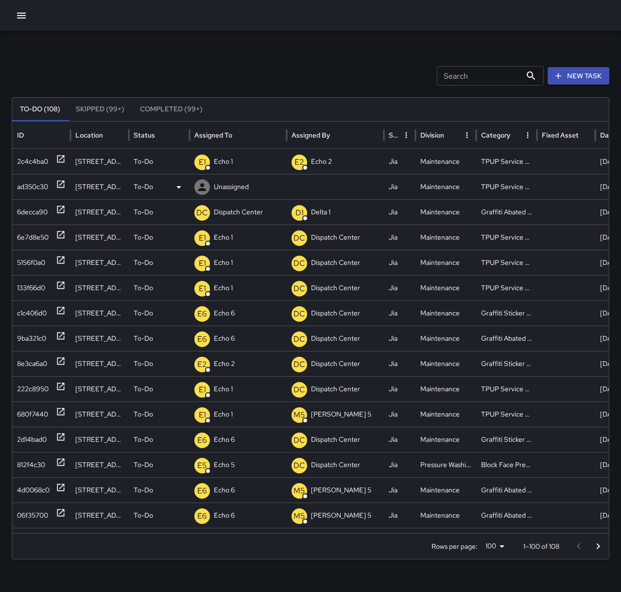
click at [231, 187] on p "Unassigned" at bounding box center [231, 187] width 35 height 25
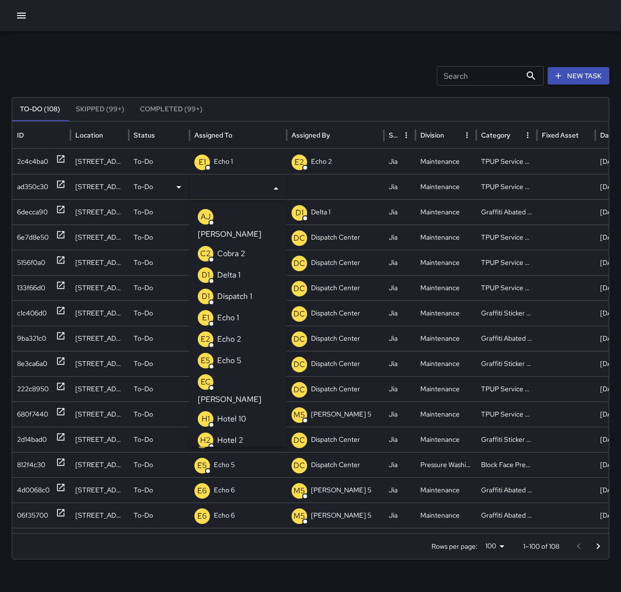
click at [245, 307] on li "E1 Echo 1" at bounding box center [238, 317] width 96 height 21
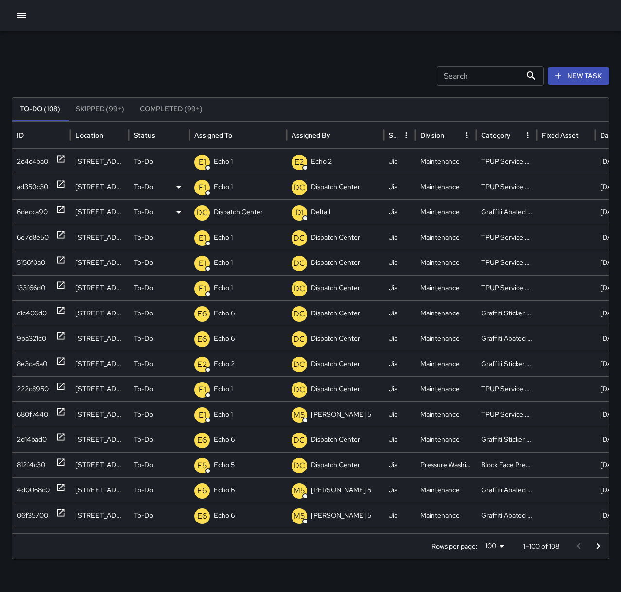
click at [64, 208] on icon at bounding box center [60, 209] width 7 height 7
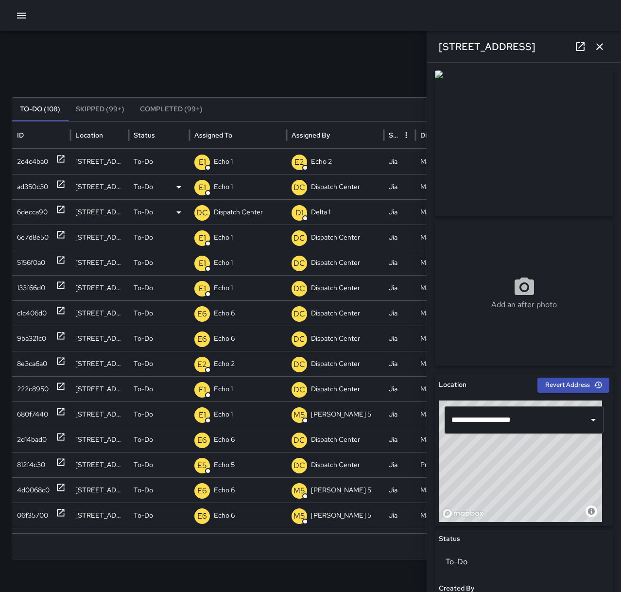
click at [251, 210] on p "Dispatch Center" at bounding box center [238, 212] width 49 height 25
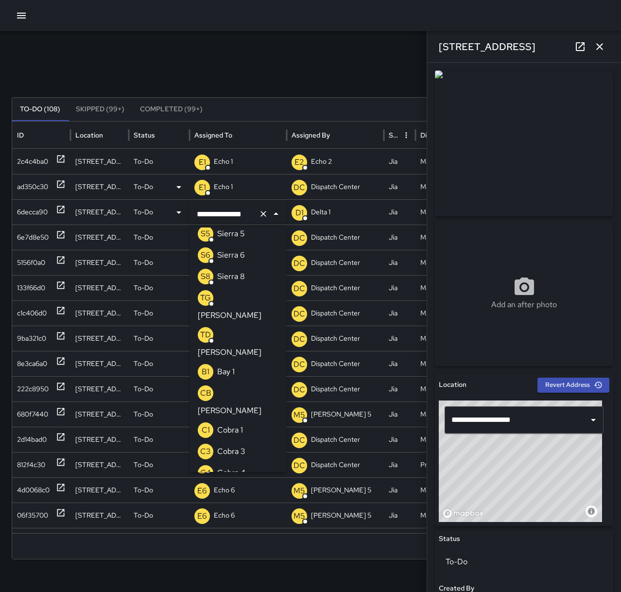
click at [264, 215] on icon "Clear" at bounding box center [264, 214] width 6 height 6
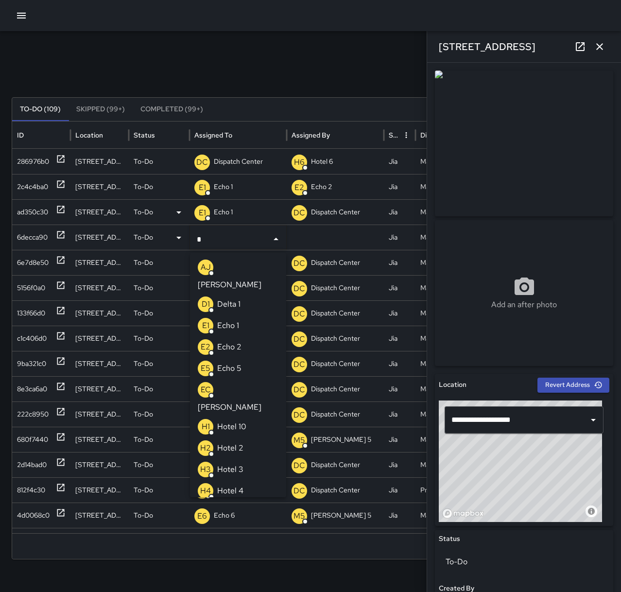
type input "**"
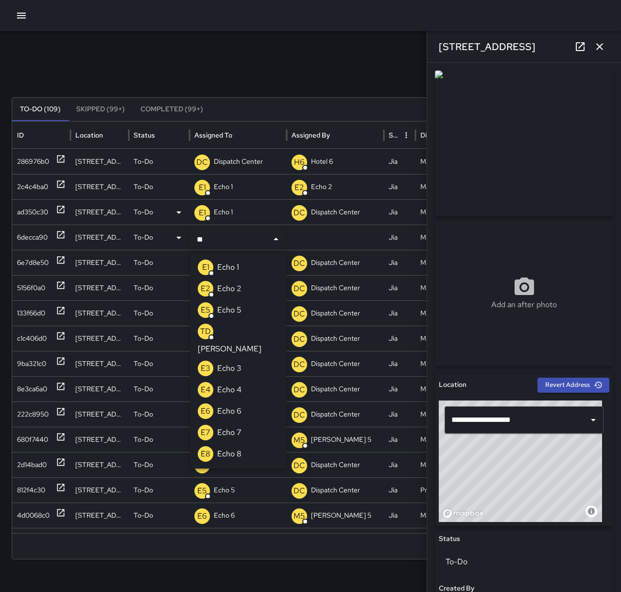
click at [244, 401] on li "E6 Echo 6" at bounding box center [238, 411] width 96 height 21
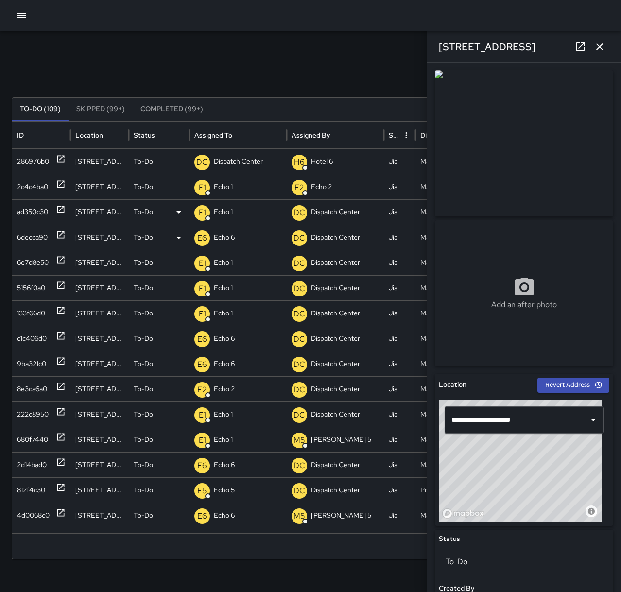
click at [599, 45] on icon "button" at bounding box center [600, 47] width 12 height 12
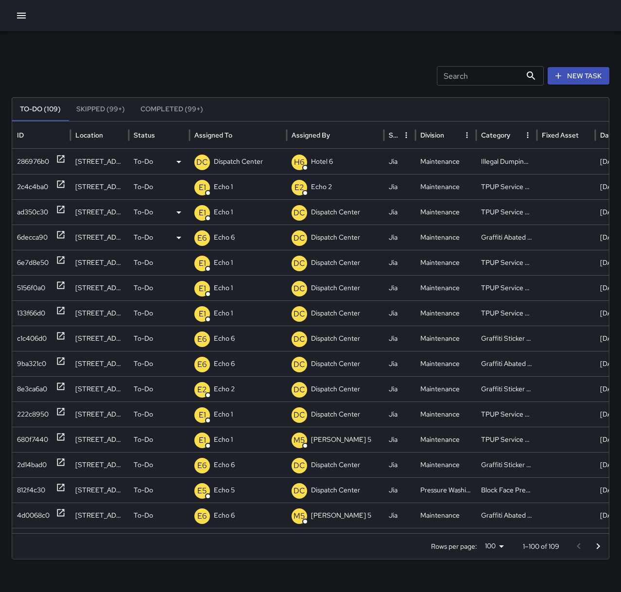
click at [60, 158] on icon at bounding box center [61, 159] width 10 height 10
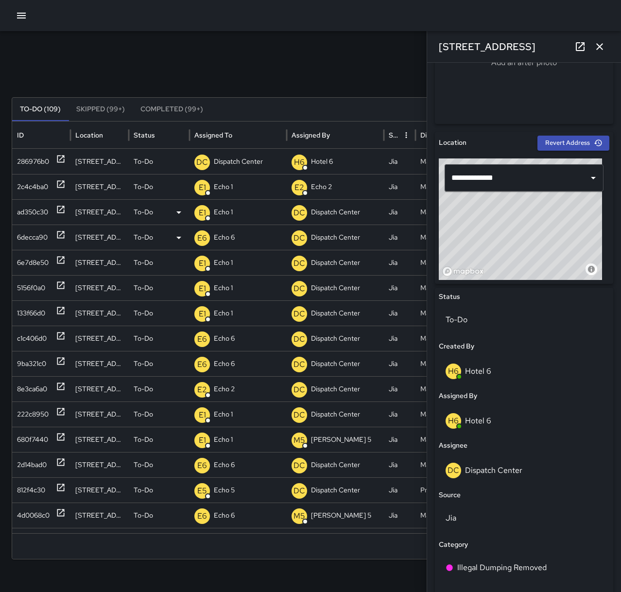
scroll to position [243, 0]
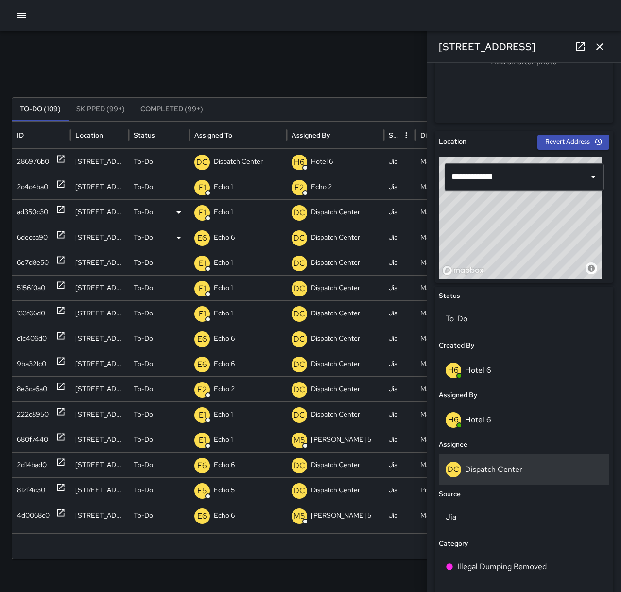
click at [496, 460] on div "DC Dispatch Center" at bounding box center [524, 469] width 171 height 31
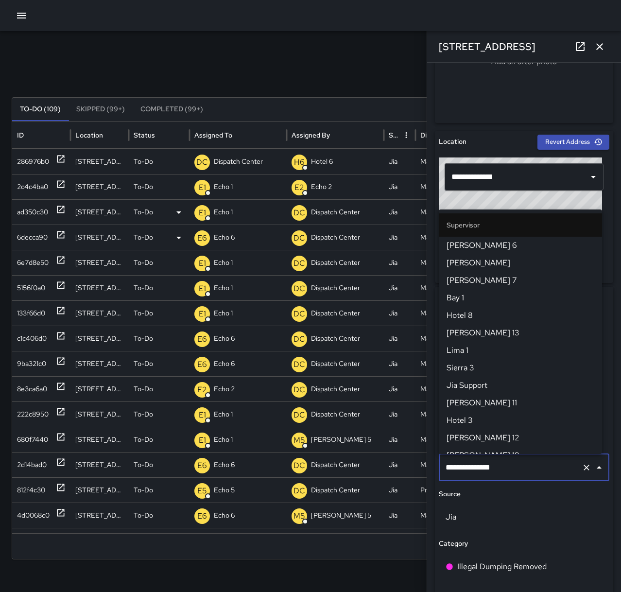
scroll to position [938, 0]
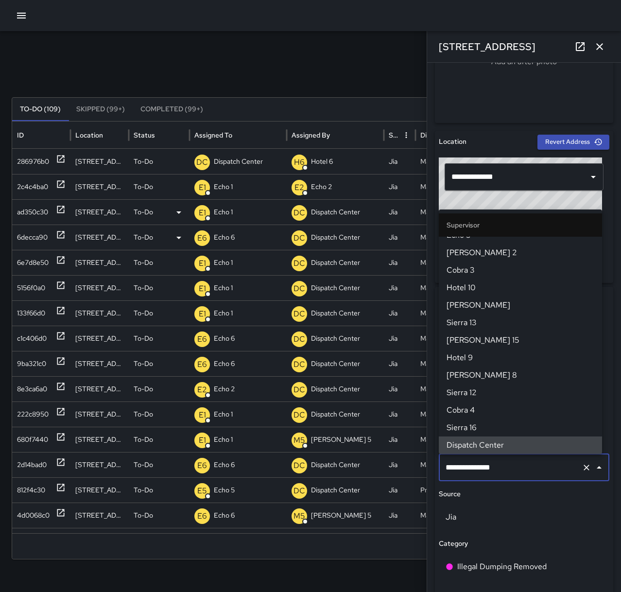
click at [582, 469] on icon "Clear" at bounding box center [587, 468] width 10 height 10
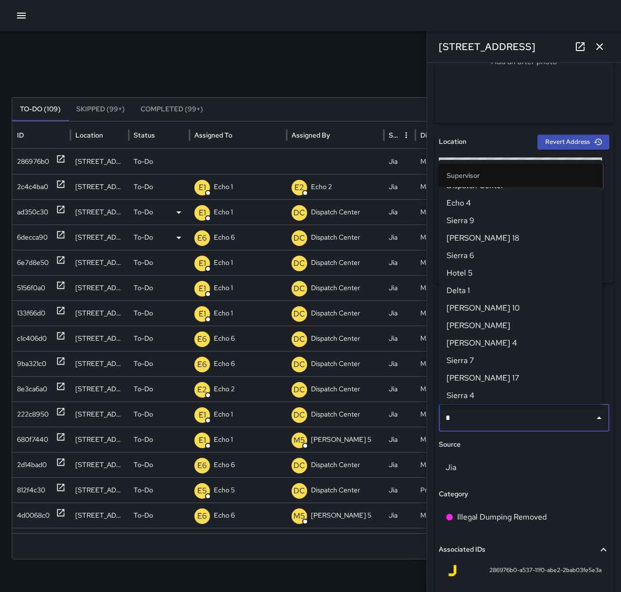
scroll to position [0, 0]
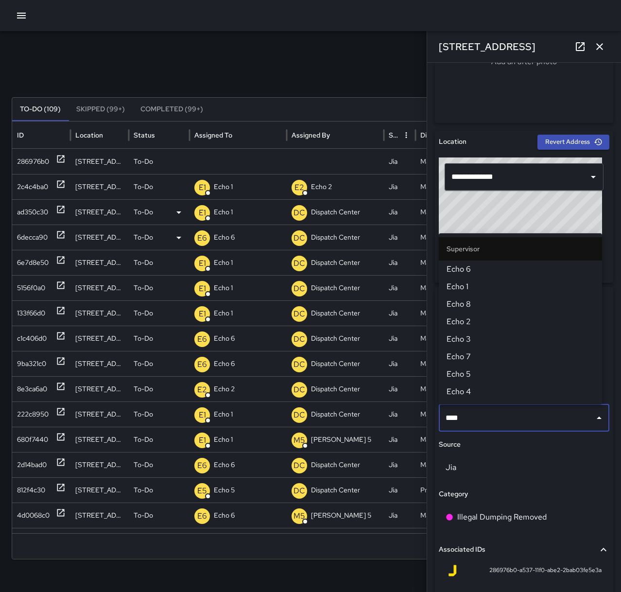
type input "****"
click at [470, 281] on span "Echo 1" at bounding box center [521, 287] width 148 height 12
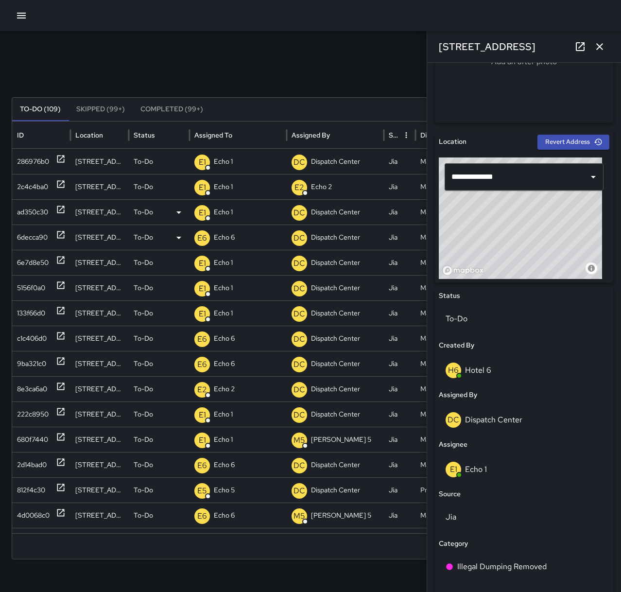
click at [602, 44] on icon "button" at bounding box center [599, 46] width 7 height 7
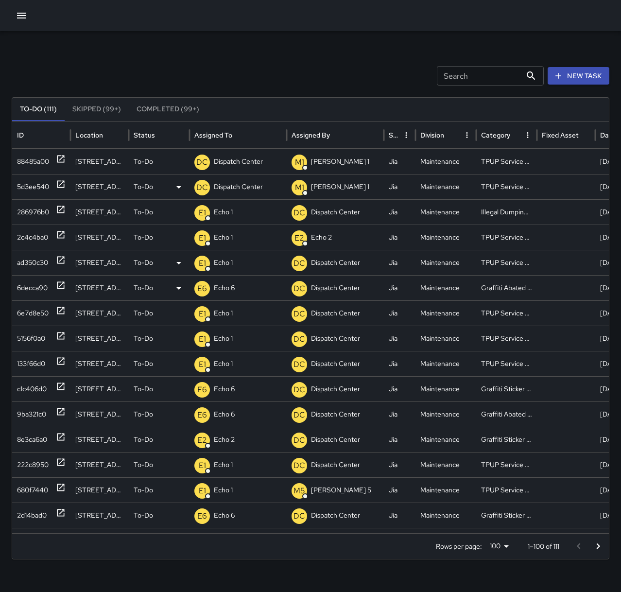
click at [63, 180] on icon at bounding box center [61, 184] width 10 height 10
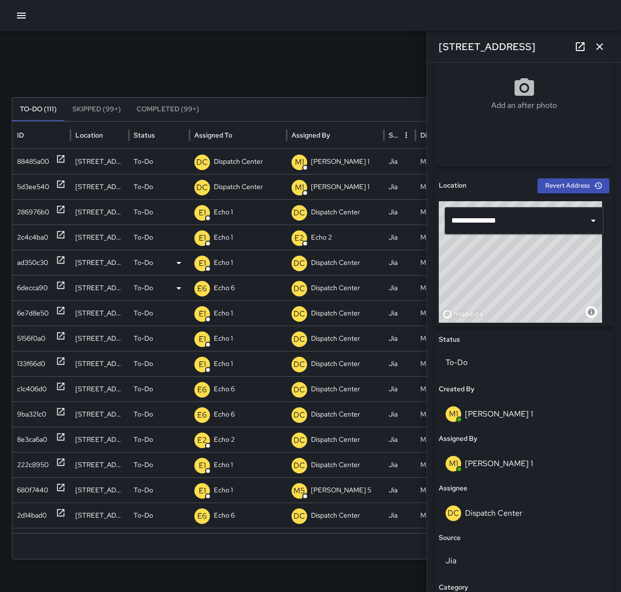
scroll to position [292, 0]
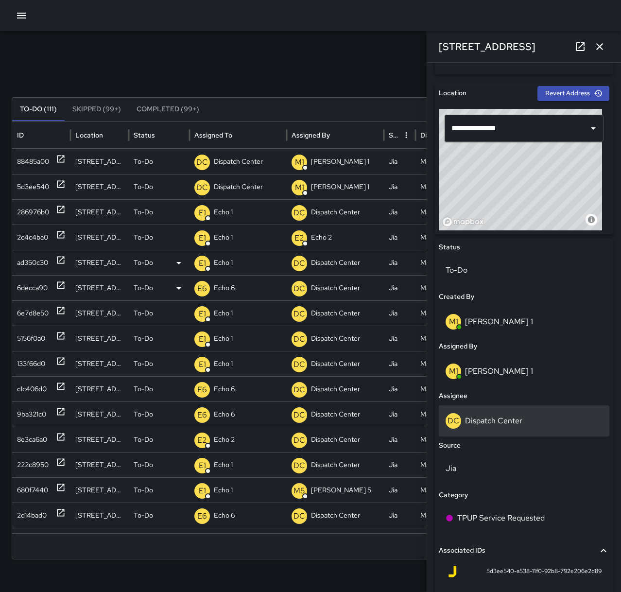
click at [559, 412] on div "DC Dispatch Center" at bounding box center [524, 420] width 171 height 31
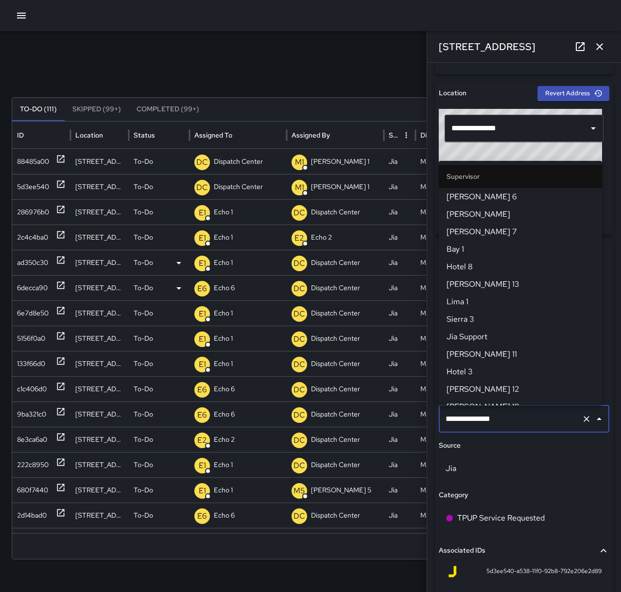
scroll to position [938, 0]
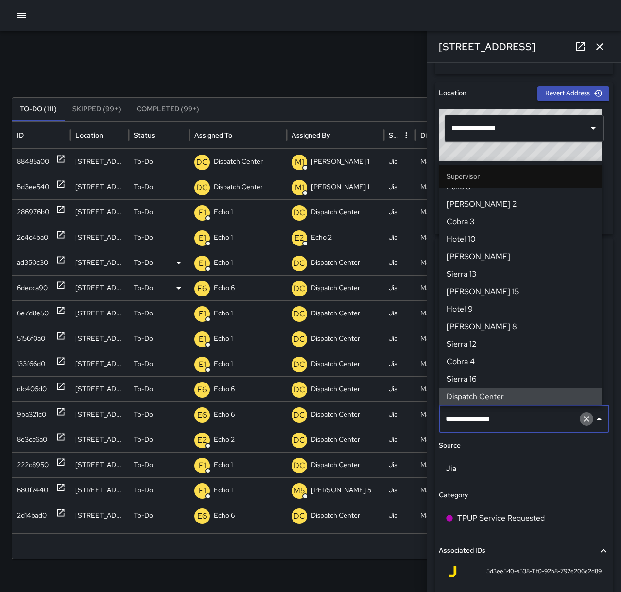
click at [582, 418] on icon "Clear" at bounding box center [587, 419] width 10 height 10
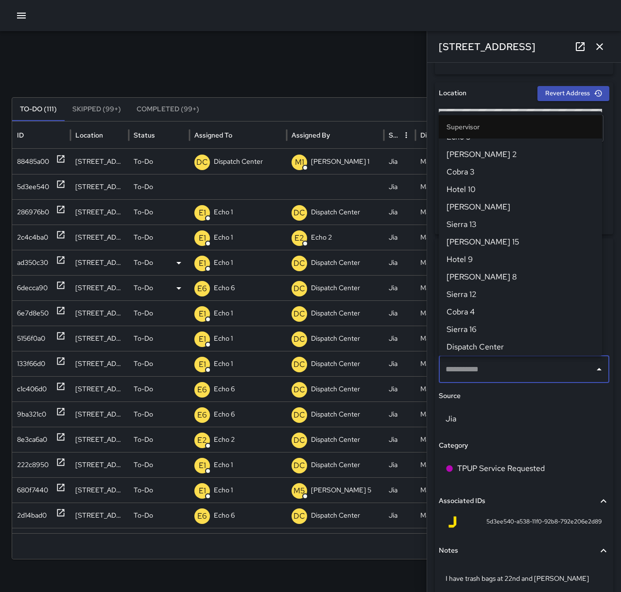
click at [493, 371] on input "text" at bounding box center [516, 369] width 147 height 18
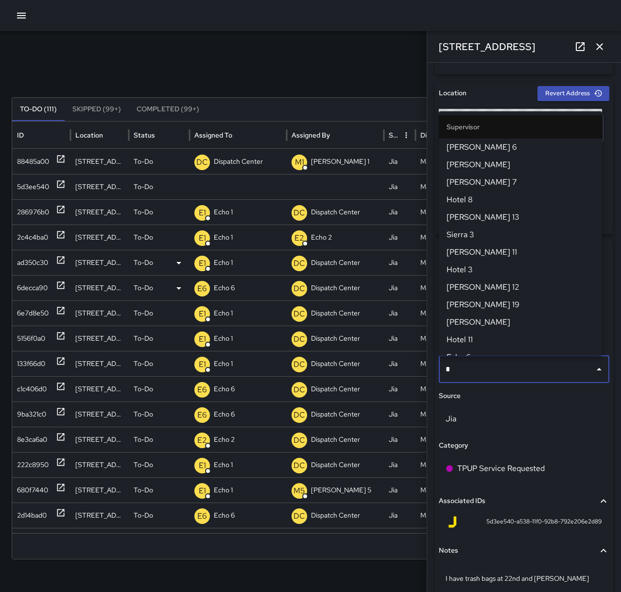
type input "**"
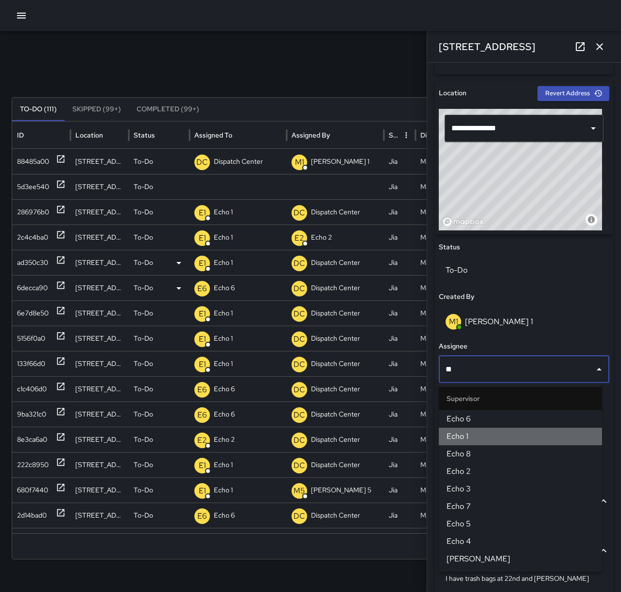
click at [490, 440] on span "Echo 1" at bounding box center [521, 437] width 148 height 12
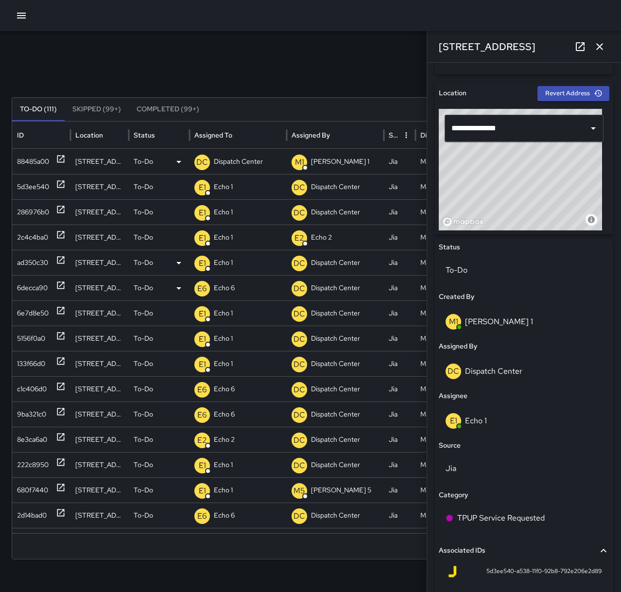
click at [55, 156] on div "88485a00" at bounding box center [41, 161] width 49 height 25
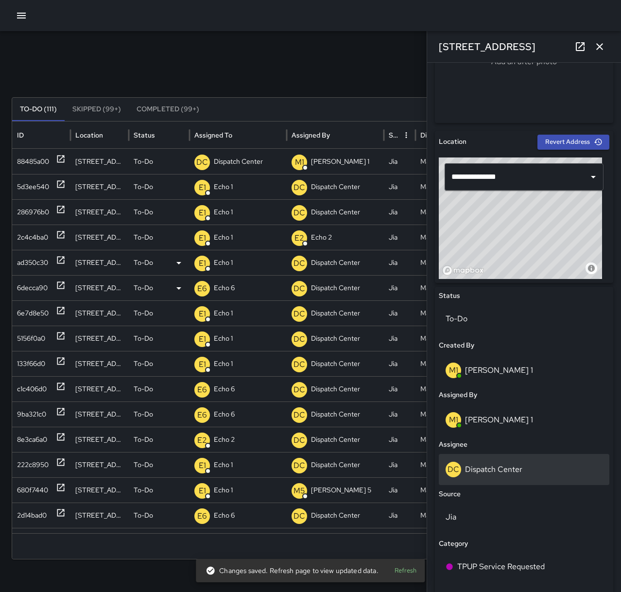
scroll to position [292, 0]
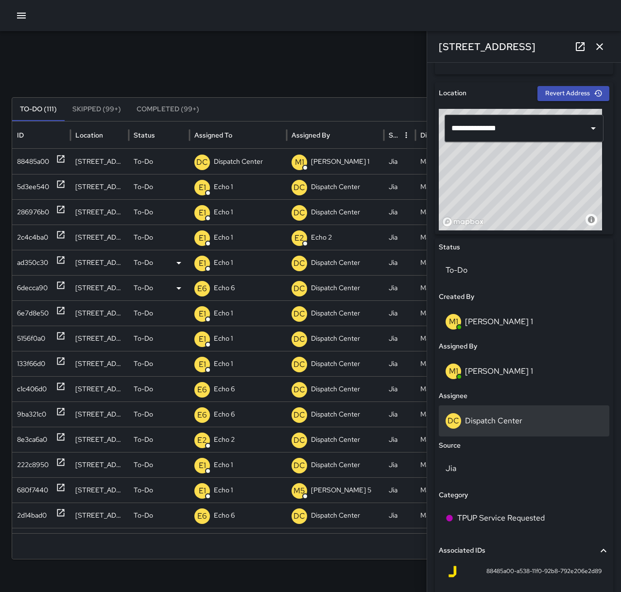
click at [527, 417] on div "DC Dispatch Center" at bounding box center [524, 421] width 157 height 16
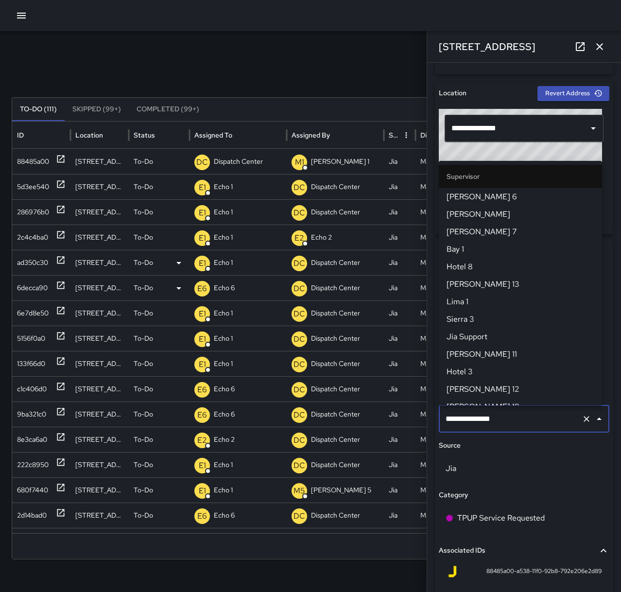
scroll to position [938, 0]
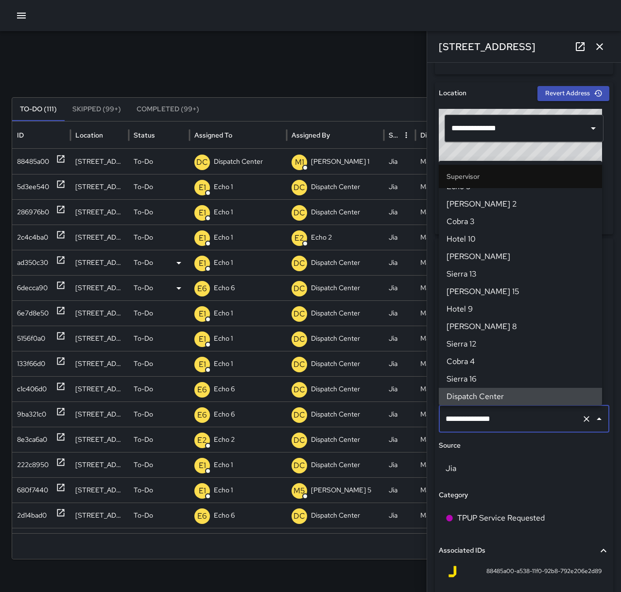
click at [582, 420] on icon "Clear" at bounding box center [587, 419] width 10 height 10
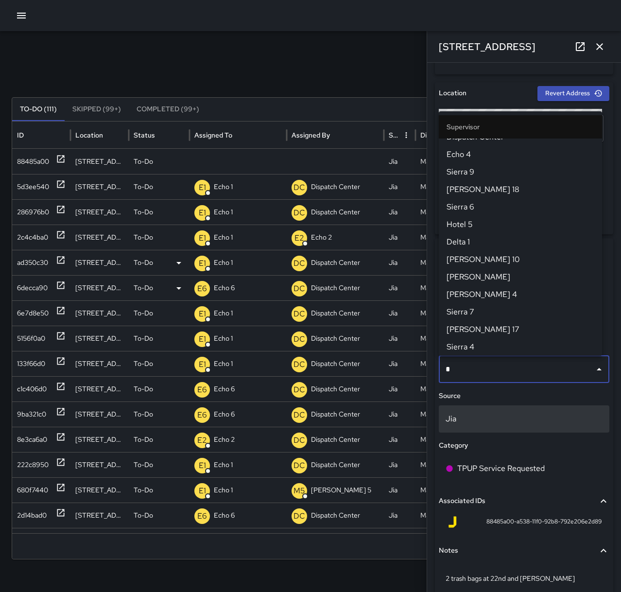
scroll to position [0, 0]
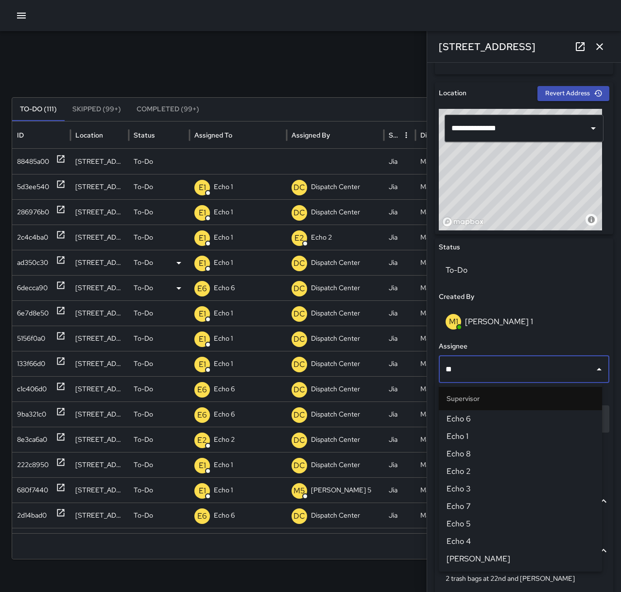
type input "***"
click at [524, 437] on span "Echo 1" at bounding box center [521, 437] width 148 height 12
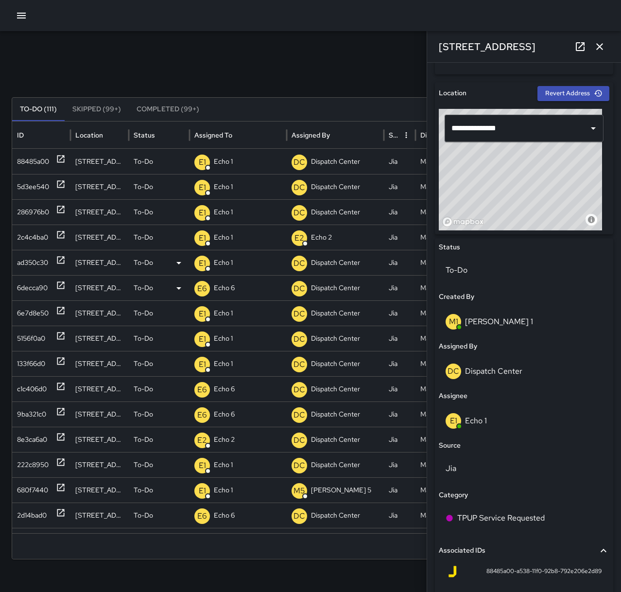
click at [598, 40] on button "button" at bounding box center [599, 46] width 19 height 19
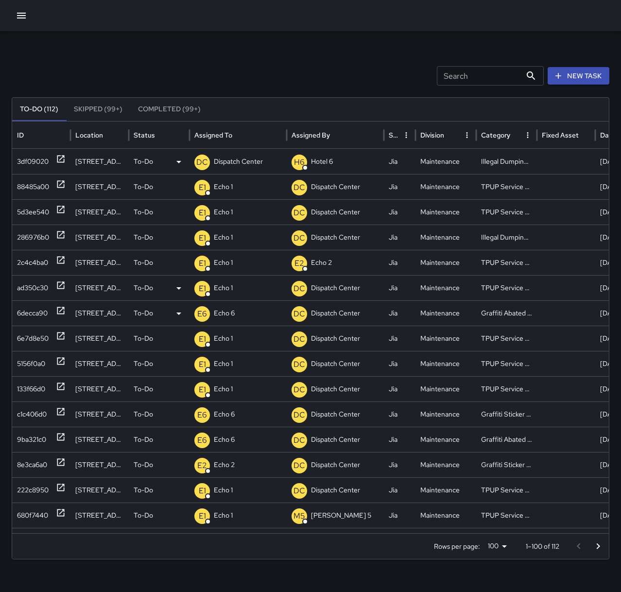
click at [62, 161] on icon at bounding box center [61, 159] width 10 height 10
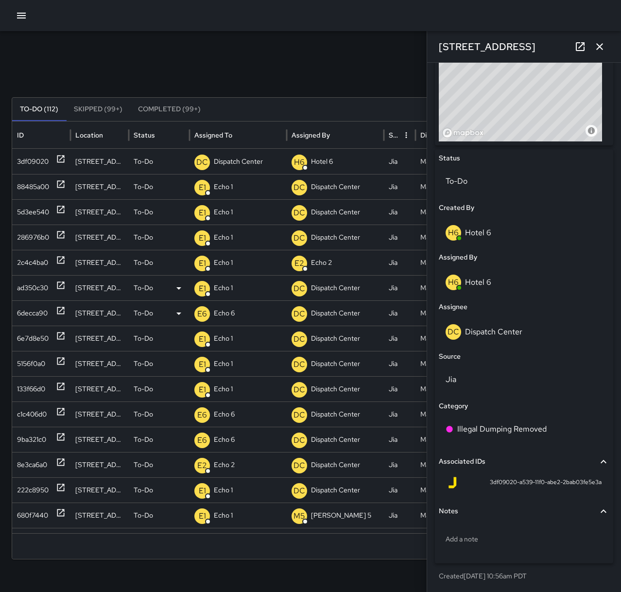
scroll to position [381, 0]
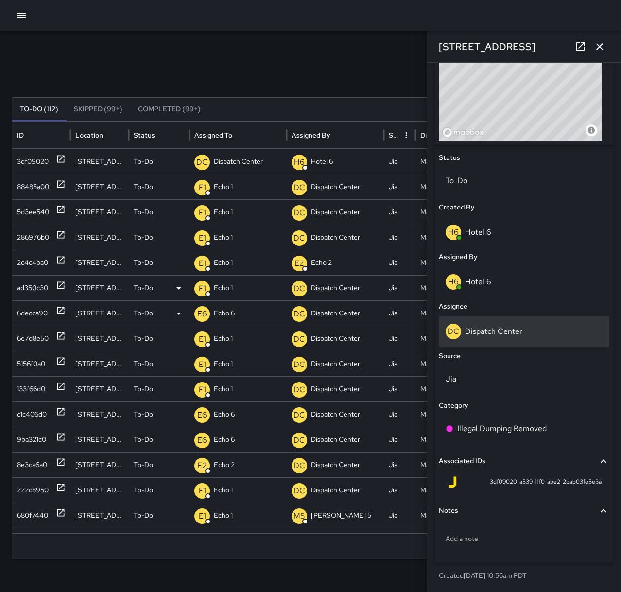
click at [485, 332] on p "Dispatch Center" at bounding box center [493, 331] width 57 height 10
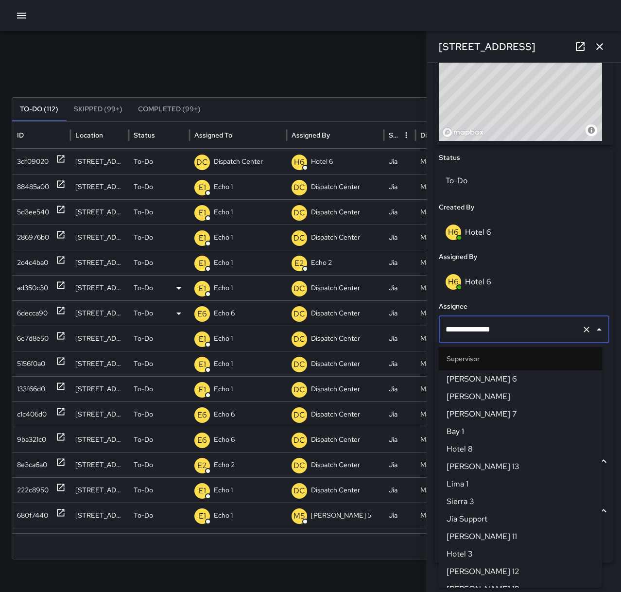
scroll to position [938, 0]
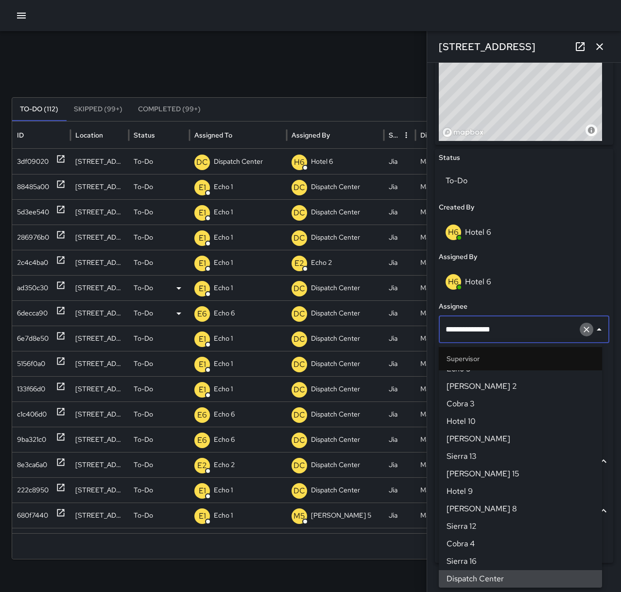
click at [582, 328] on icon "Clear" at bounding box center [587, 330] width 10 height 10
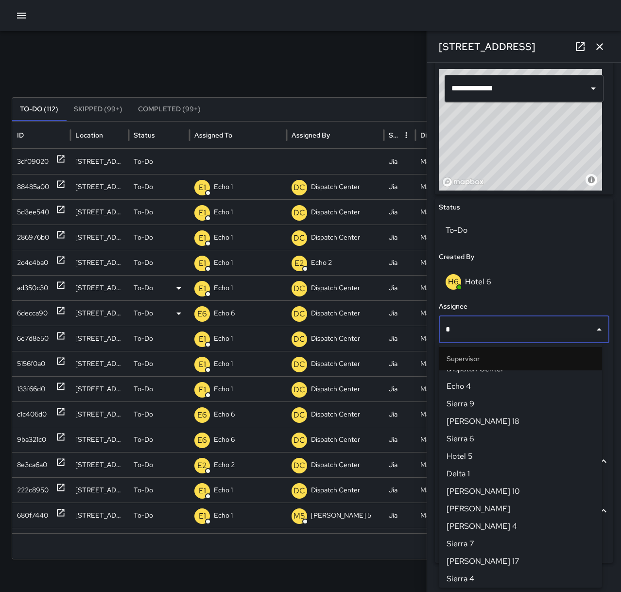
scroll to position [0, 0]
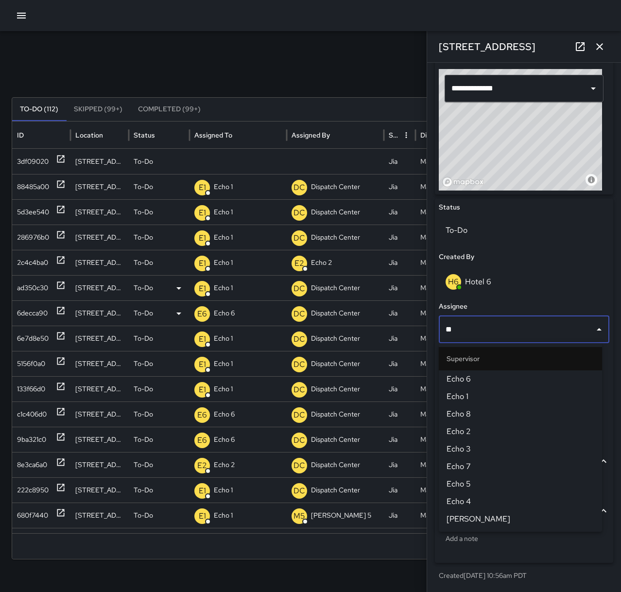
type input "***"
click at [557, 393] on span "Echo 1" at bounding box center [521, 397] width 148 height 12
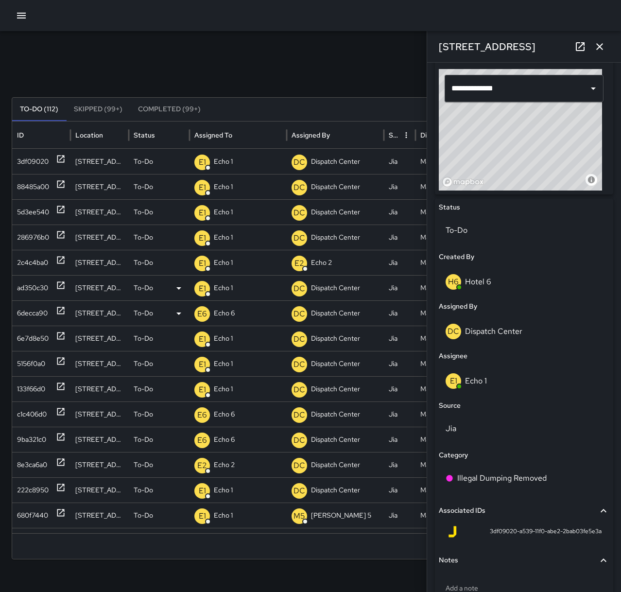
click at [597, 44] on icon "button" at bounding box center [599, 46] width 7 height 7
